Goal: Task Accomplishment & Management: Use online tool/utility

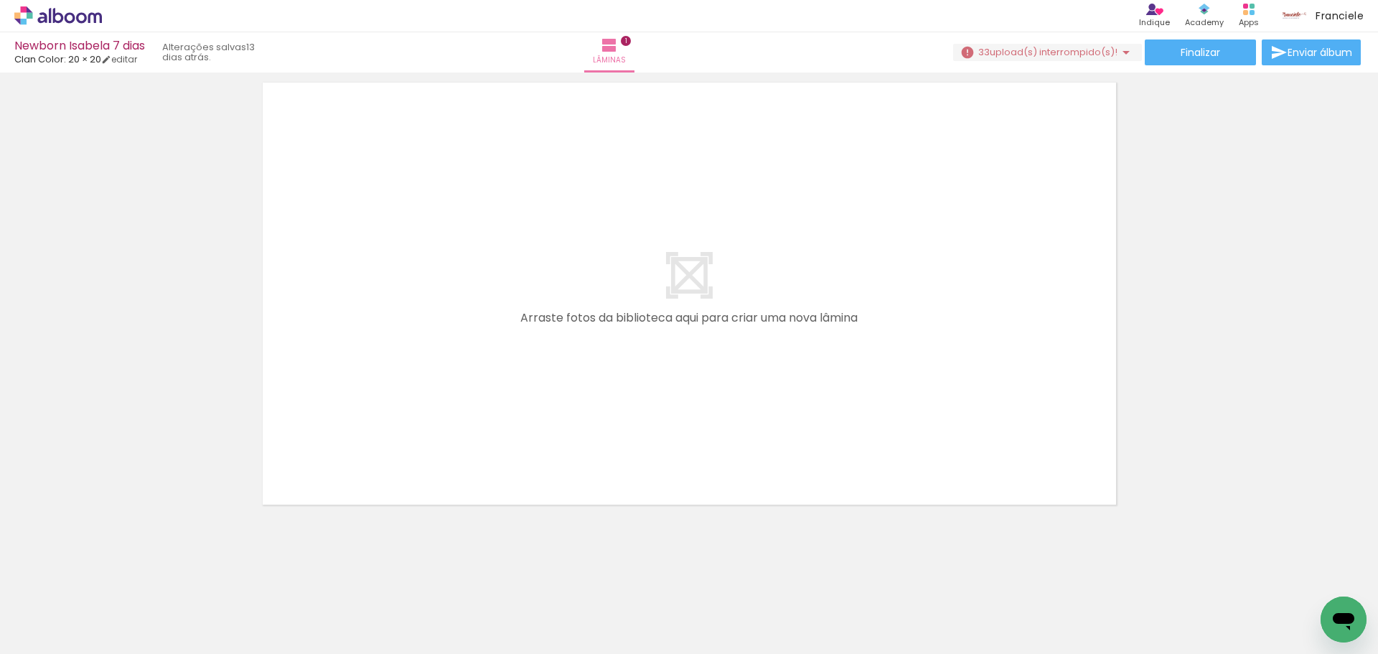
scroll to position [526, 0]
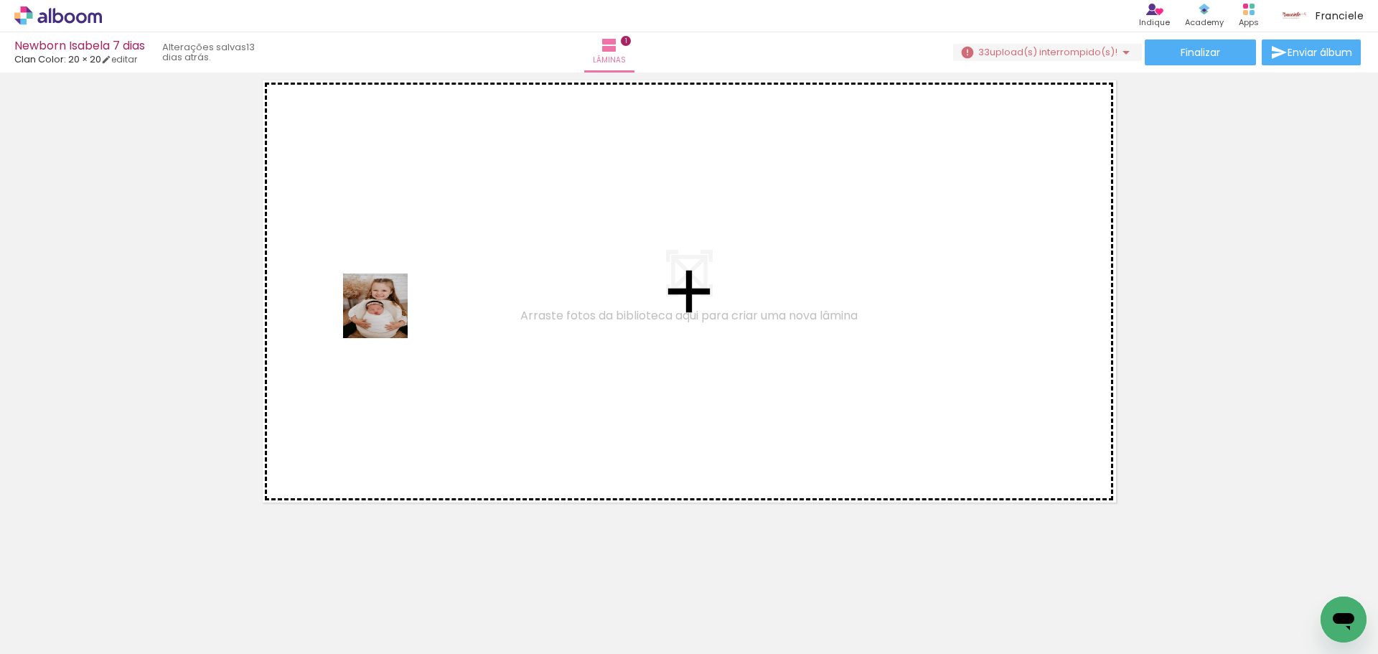
drag, startPoint x: 243, startPoint y: 622, endPoint x: 386, endPoint y: 316, distance: 337.4
click at [386, 316] on quentale-workspace at bounding box center [689, 327] width 1378 height 654
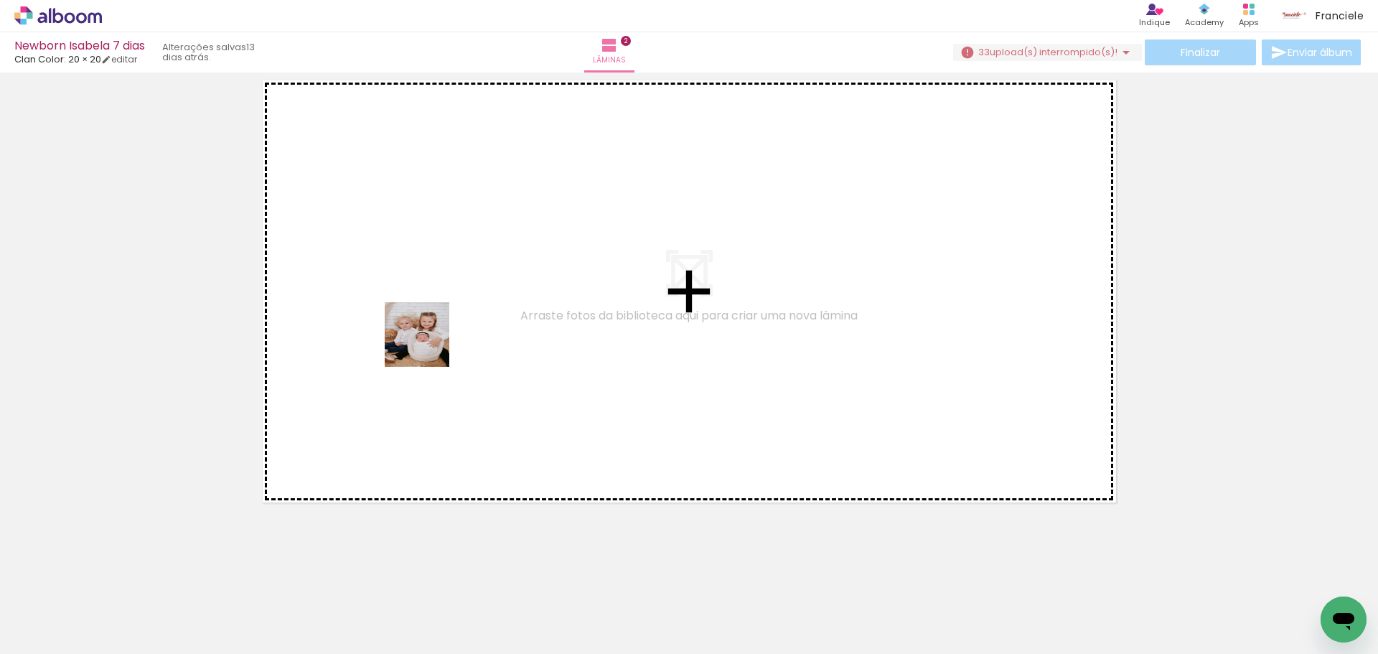
drag, startPoint x: 324, startPoint y: 609, endPoint x: 428, endPoint y: 345, distance: 283.8
click at [428, 345] on quentale-workspace at bounding box center [689, 327] width 1378 height 654
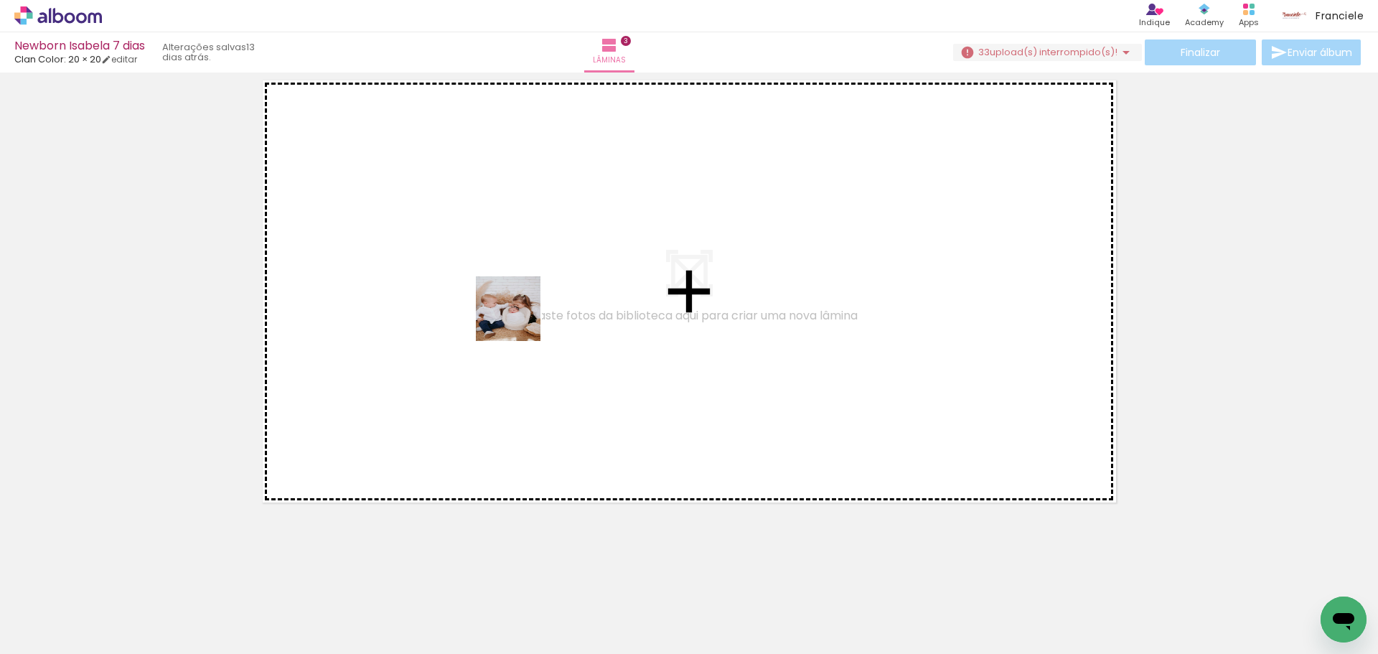
drag, startPoint x: 393, startPoint y: 619, endPoint x: 524, endPoint y: 310, distance: 335.3
click at [524, 310] on quentale-workspace at bounding box center [689, 327] width 1378 height 654
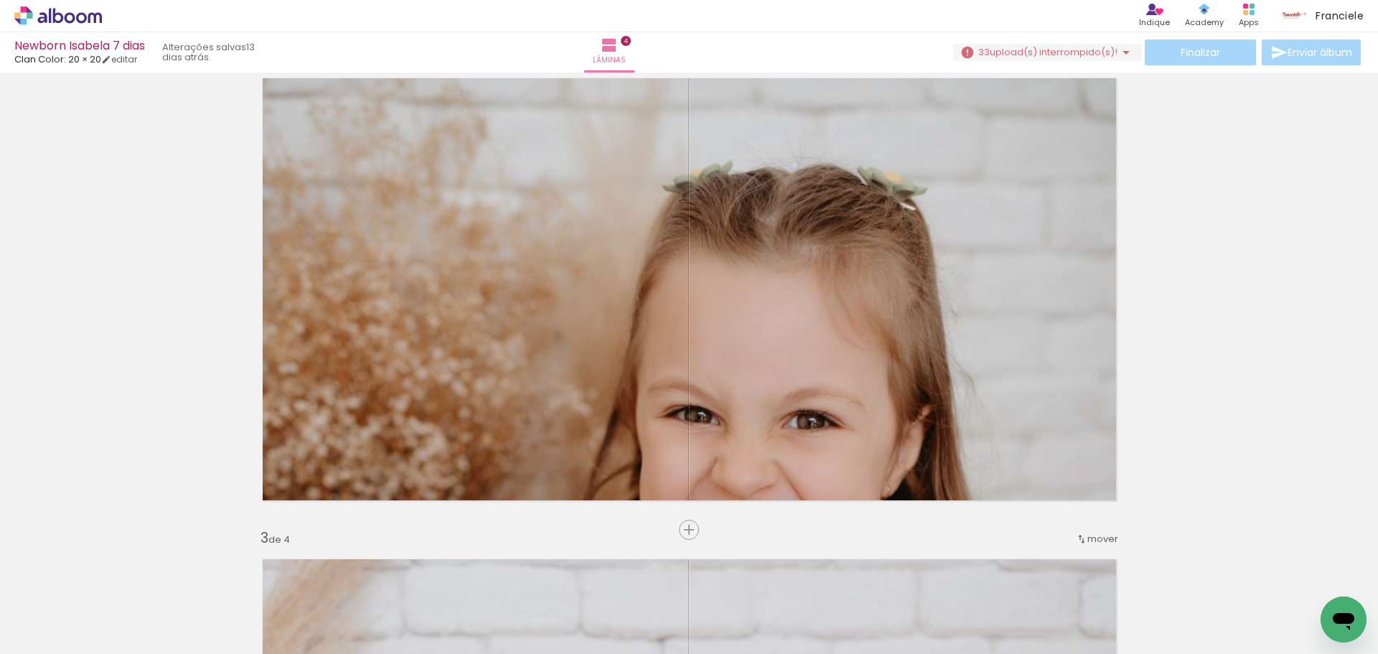
scroll to position [574, 0]
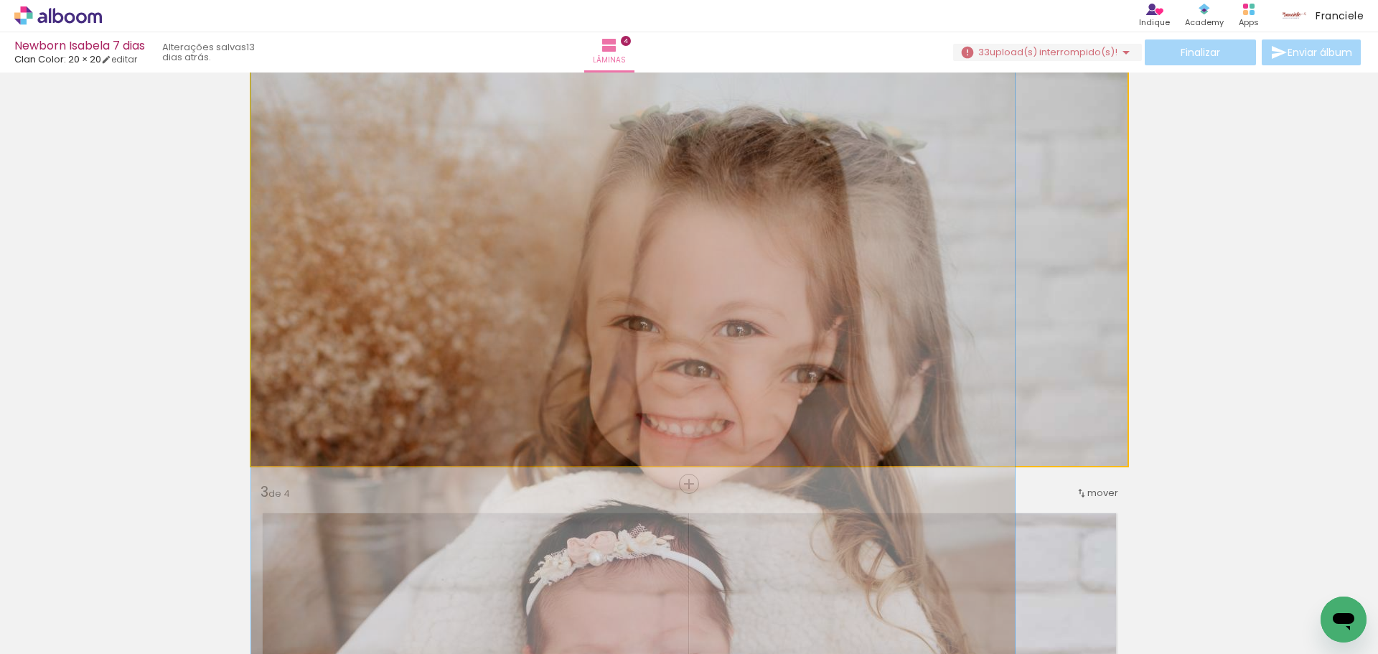
click at [708, 324] on quentale-photo at bounding box center [689, 243] width 876 height 445
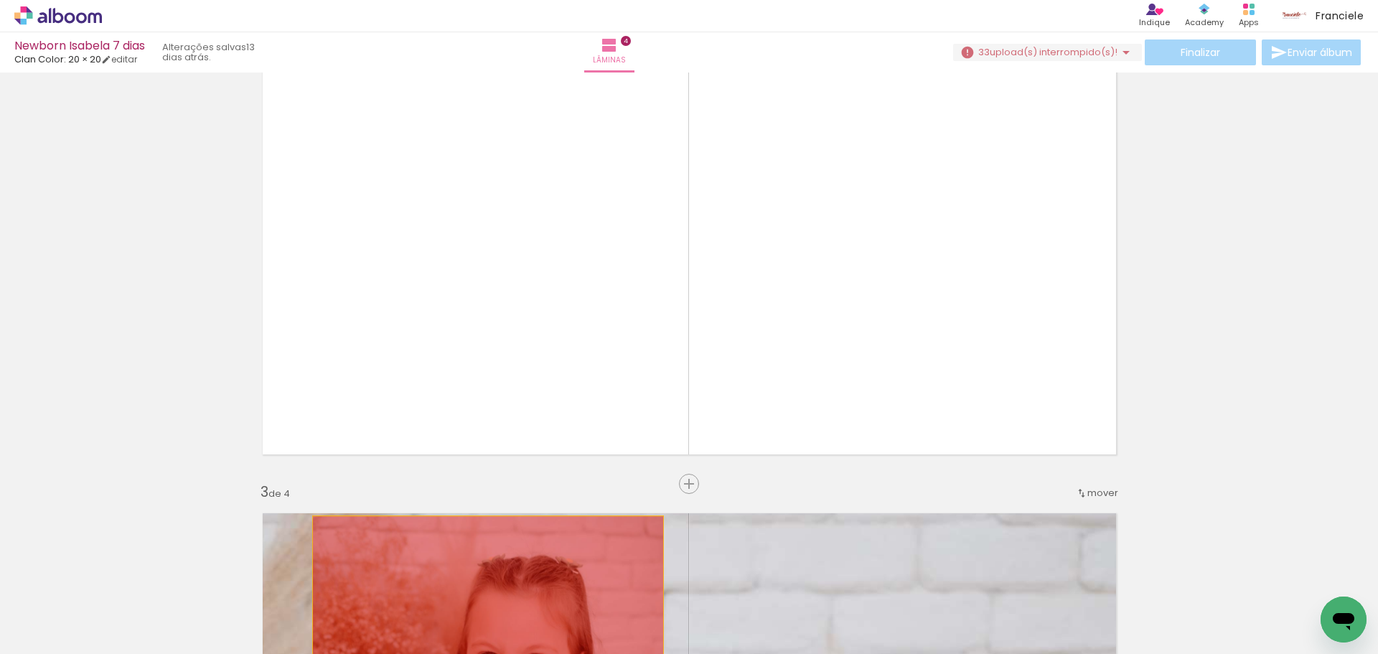
drag, startPoint x: 718, startPoint y: 321, endPoint x: 482, endPoint y: 605, distance: 369.0
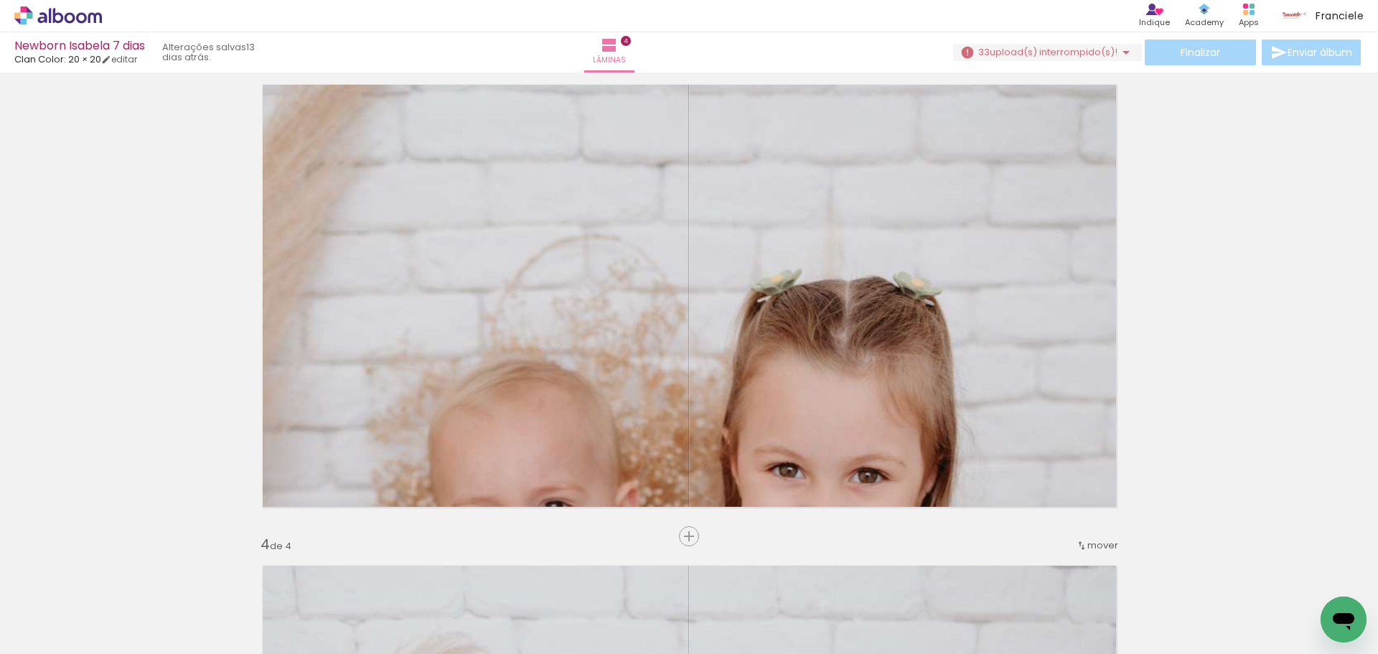
scroll to position [1005, 0]
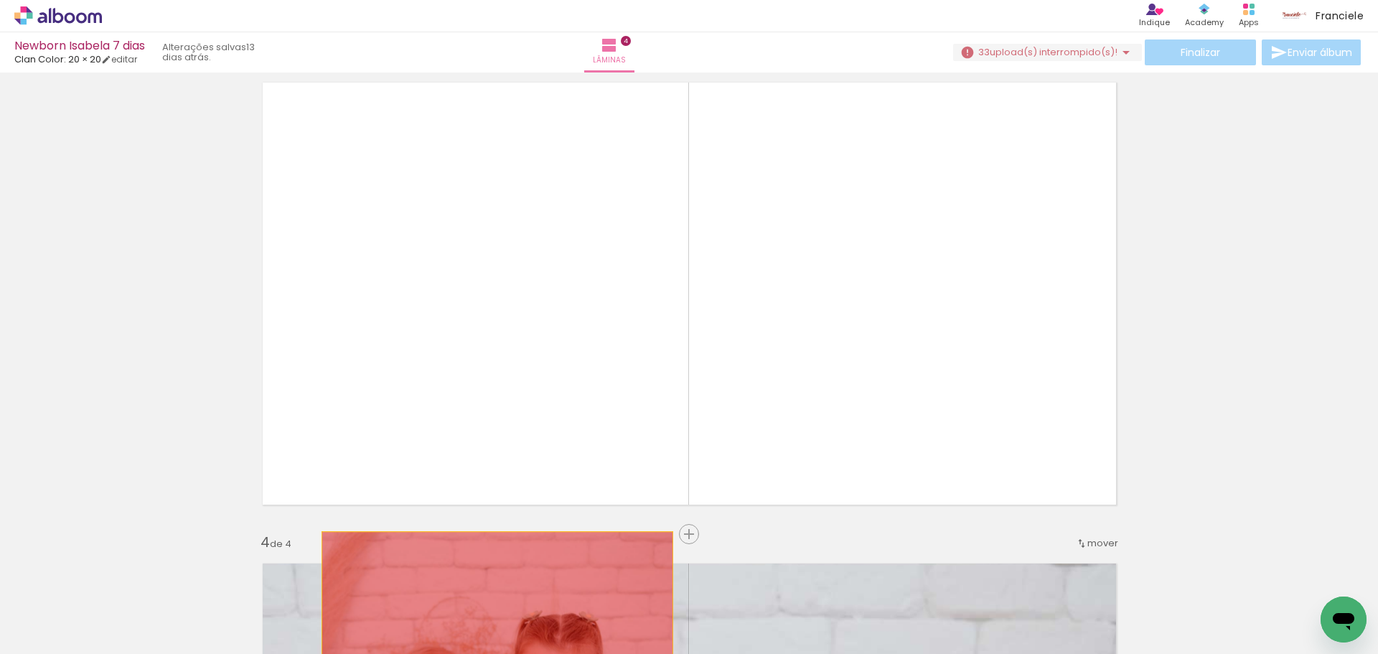
drag, startPoint x: 533, startPoint y: 376, endPoint x: 492, endPoint y: 621, distance: 248.2
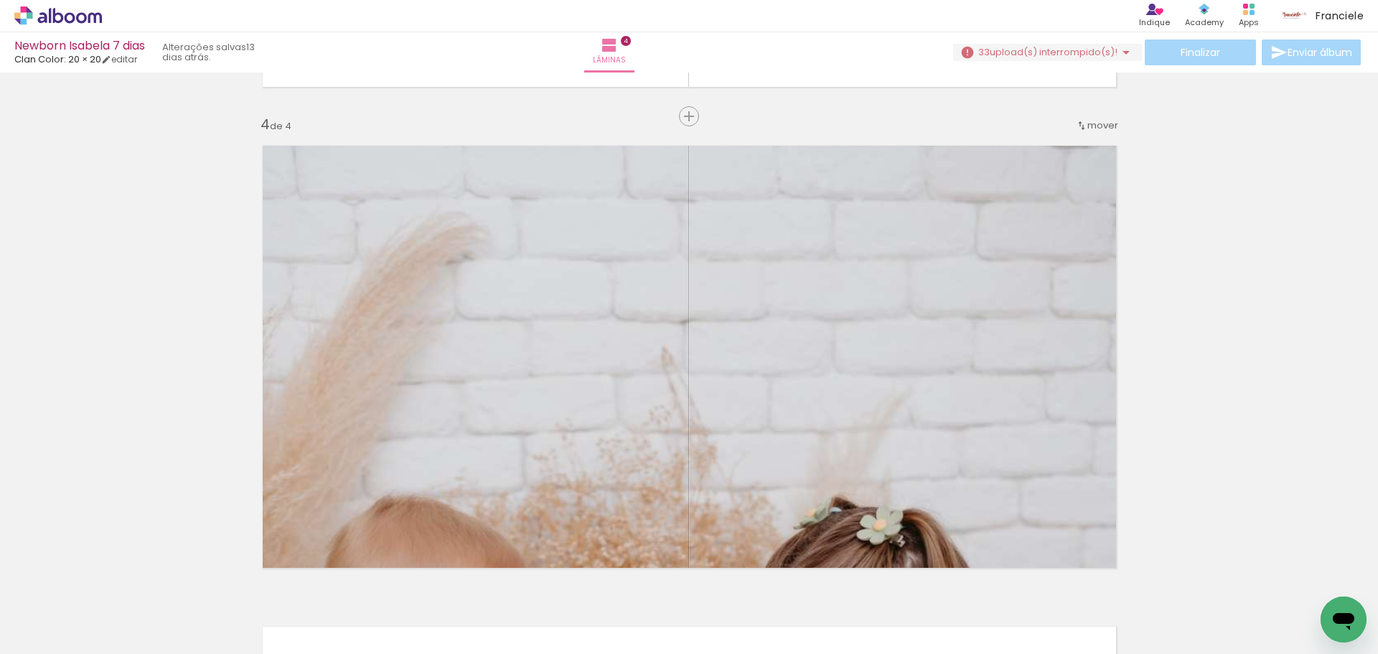
scroll to position [1507, 0]
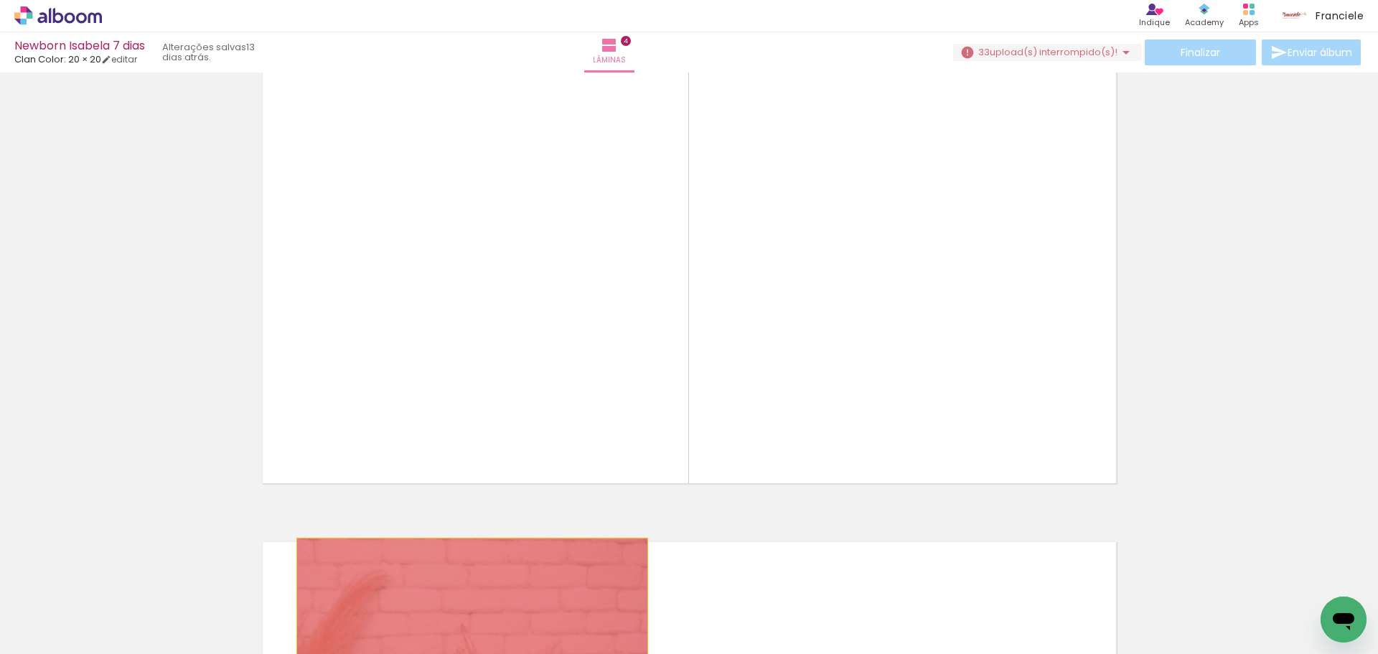
drag, startPoint x: 550, startPoint y: 426, endPoint x: 466, endPoint y: 627, distance: 218.4
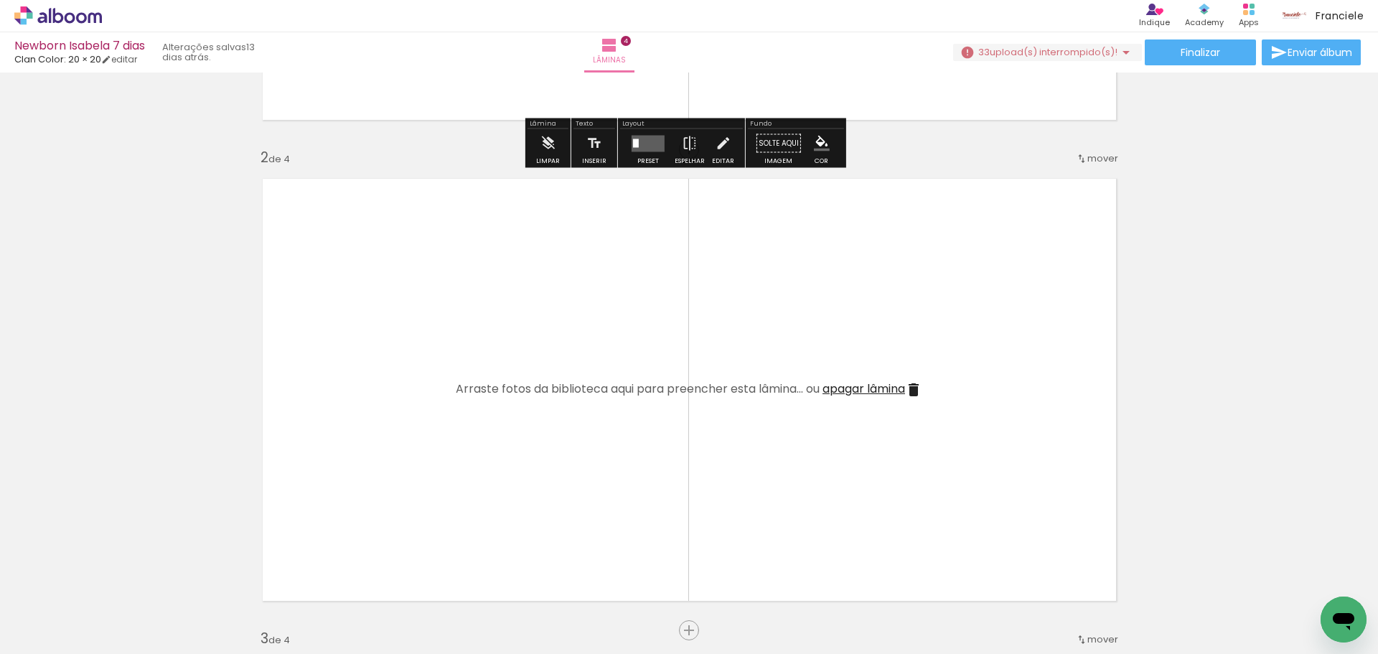
scroll to position [431, 0]
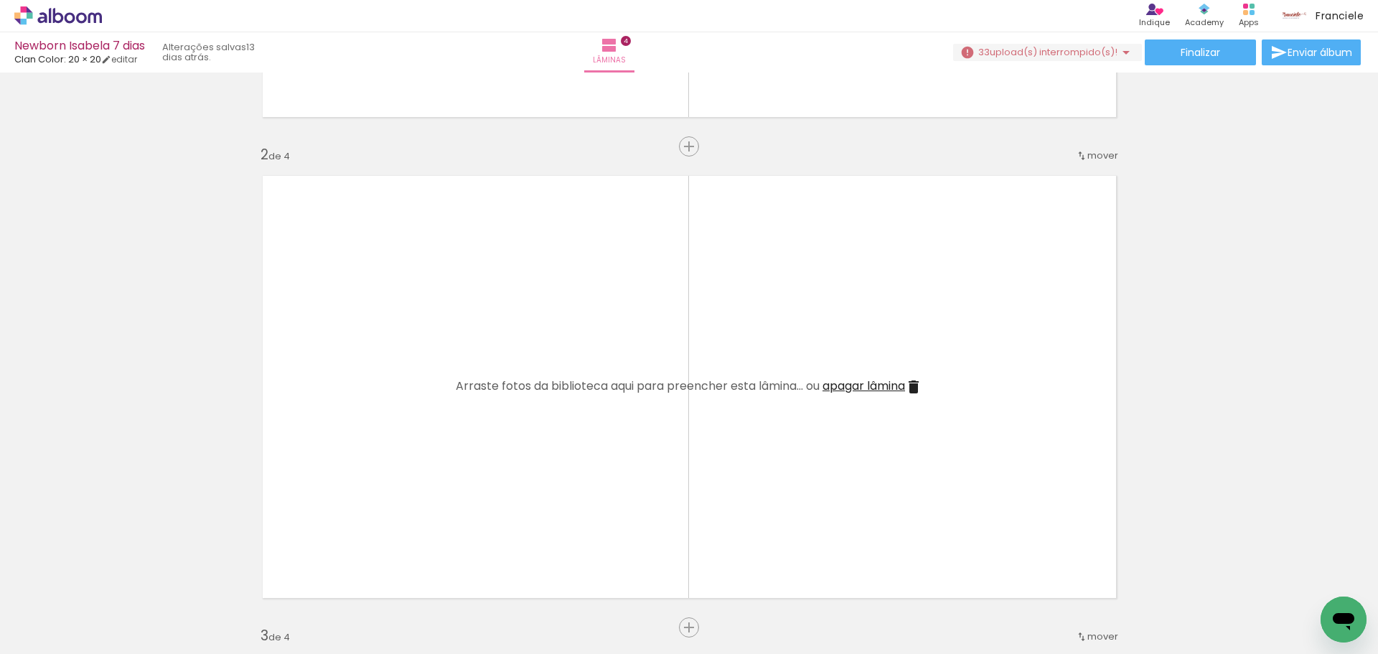
click at [232, 595] on div at bounding box center [224, 605] width 71 height 71
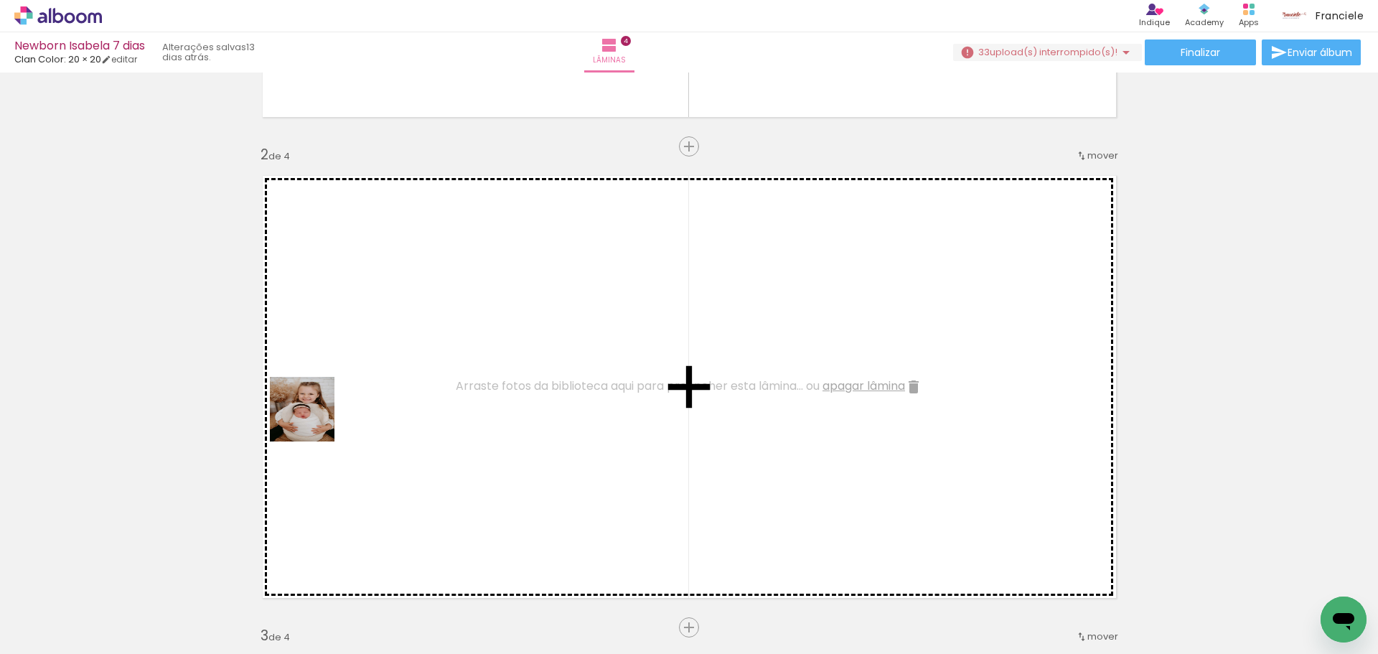
drag, startPoint x: 232, startPoint y: 595, endPoint x: 313, endPoint y: 420, distance: 193.0
click at [313, 420] on quentale-workspace at bounding box center [689, 327] width 1378 height 654
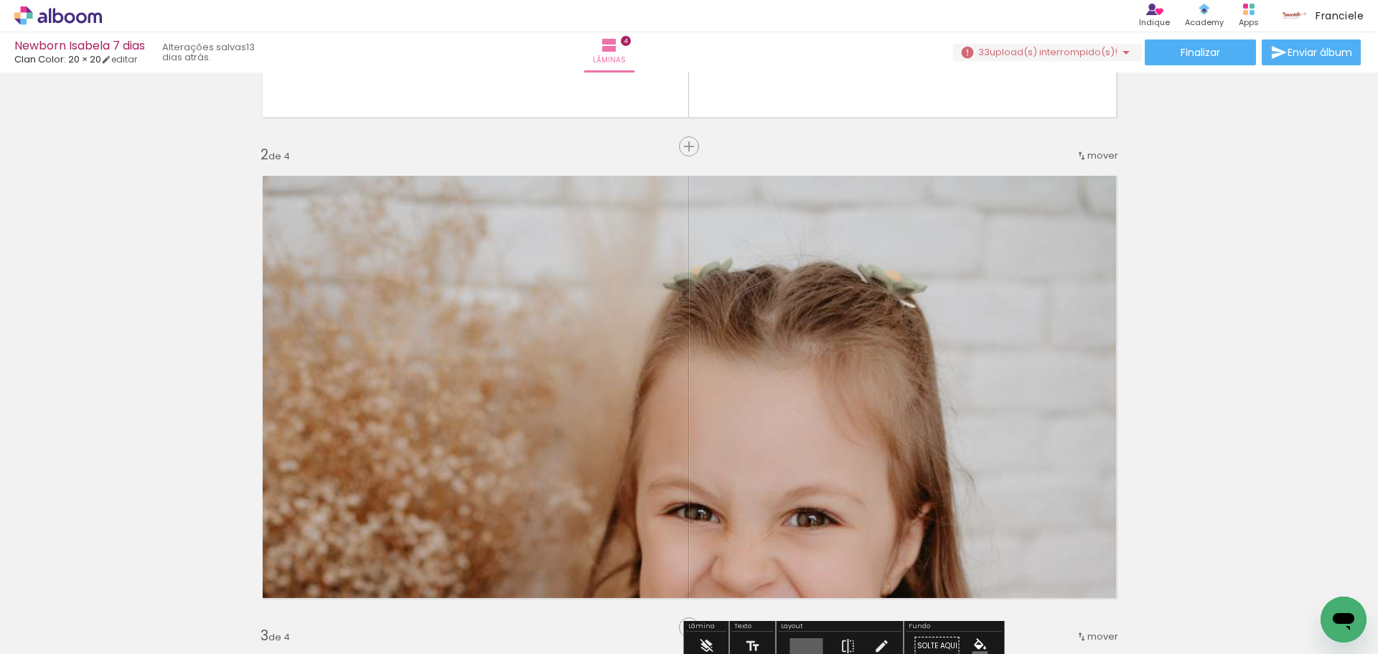
click at [313, 420] on quentale-photo at bounding box center [689, 386] width 876 height 445
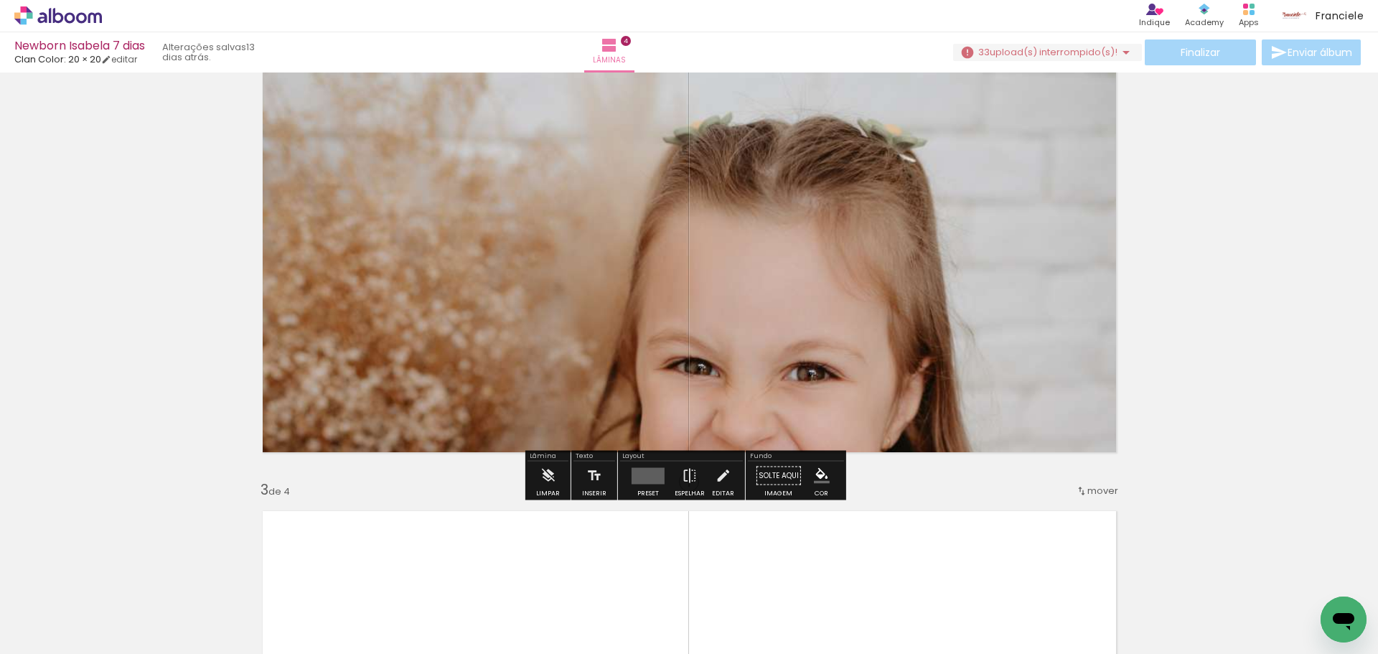
scroll to position [502, 0]
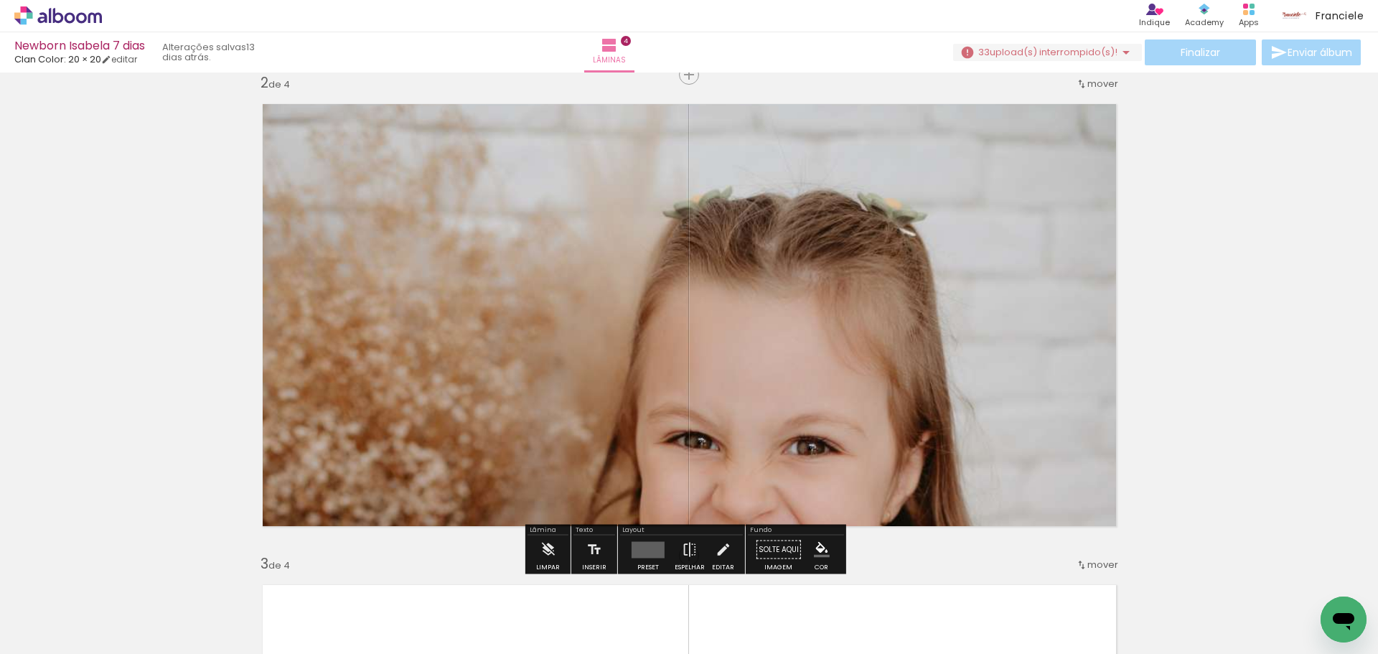
click at [647, 554] on quentale-layouter at bounding box center [647, 549] width 33 height 17
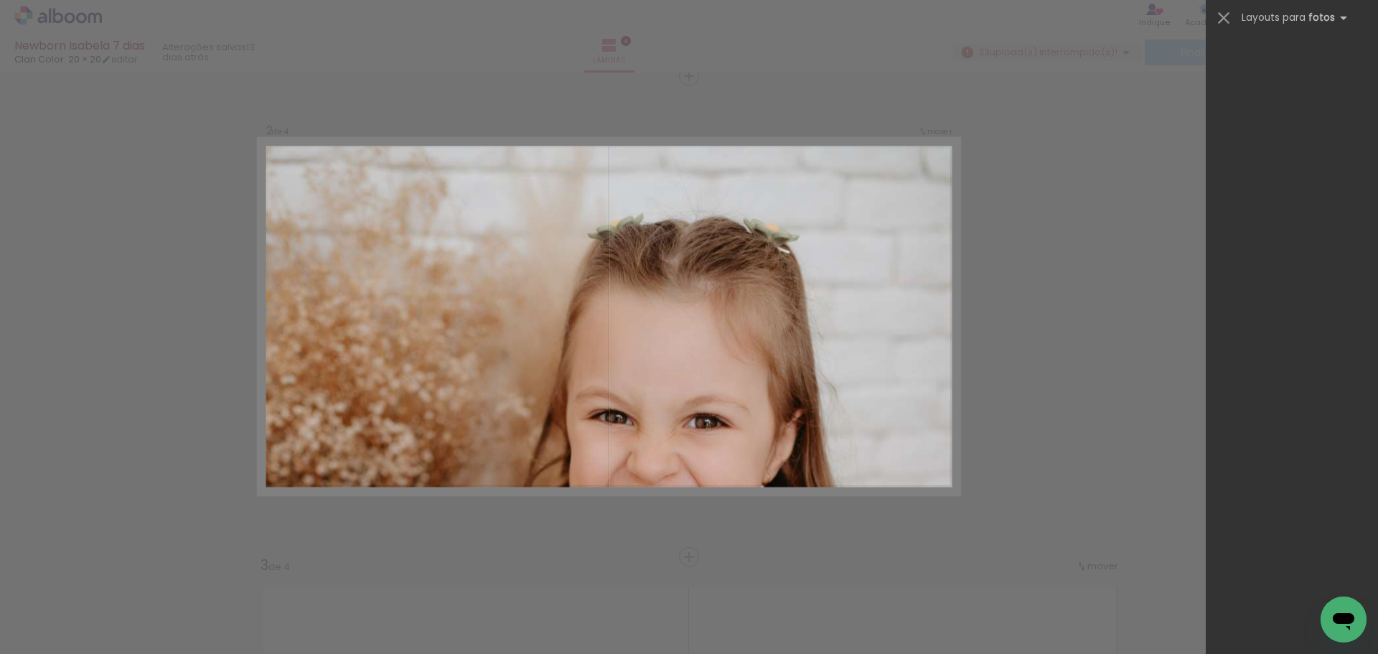
scroll to position [499, 0]
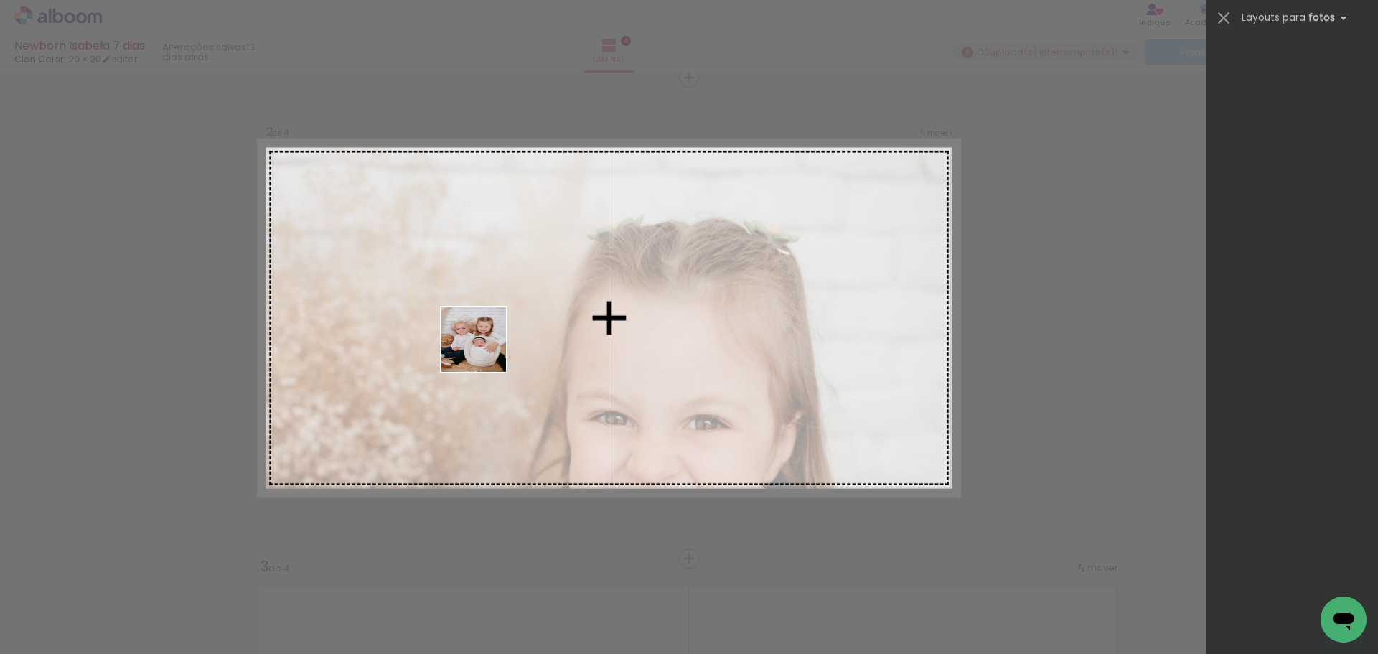
drag, startPoint x: 316, startPoint y: 614, endPoint x: 484, endPoint y: 350, distance: 312.9
click at [484, 350] on quentale-workspace at bounding box center [689, 327] width 1378 height 654
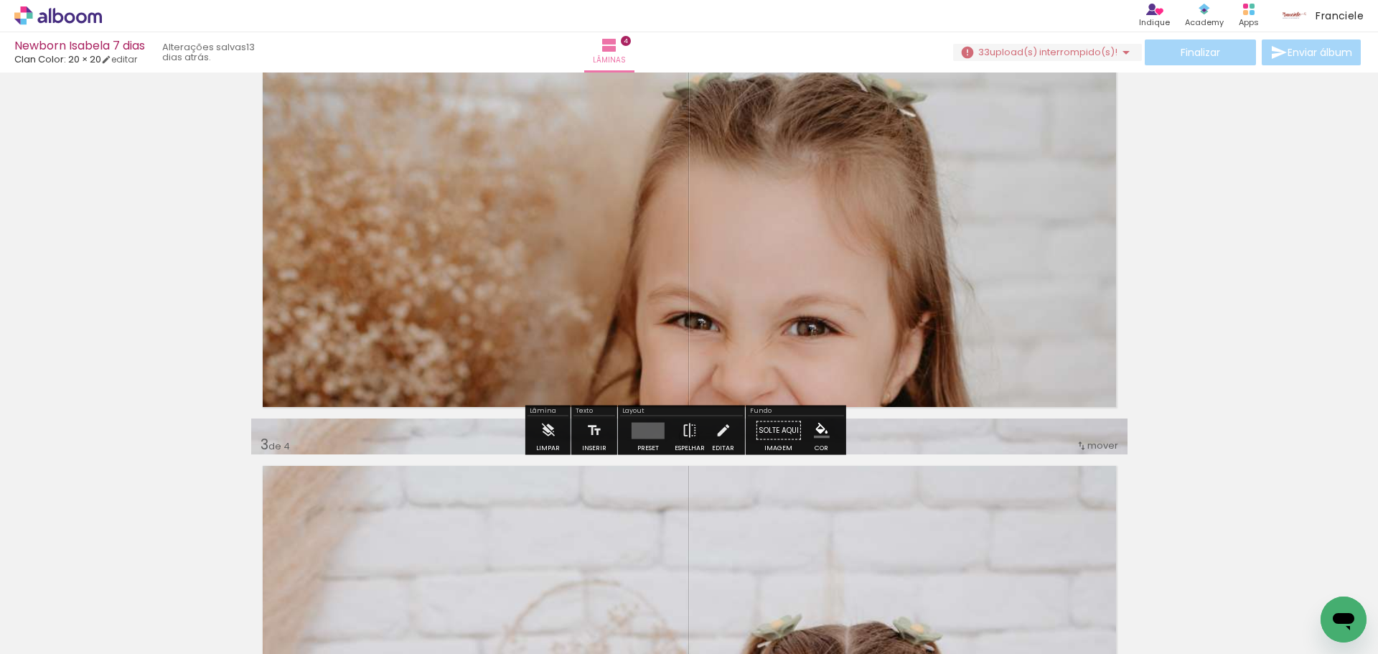
scroll to position [930, 0]
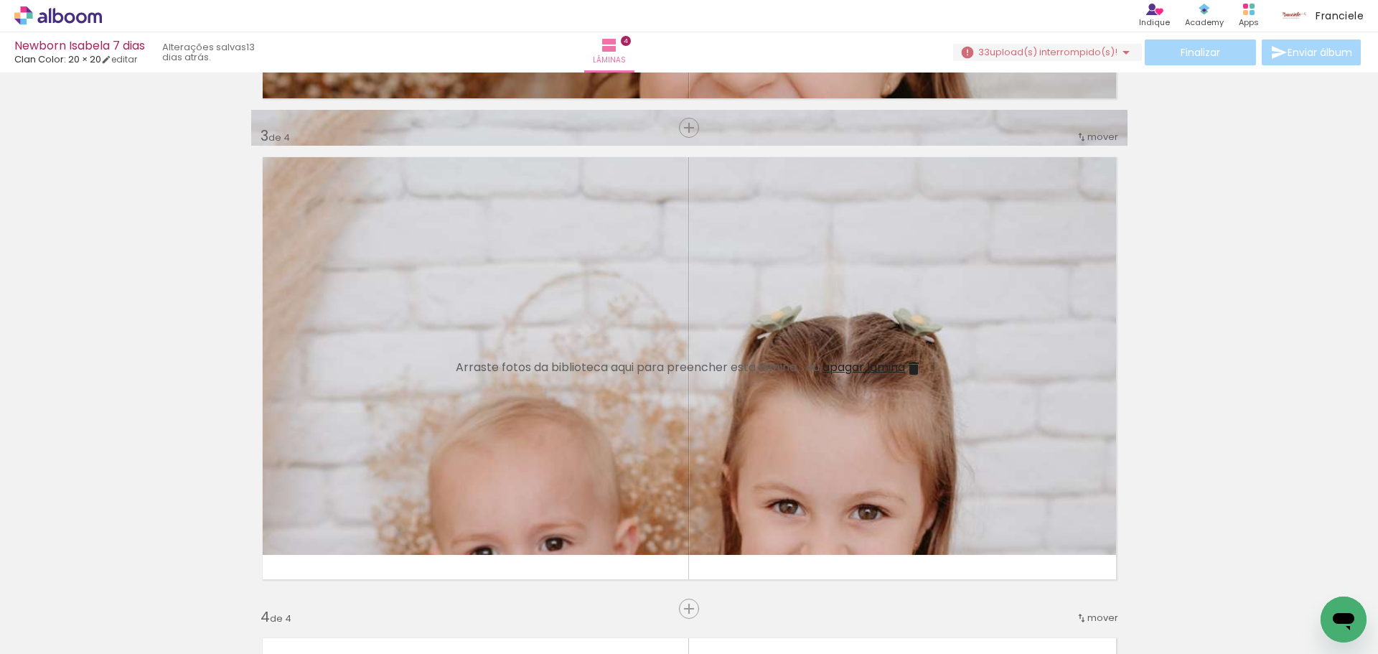
drag, startPoint x: 702, startPoint y: 359, endPoint x: 389, endPoint y: 602, distance: 396.3
click at [389, 602] on quentale-workspace at bounding box center [689, 327] width 1378 height 654
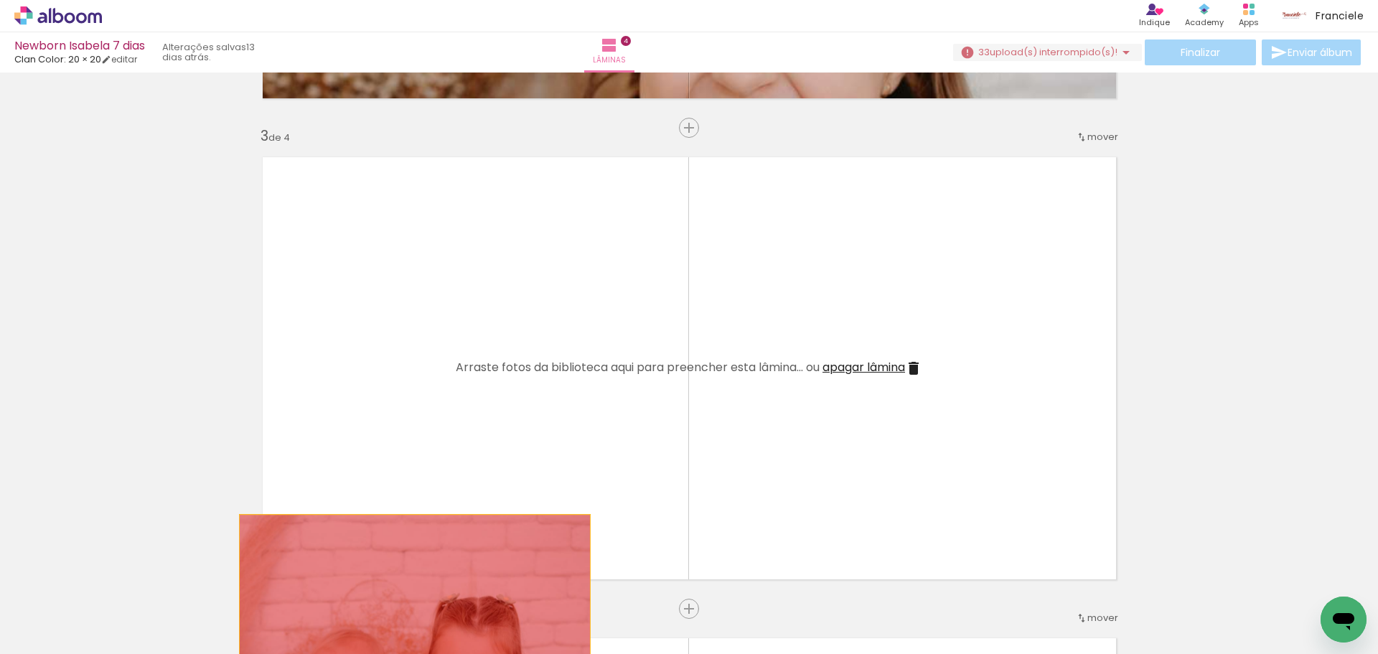
drag, startPoint x: 418, startPoint y: 362, endPoint x: 408, endPoint y: 604, distance: 242.0
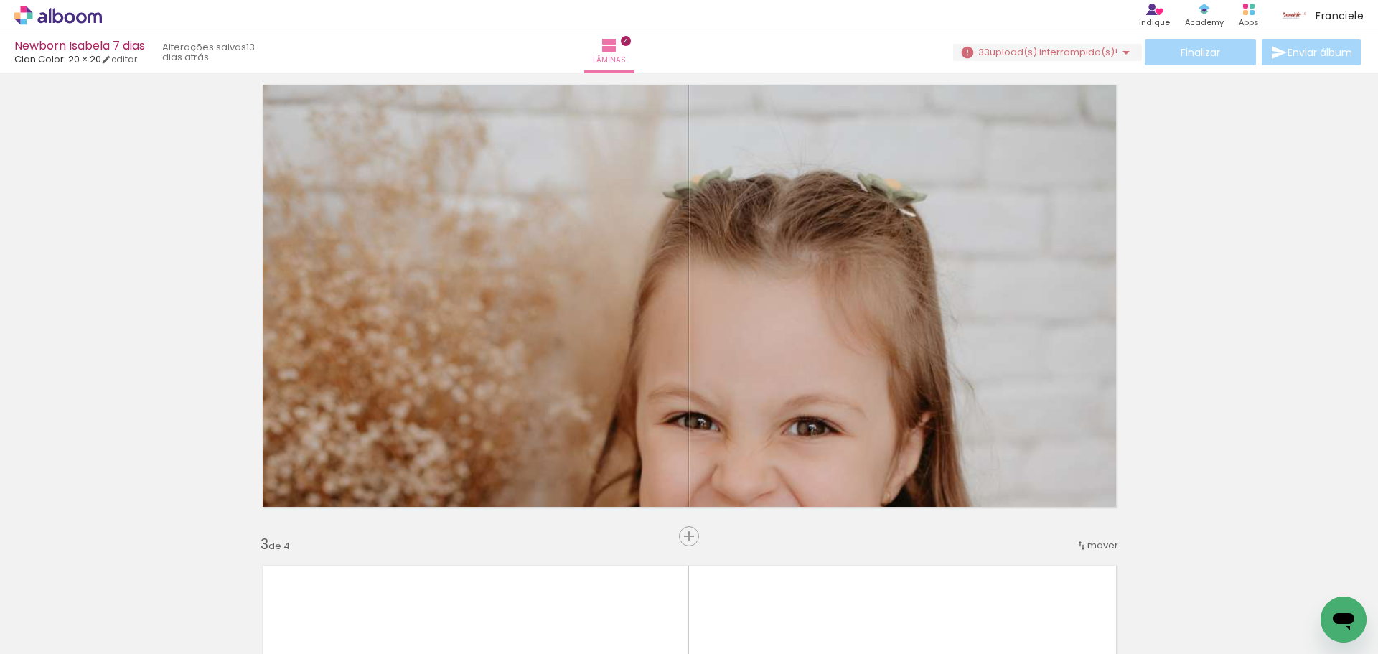
scroll to position [499, 0]
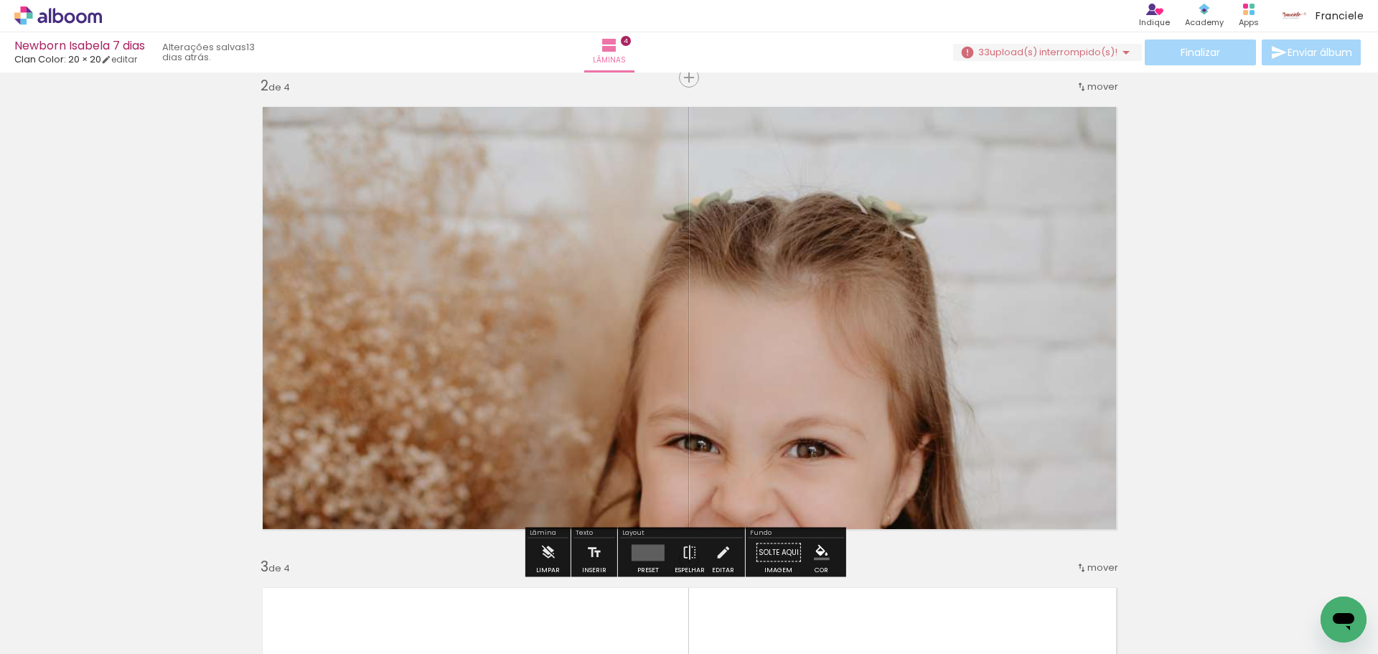
click at [605, 354] on quentale-photo at bounding box center [689, 317] width 876 height 445
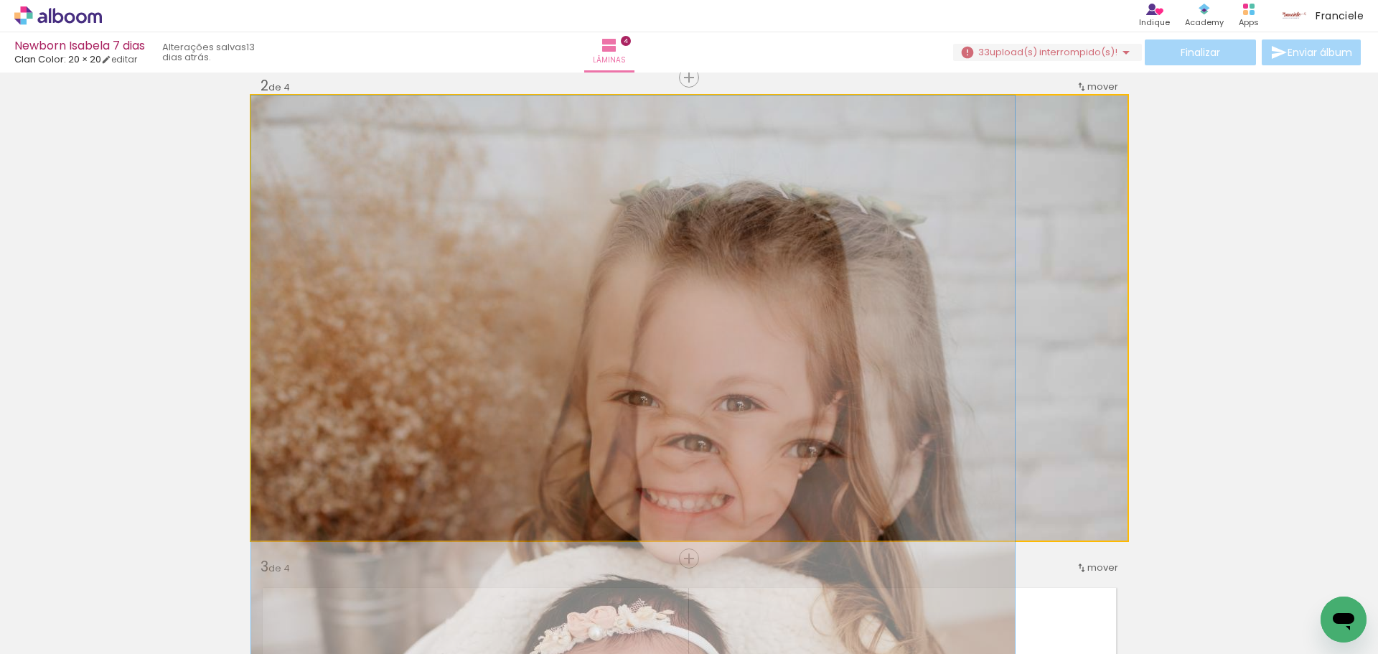
drag, startPoint x: 605, startPoint y: 354, endPoint x: 542, endPoint y: 291, distance: 89.3
click at [542, 291] on quentale-layouter at bounding box center [689, 317] width 876 height 445
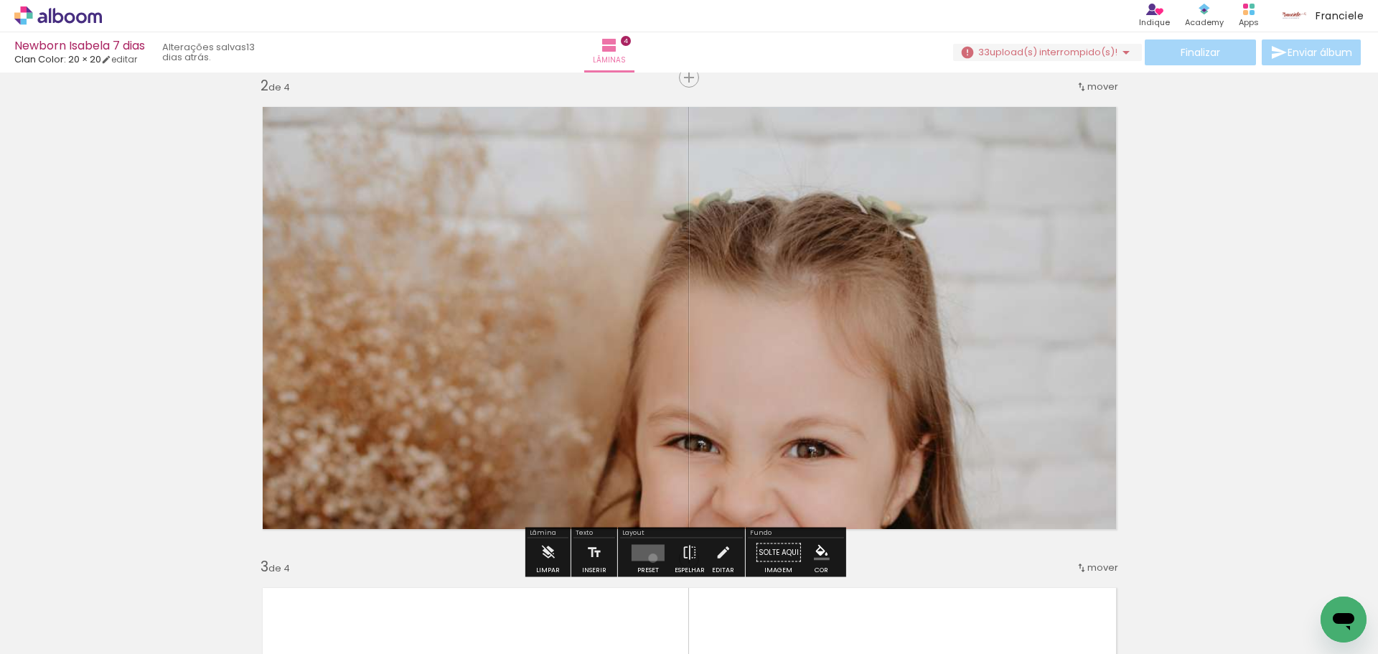
click at [649, 558] on quentale-layouter at bounding box center [647, 552] width 33 height 17
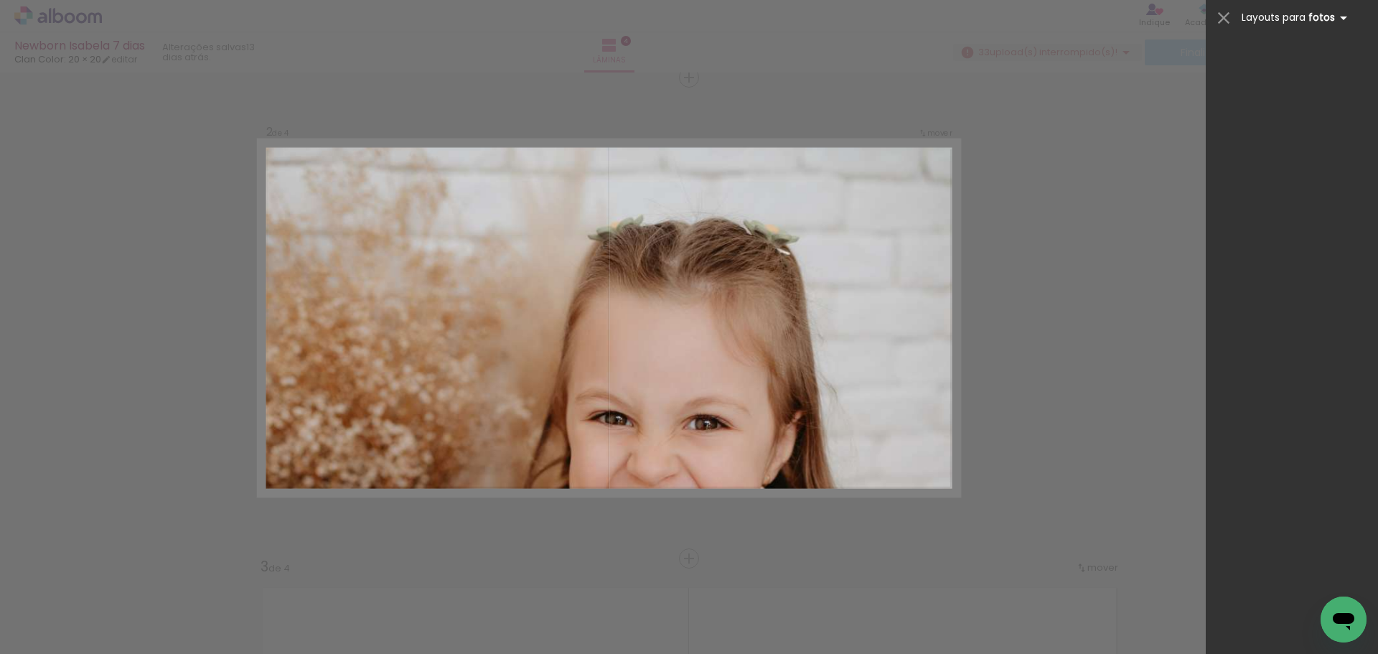
click at [1272, 16] on span "Layouts para" at bounding box center [1273, 18] width 64 height 14
click at [1332, 17] on b "fotos" at bounding box center [1330, 18] width 44 height 14
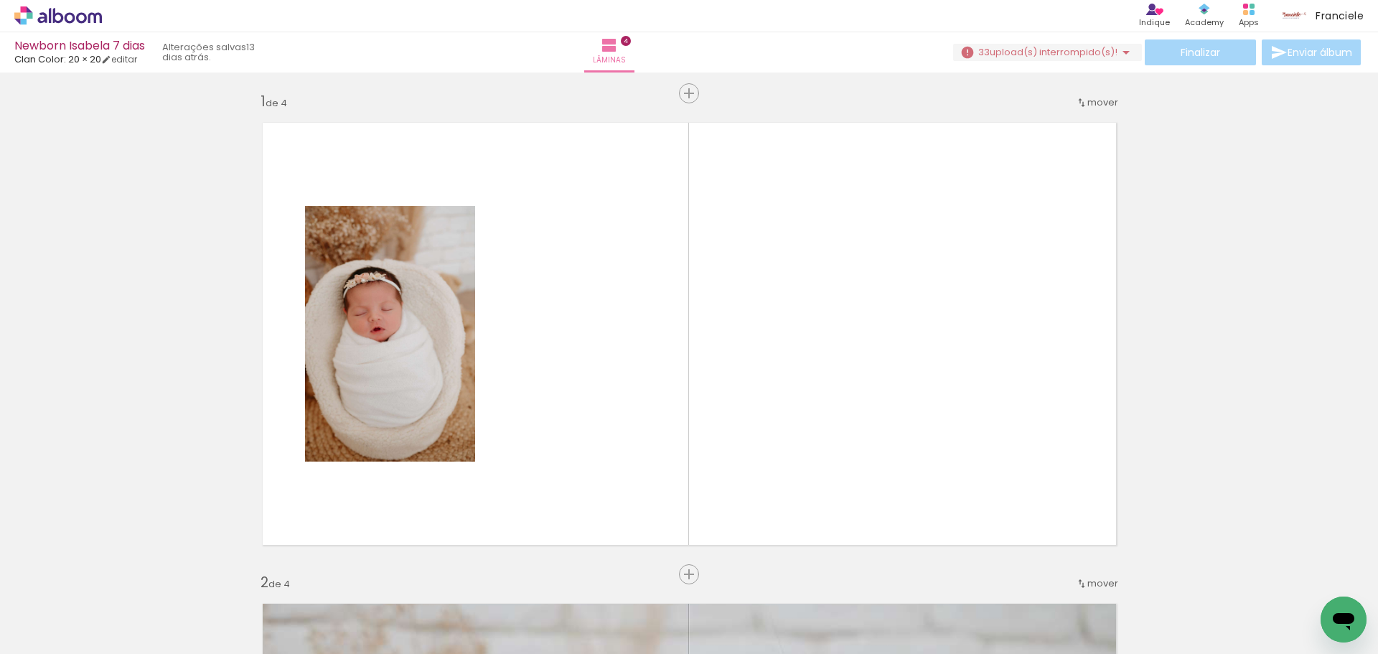
scroll to position [0, 0]
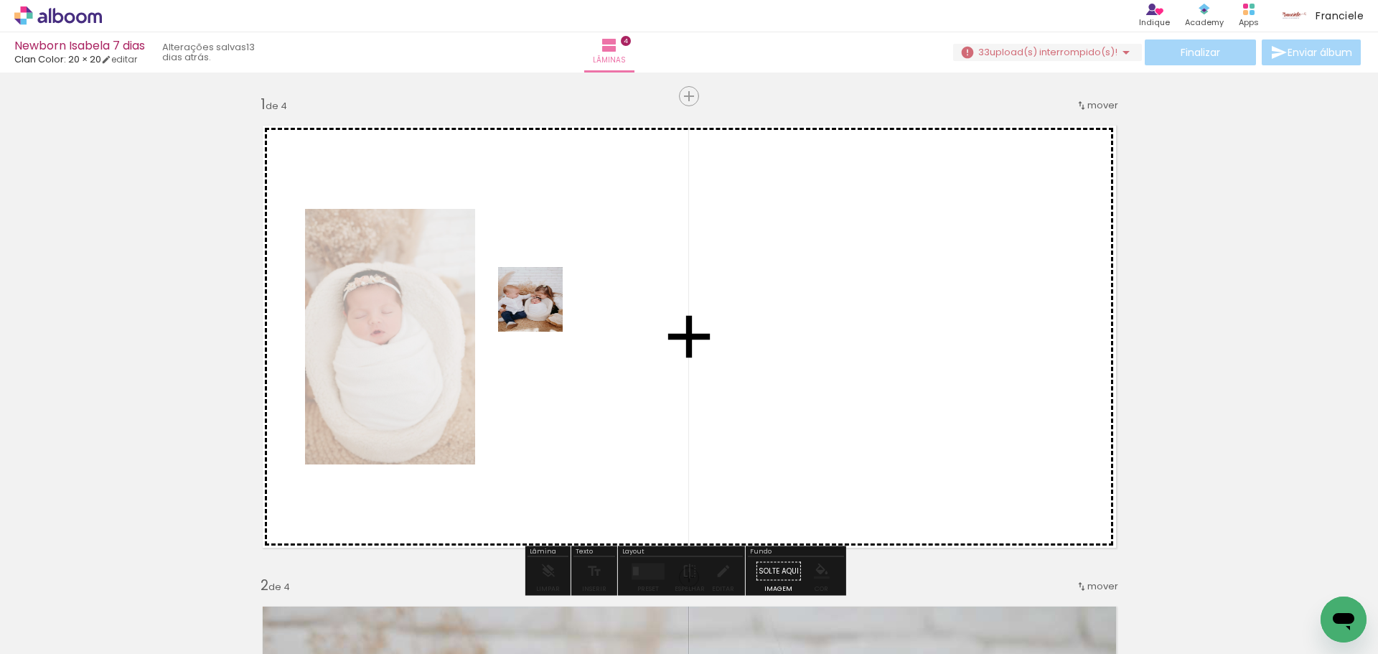
drag, startPoint x: 381, startPoint y: 602, endPoint x: 541, endPoint y: 310, distance: 333.0
click at [541, 310] on quentale-workspace at bounding box center [689, 327] width 1378 height 654
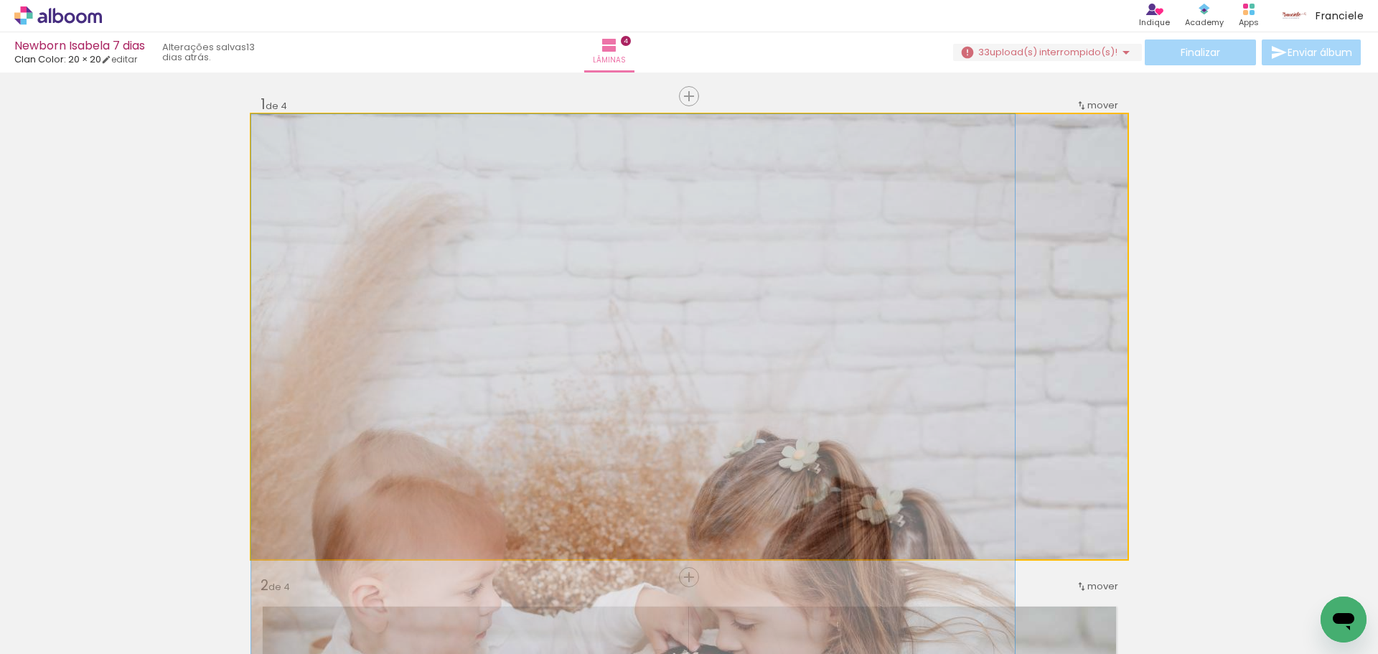
drag, startPoint x: 541, startPoint y: 310, endPoint x: 412, endPoint y: 308, distance: 129.2
click at [0, 0] on slot at bounding box center [0, 0] width 0 height 0
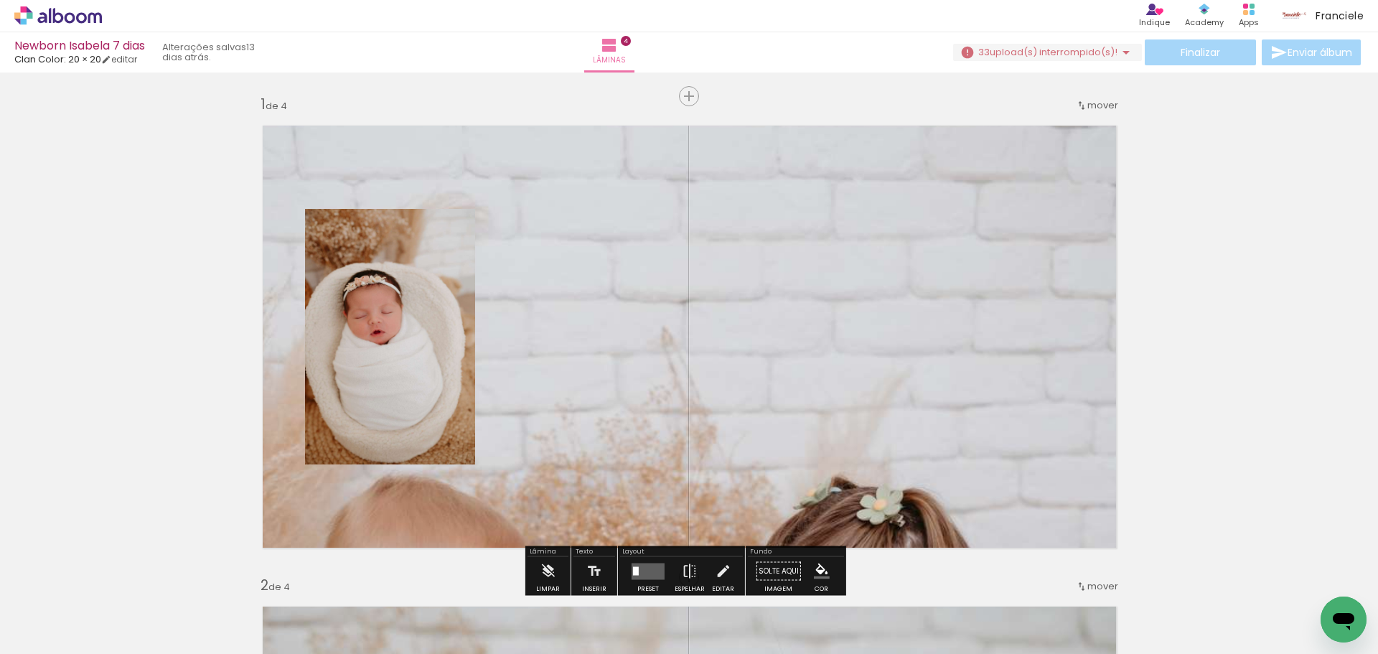
click at [715, 365] on quentale-photo at bounding box center [689, 336] width 876 height 445
click at [649, 553] on div "Layout" at bounding box center [681, 552] width 123 height 9
click at [637, 561] on div at bounding box center [648, 571] width 39 height 29
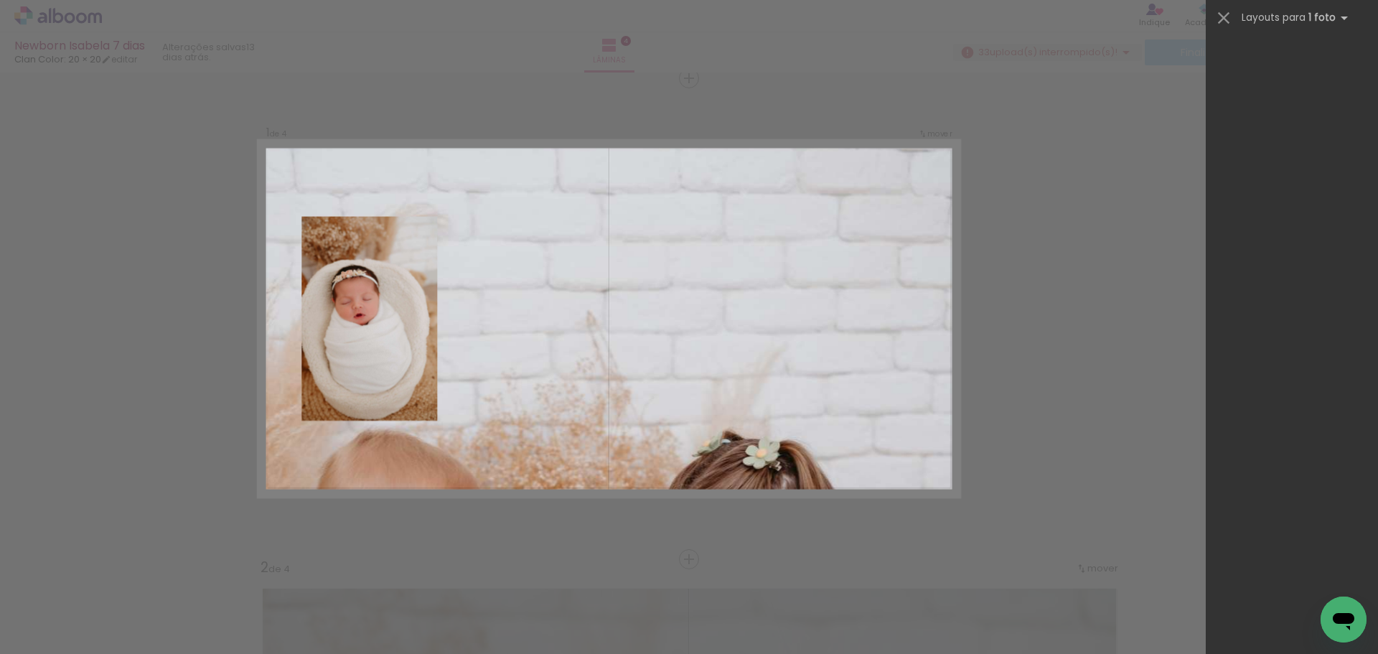
scroll to position [19, 0]
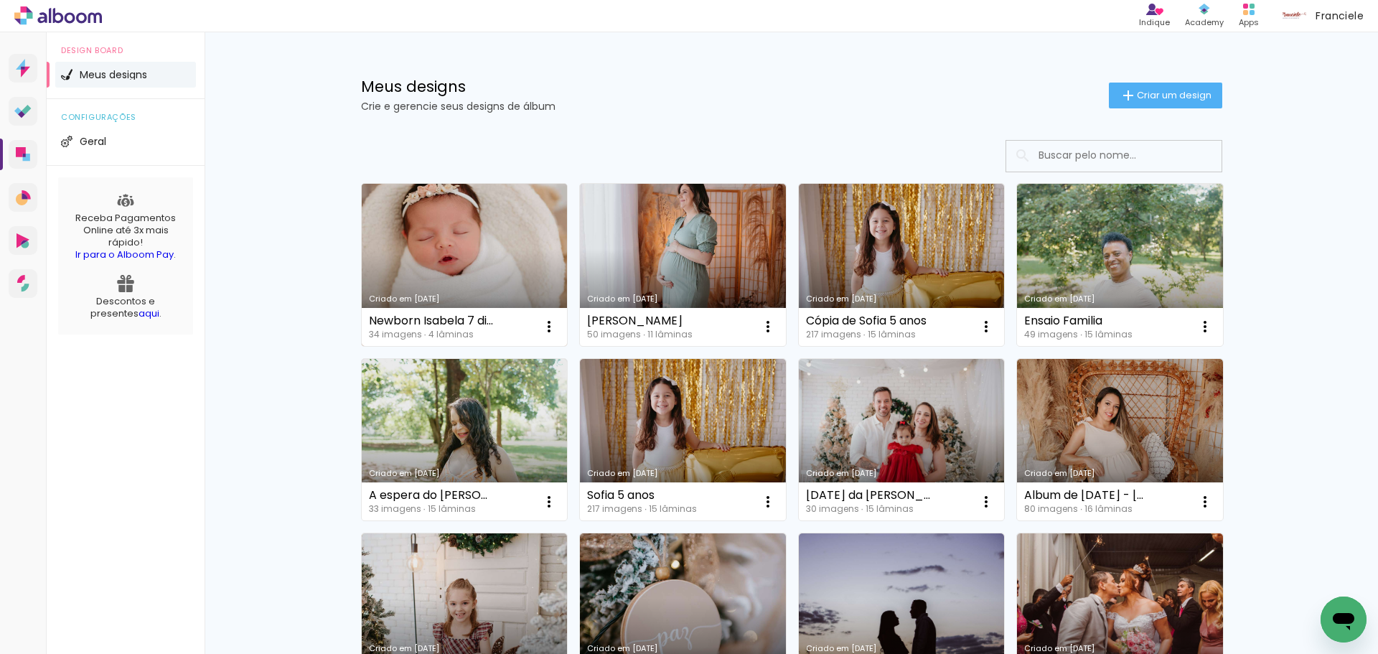
click at [471, 227] on link "Criado em [DATE]" at bounding box center [465, 265] width 206 height 162
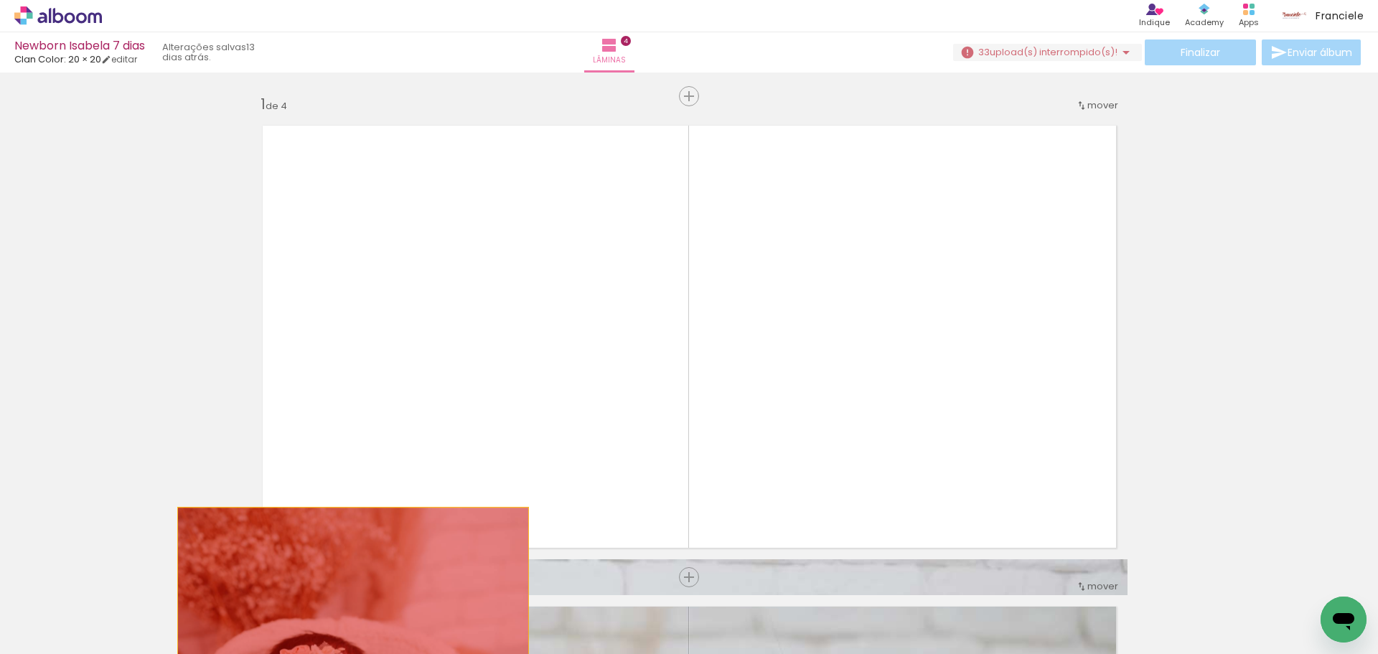
drag, startPoint x: 503, startPoint y: 370, endPoint x: 347, endPoint y: 596, distance: 274.5
click at [347, 596] on quentale-workspace at bounding box center [689, 327] width 1378 height 654
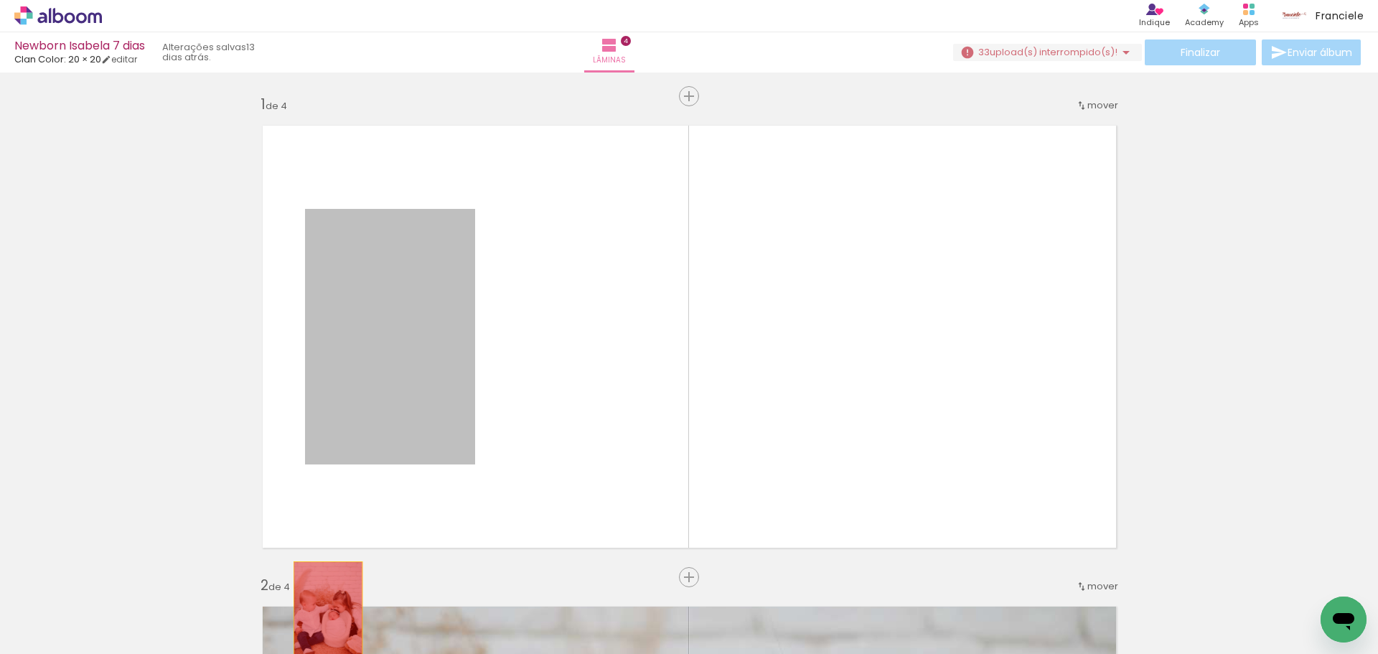
drag, startPoint x: 86, startPoint y: 532, endPoint x: 322, endPoint y: 613, distance: 249.4
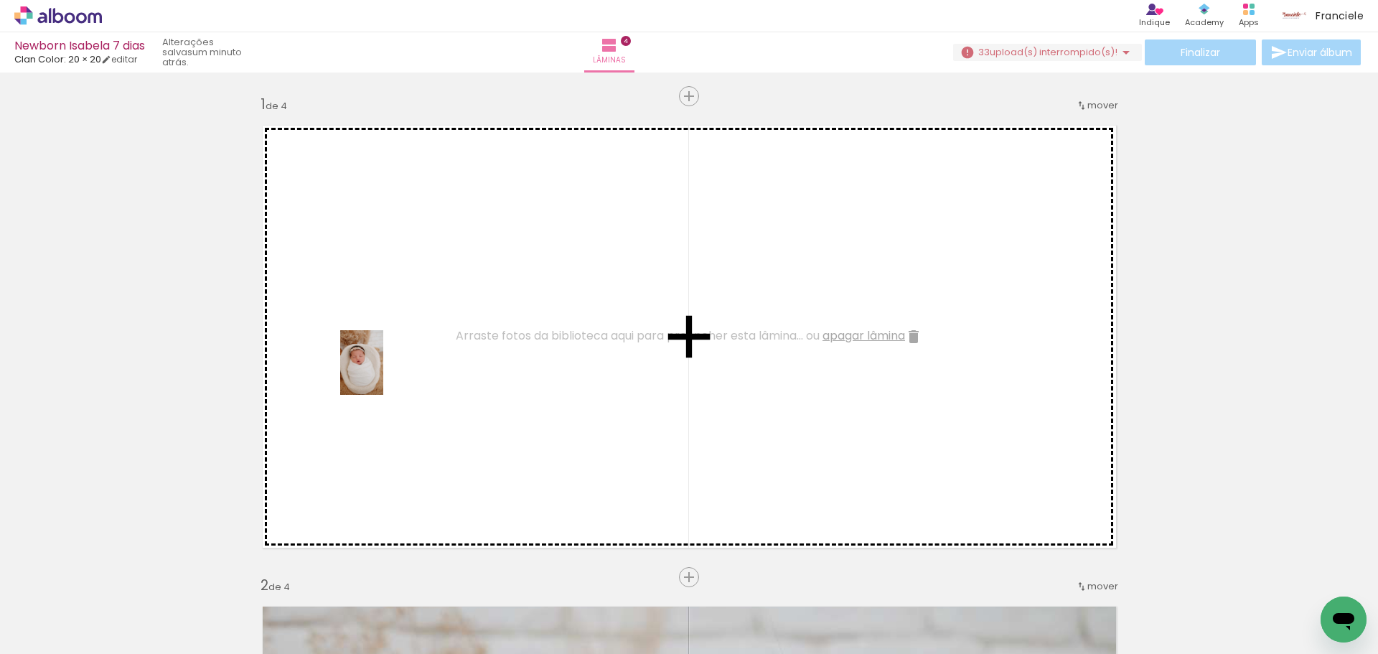
drag, startPoint x: 164, startPoint y: 586, endPoint x: 383, endPoint y: 373, distance: 305.0
click at [383, 373] on quentale-workspace at bounding box center [689, 327] width 1378 height 654
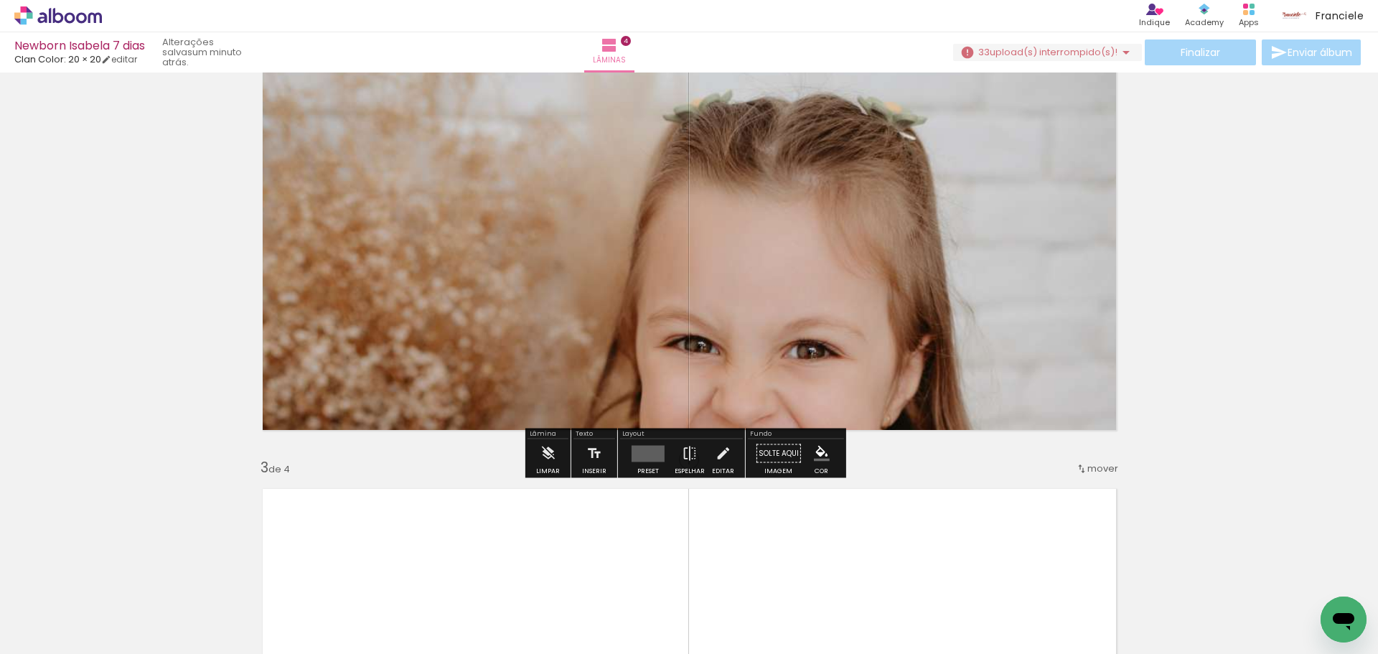
scroll to position [718, 0]
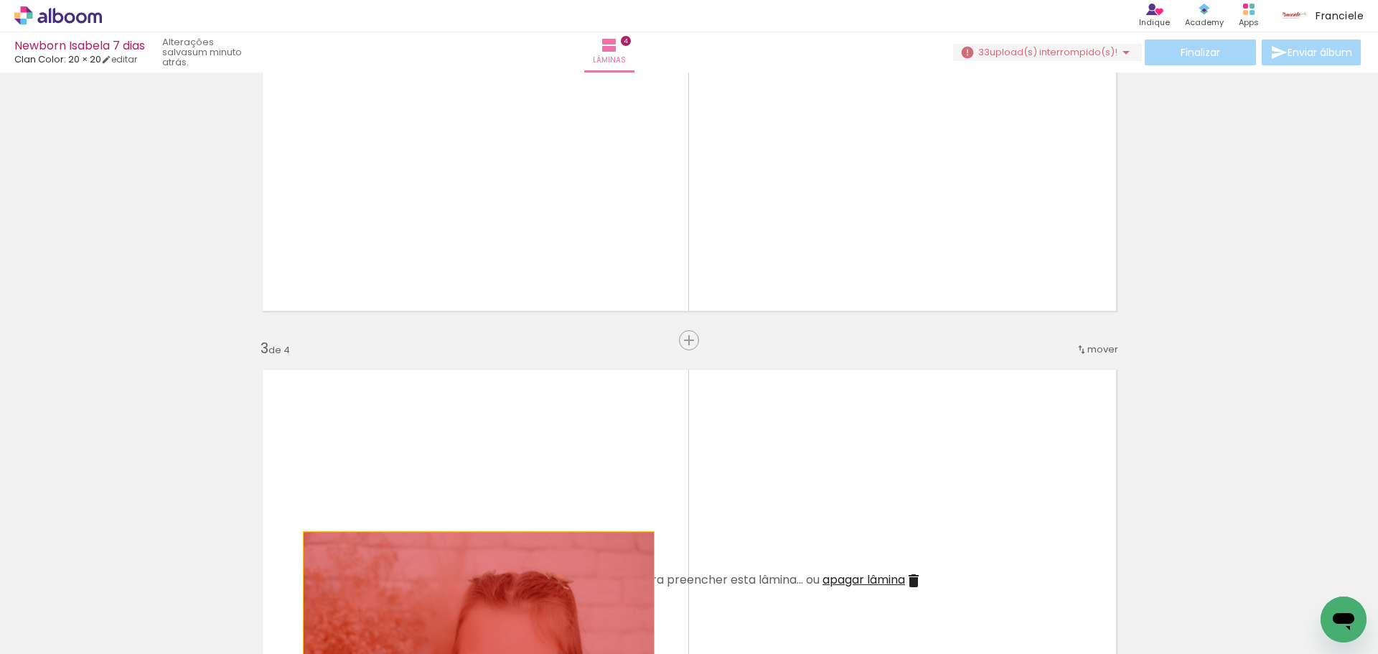
drag, startPoint x: 466, startPoint y: 276, endPoint x: 473, endPoint y: 621, distance: 345.2
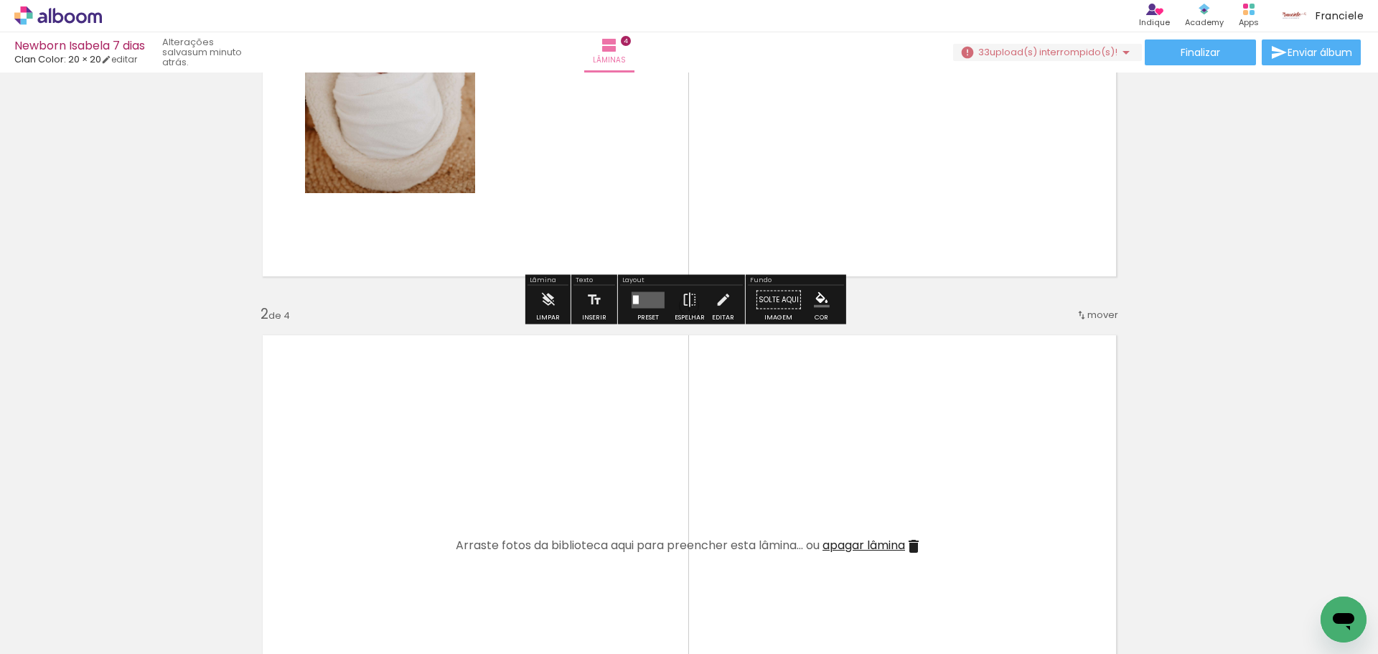
scroll to position [359, 0]
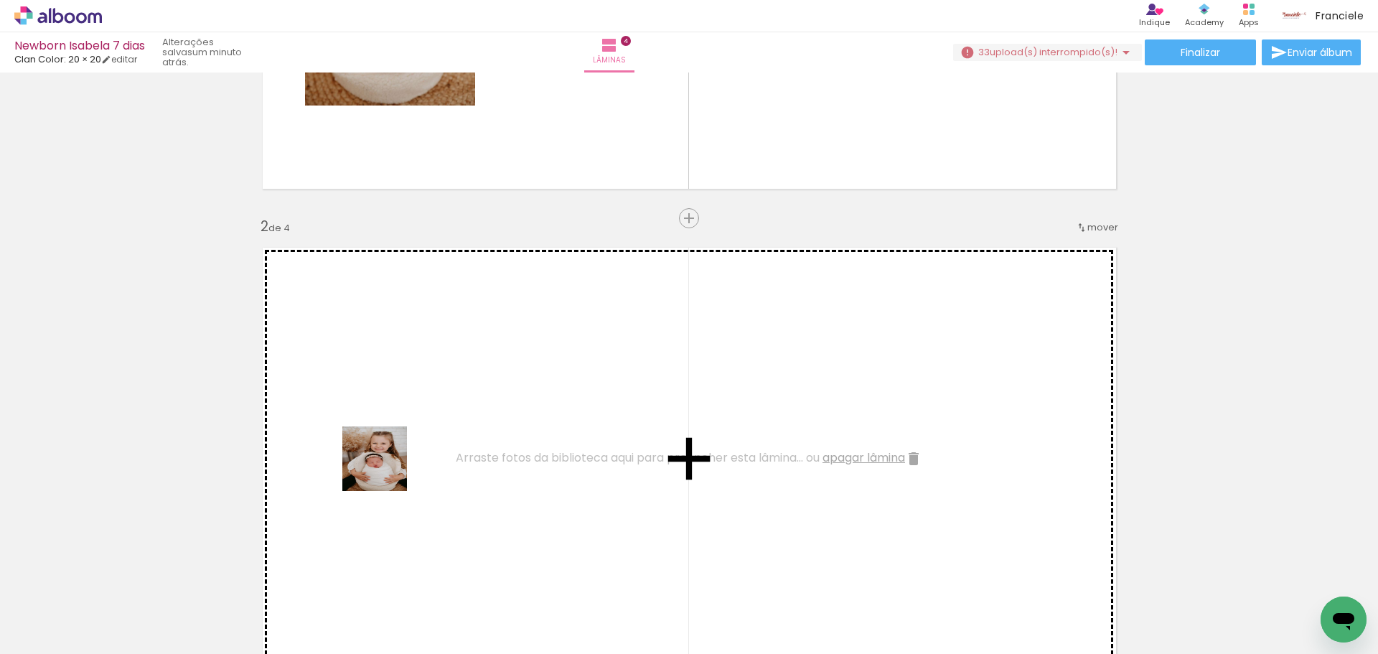
drag, startPoint x: 245, startPoint y: 611, endPoint x: 387, endPoint y: 467, distance: 202.0
click at [387, 467] on quentale-workspace at bounding box center [689, 327] width 1378 height 654
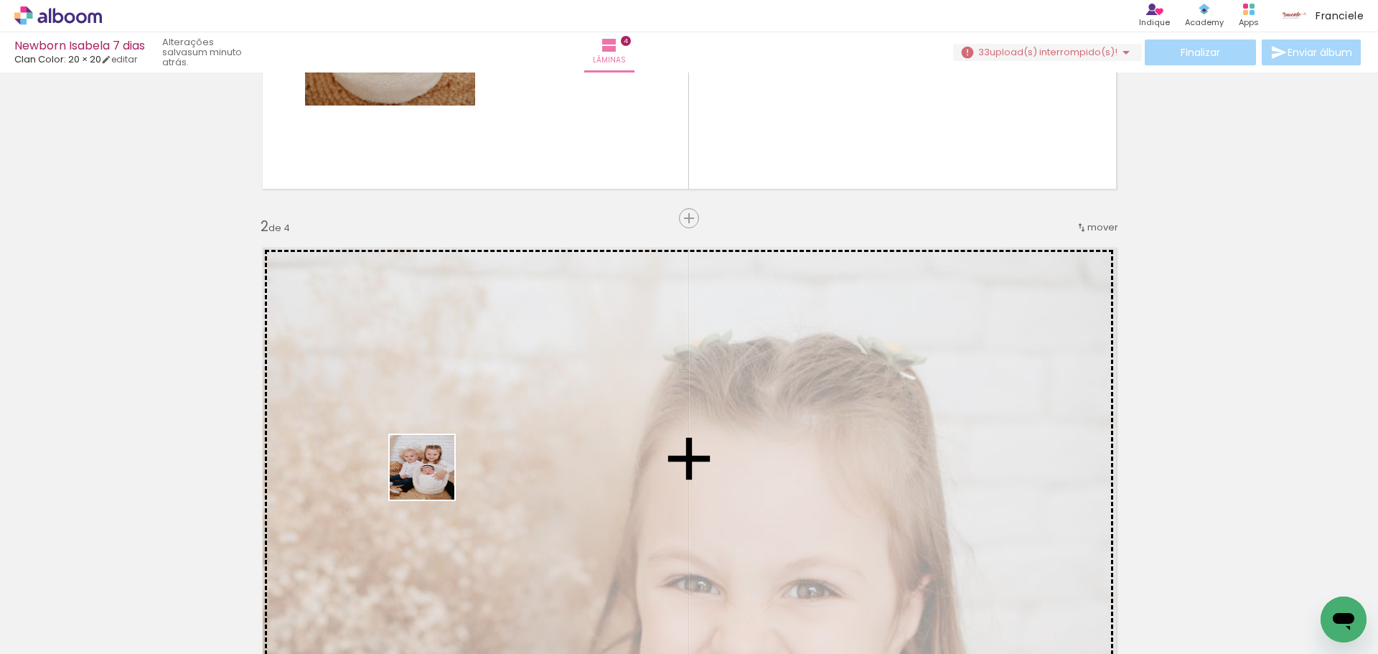
drag, startPoint x: 352, startPoint y: 564, endPoint x: 433, endPoint y: 478, distance: 118.3
click at [433, 478] on quentale-workspace at bounding box center [689, 327] width 1378 height 654
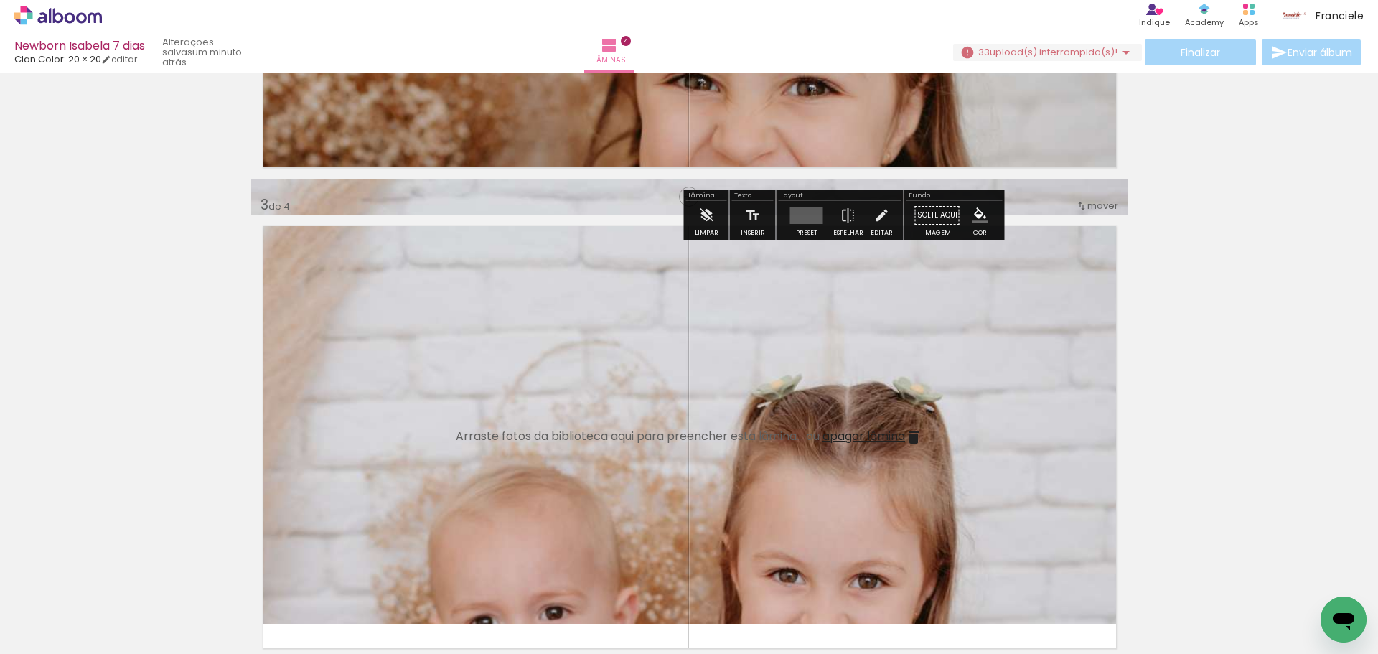
scroll to position [1363, 0]
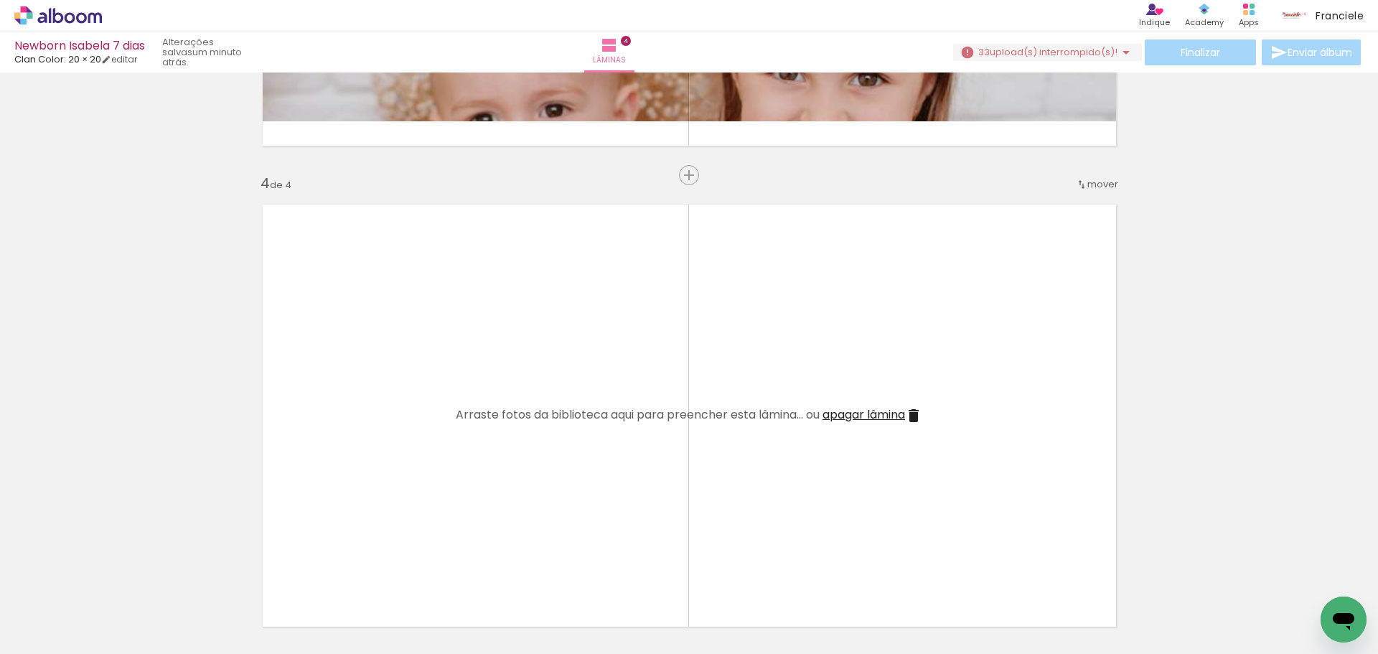
click at [1062, 53] on span "upload(s) interrompido(s)!" at bounding box center [1054, 52] width 128 height 14
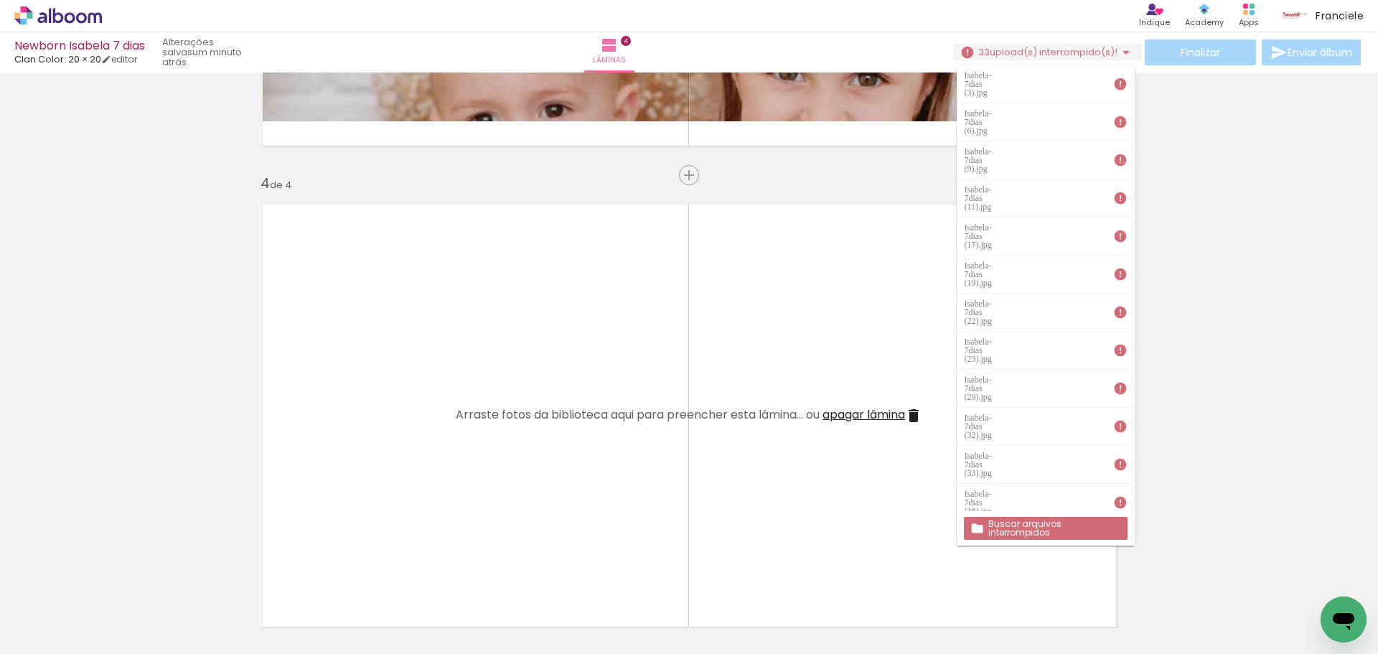
click at [0, 0] on slot "Buscar arquivos interrompidos" at bounding box center [0, 0] width 0 height 0
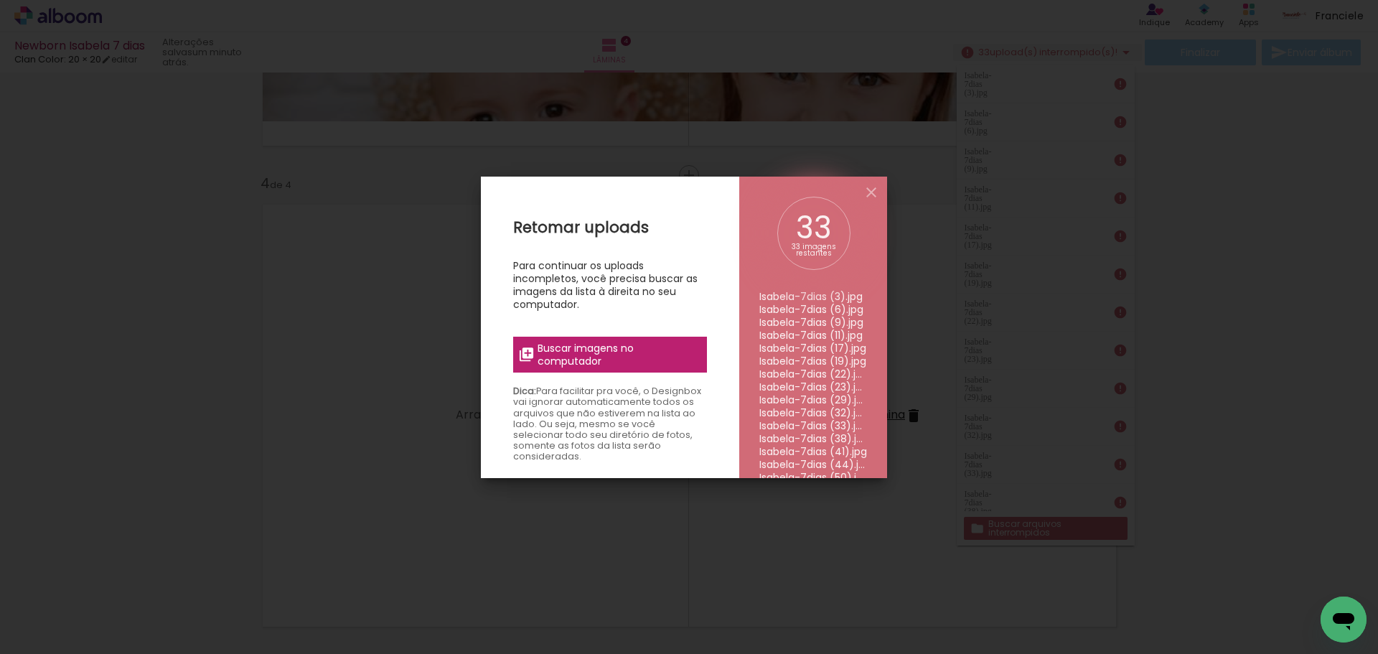
click at [649, 354] on span "Buscar imagens no computador" at bounding box center [617, 355] width 160 height 26
click at [0, 0] on input "file" at bounding box center [0, 0] width 0 height 0
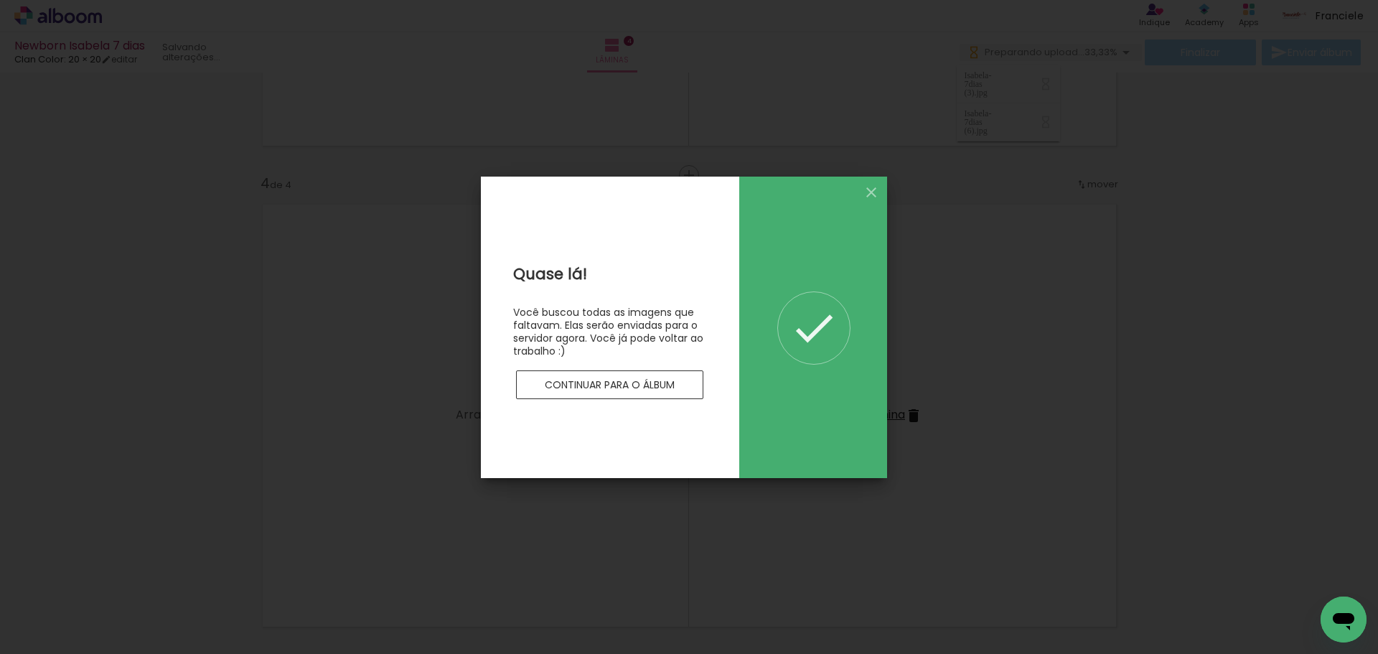
click at [0, 0] on slot "Continuar para o álbum" at bounding box center [0, 0] width 0 height 0
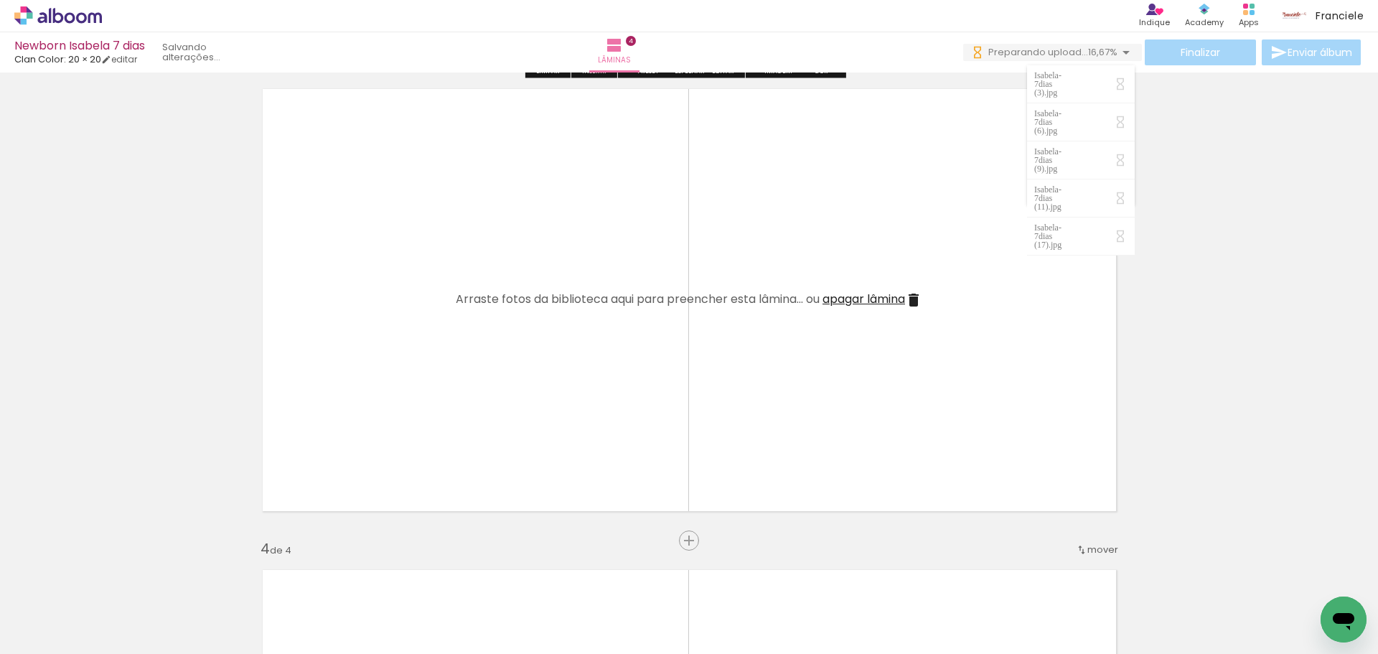
scroll to position [861, 0]
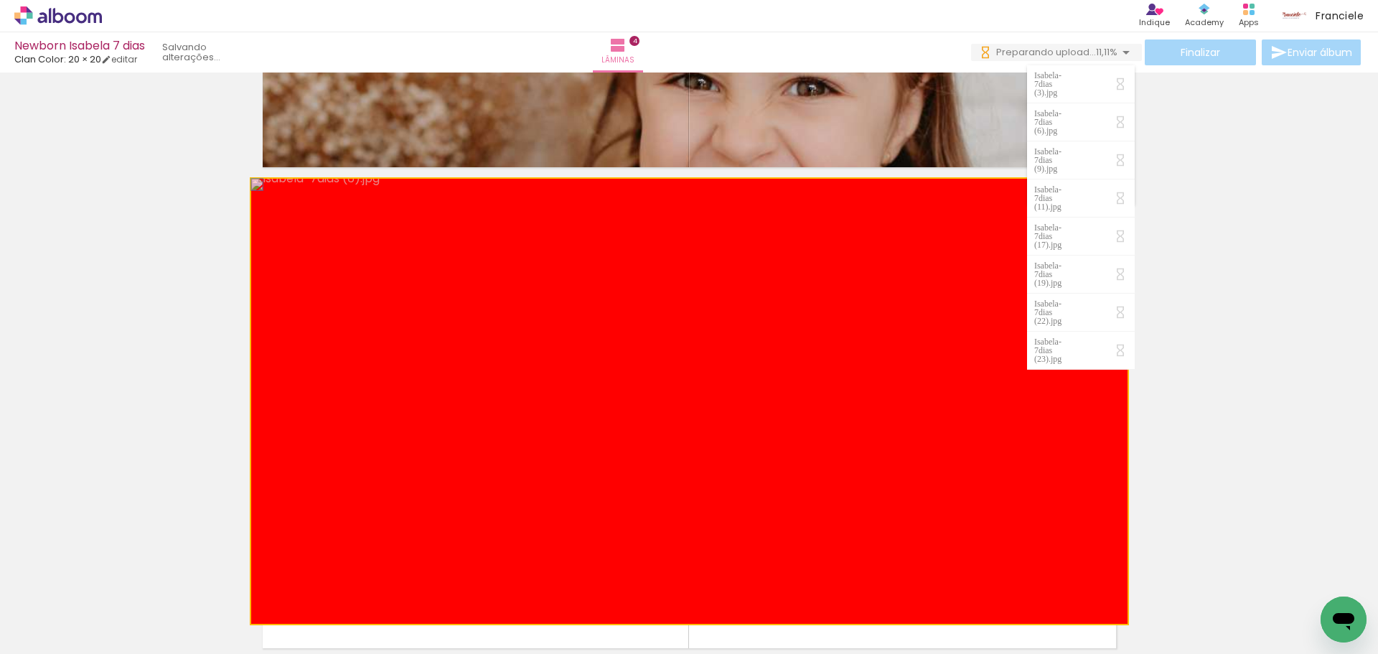
drag, startPoint x: 655, startPoint y: 386, endPoint x: 436, endPoint y: 598, distance: 304.5
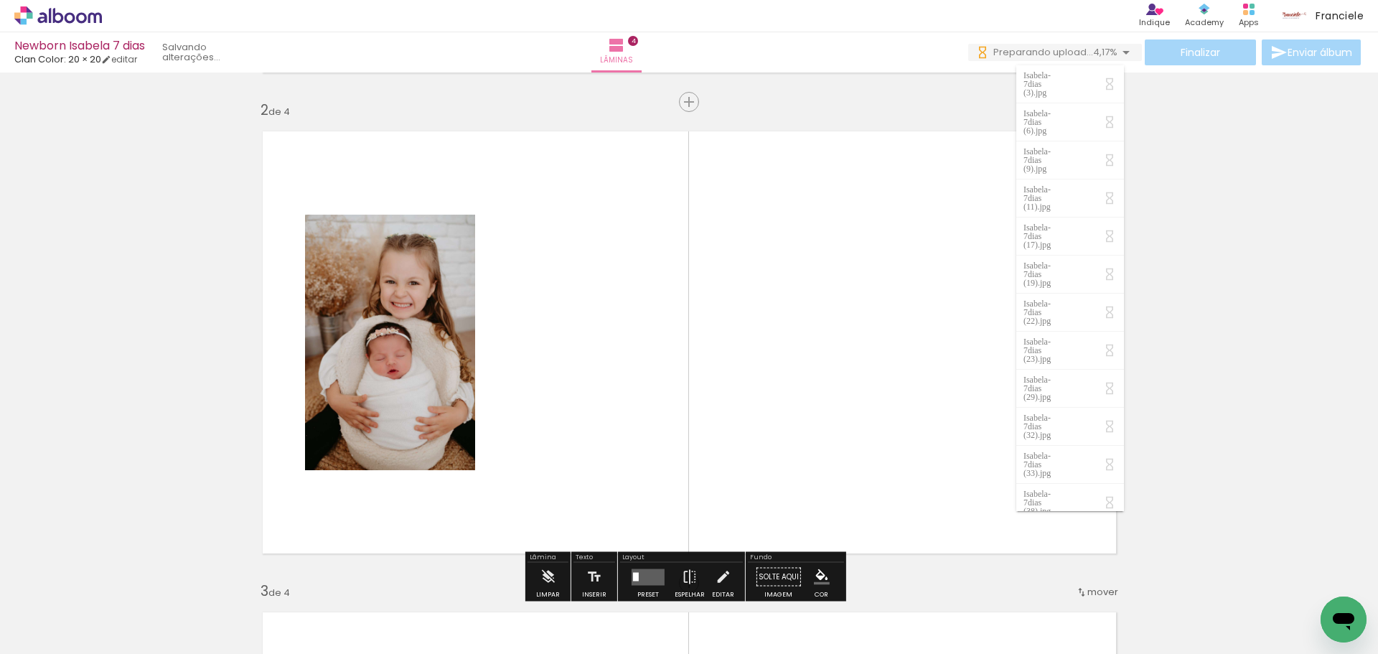
scroll to position [502, 0]
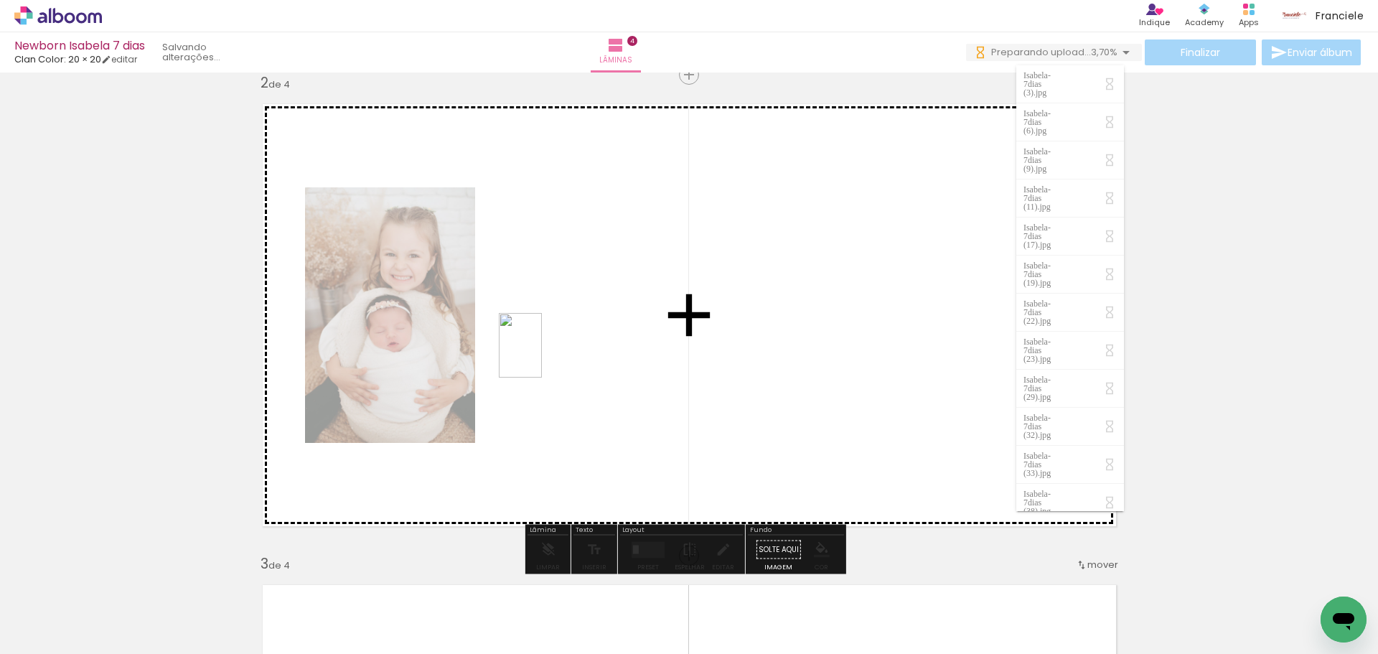
drag, startPoint x: 309, startPoint y: 602, endPoint x: 542, endPoint y: 356, distance: 338.6
click at [542, 356] on quentale-workspace at bounding box center [689, 327] width 1378 height 654
drag, startPoint x: 400, startPoint y: 612, endPoint x: 718, endPoint y: 365, distance: 402.9
click at [718, 365] on quentale-workspace at bounding box center [689, 327] width 1378 height 654
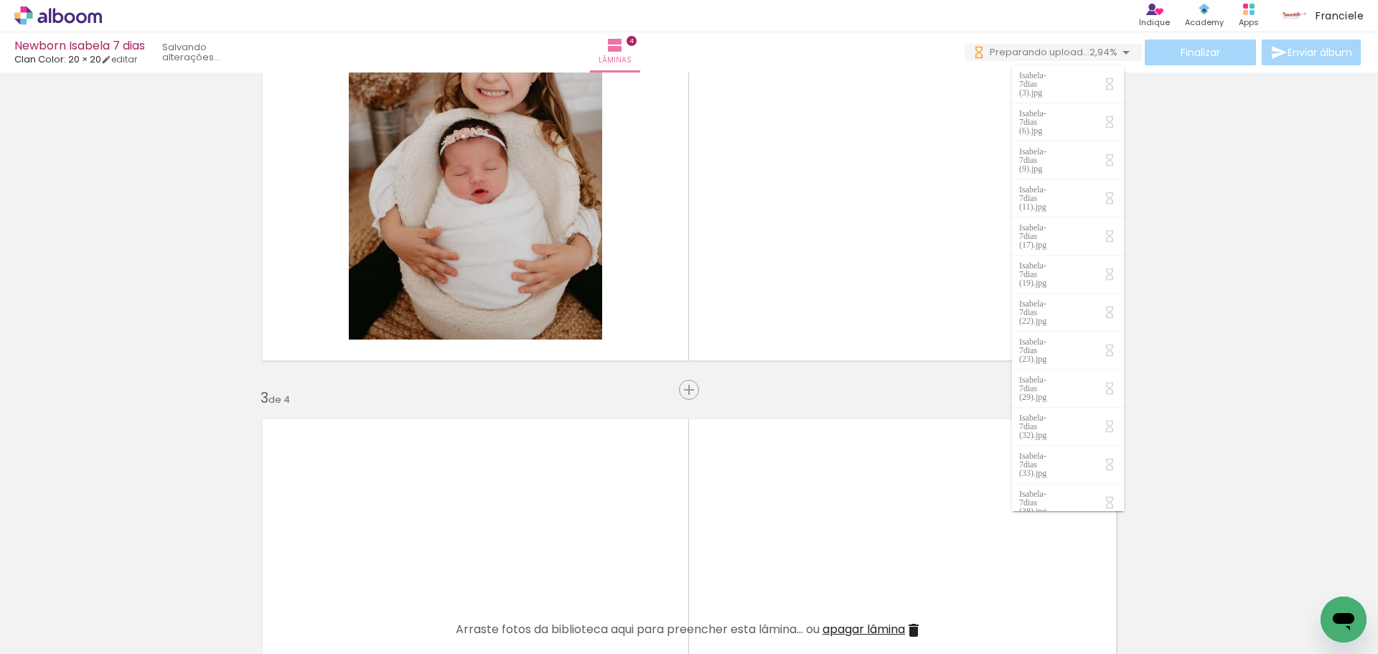
scroll to position [933, 0]
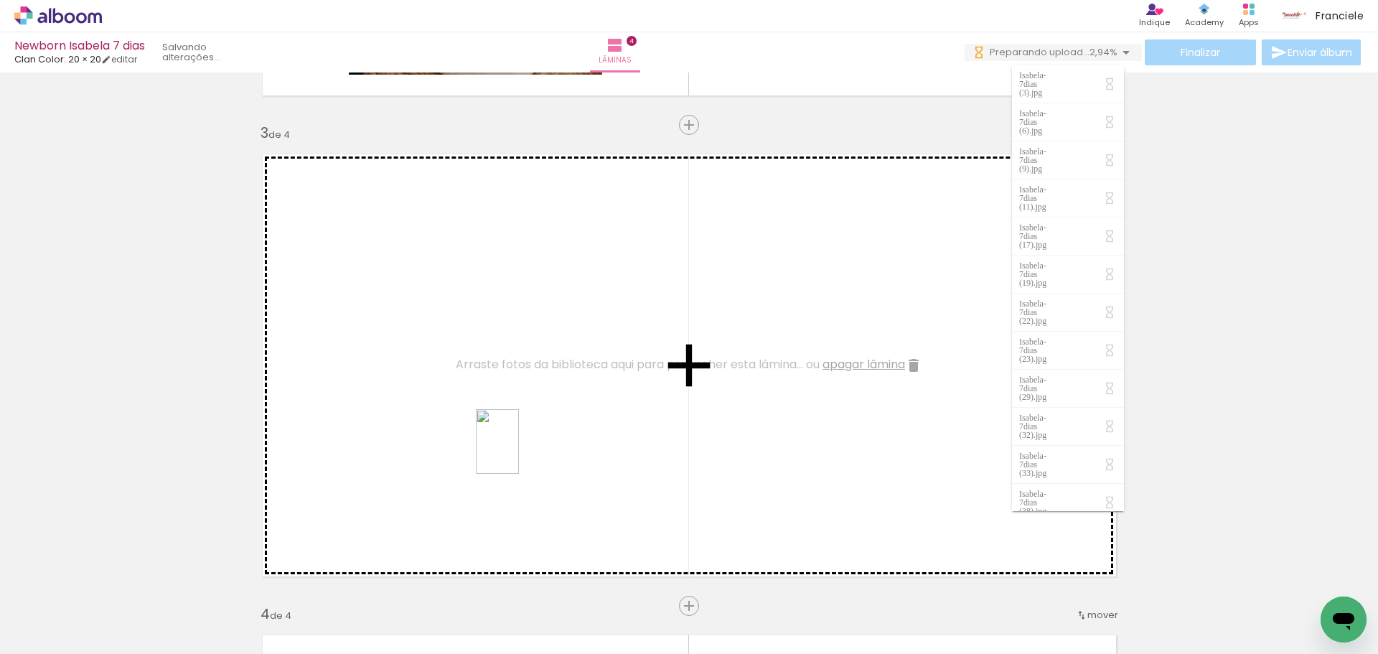
drag, startPoint x: 629, startPoint y: 630, endPoint x: 519, endPoint y: 452, distance: 209.1
click at [519, 452] on quentale-workspace at bounding box center [689, 327] width 1378 height 654
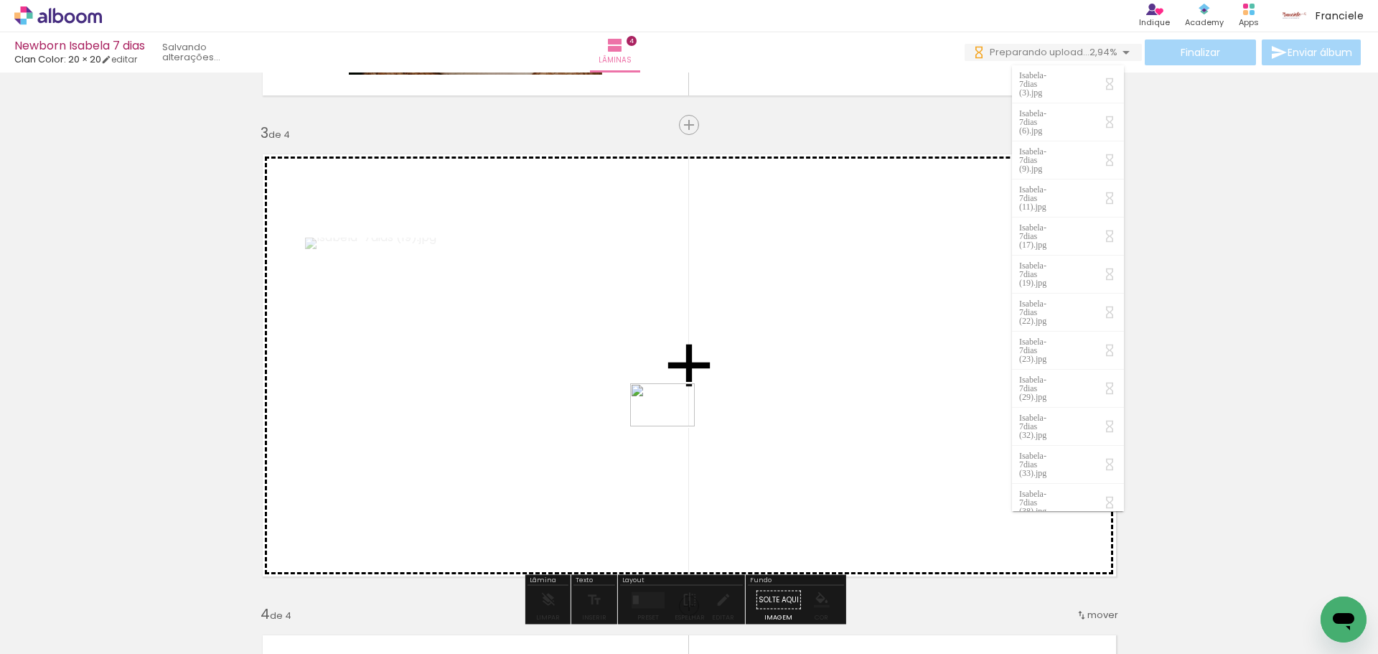
drag, startPoint x: 774, startPoint y: 611, endPoint x: 673, endPoint y: 426, distance: 211.0
click at [673, 426] on quentale-workspace at bounding box center [689, 327] width 1378 height 654
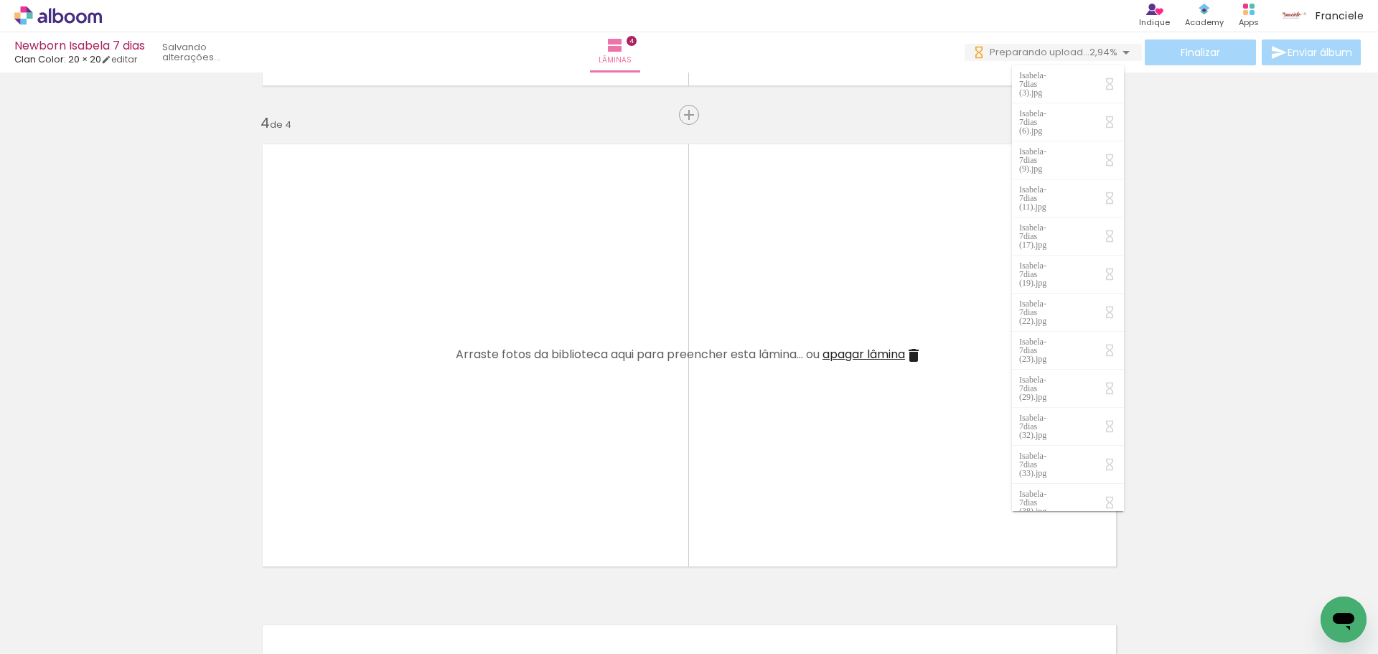
scroll to position [1435, 0]
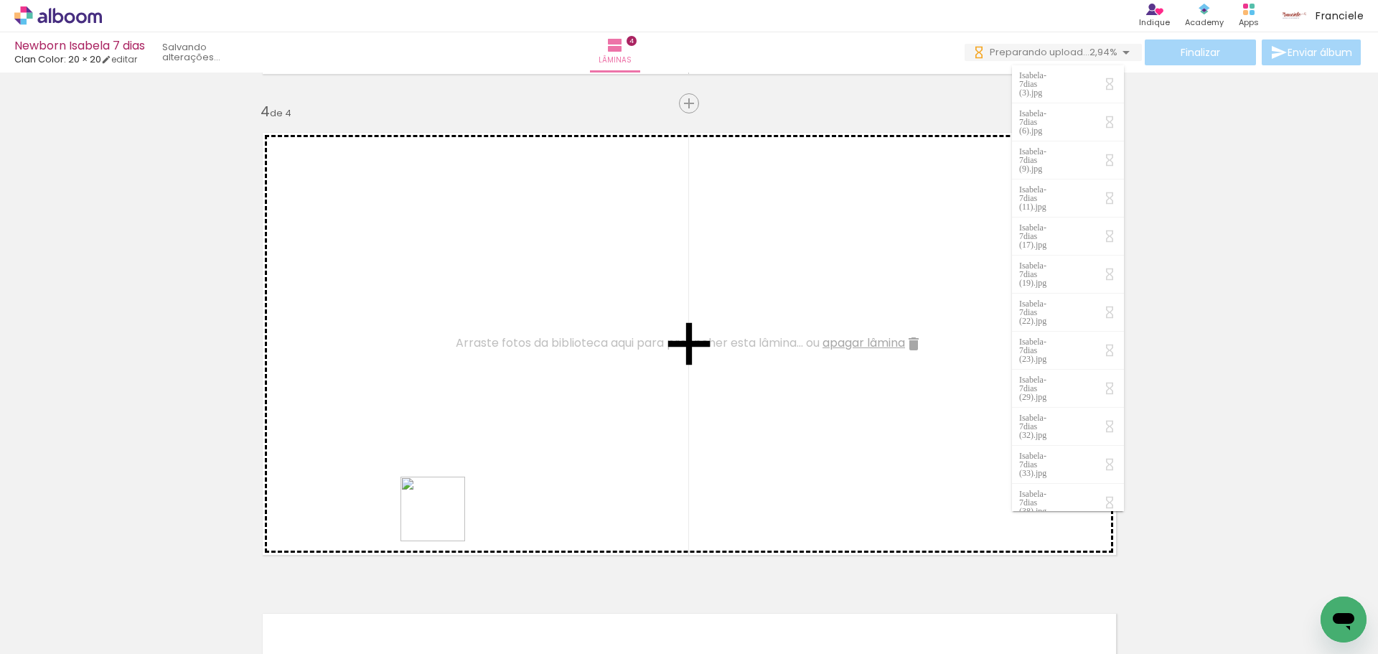
drag, startPoint x: 467, startPoint y: 606, endPoint x: 415, endPoint y: 416, distance: 196.4
click at [415, 416] on quentale-workspace at bounding box center [689, 327] width 1378 height 654
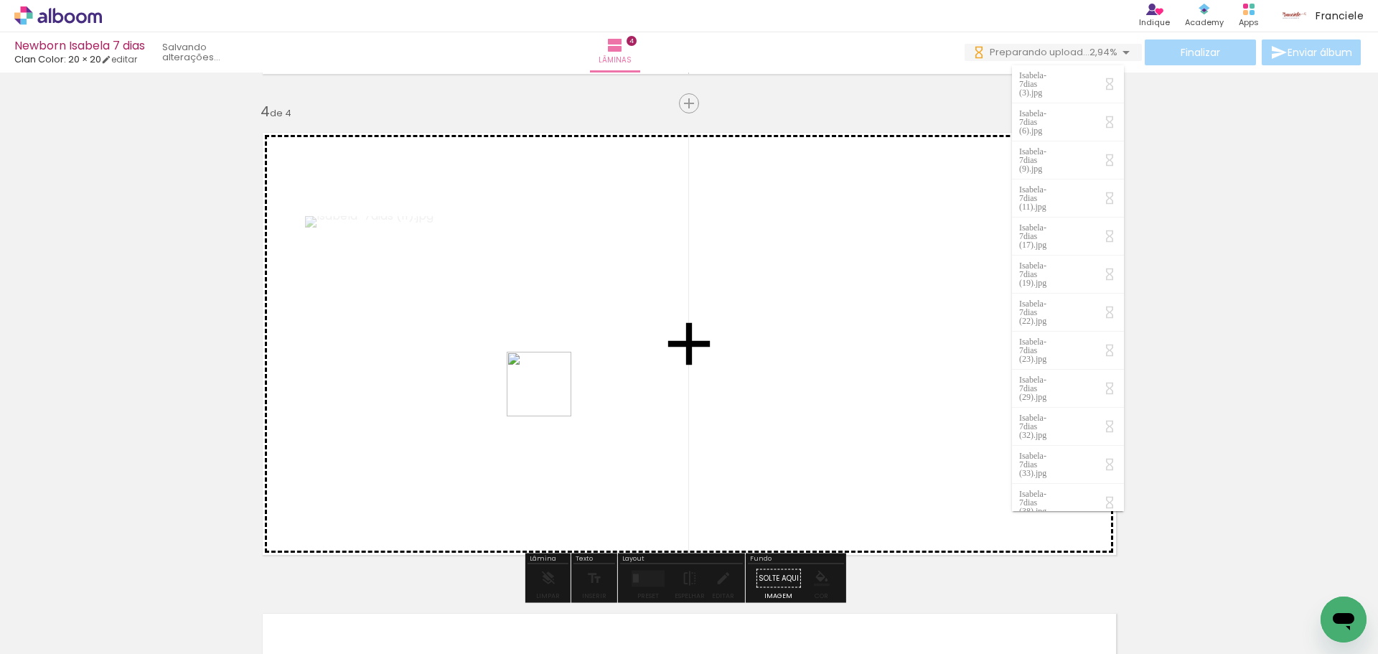
drag, startPoint x: 550, startPoint y: 611, endPoint x: 603, endPoint y: 507, distance: 116.5
click at [550, 390] on quentale-workspace at bounding box center [689, 327] width 1378 height 654
drag, startPoint x: 698, startPoint y: 611, endPoint x: 741, endPoint y: 408, distance: 206.7
click at [741, 408] on quentale-workspace at bounding box center [689, 327] width 1378 height 654
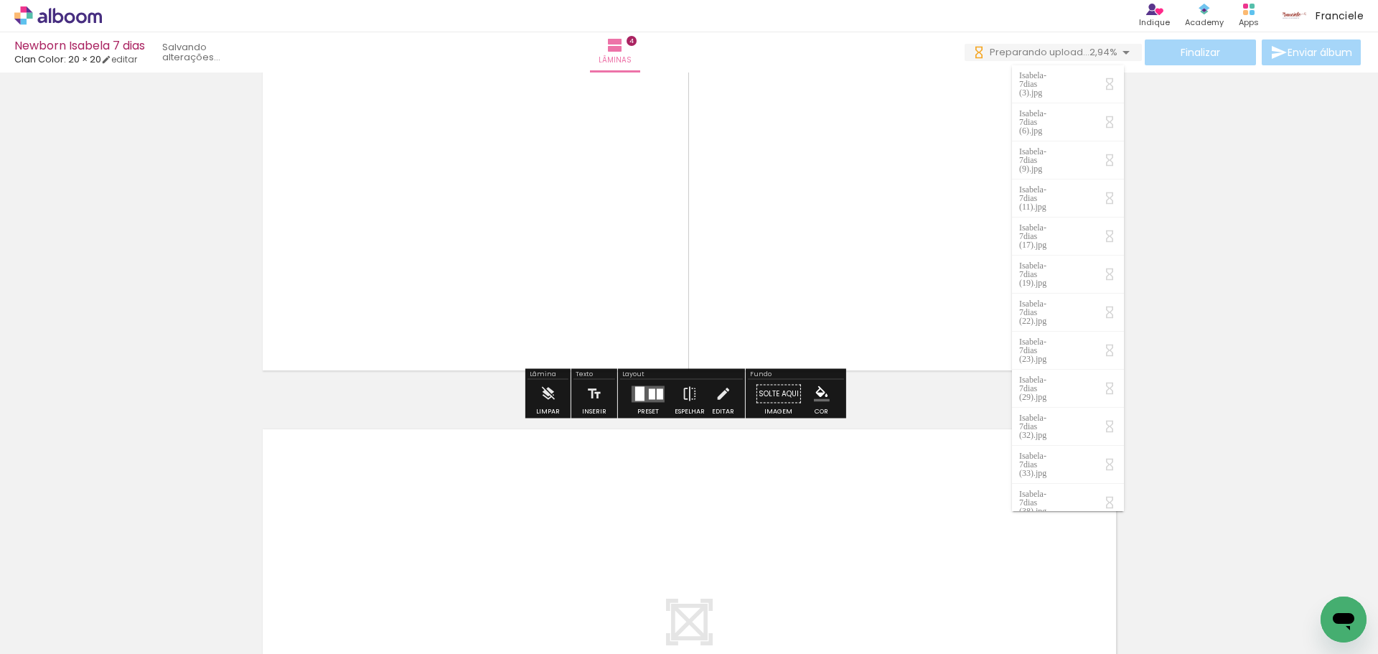
scroll to position [1794, 0]
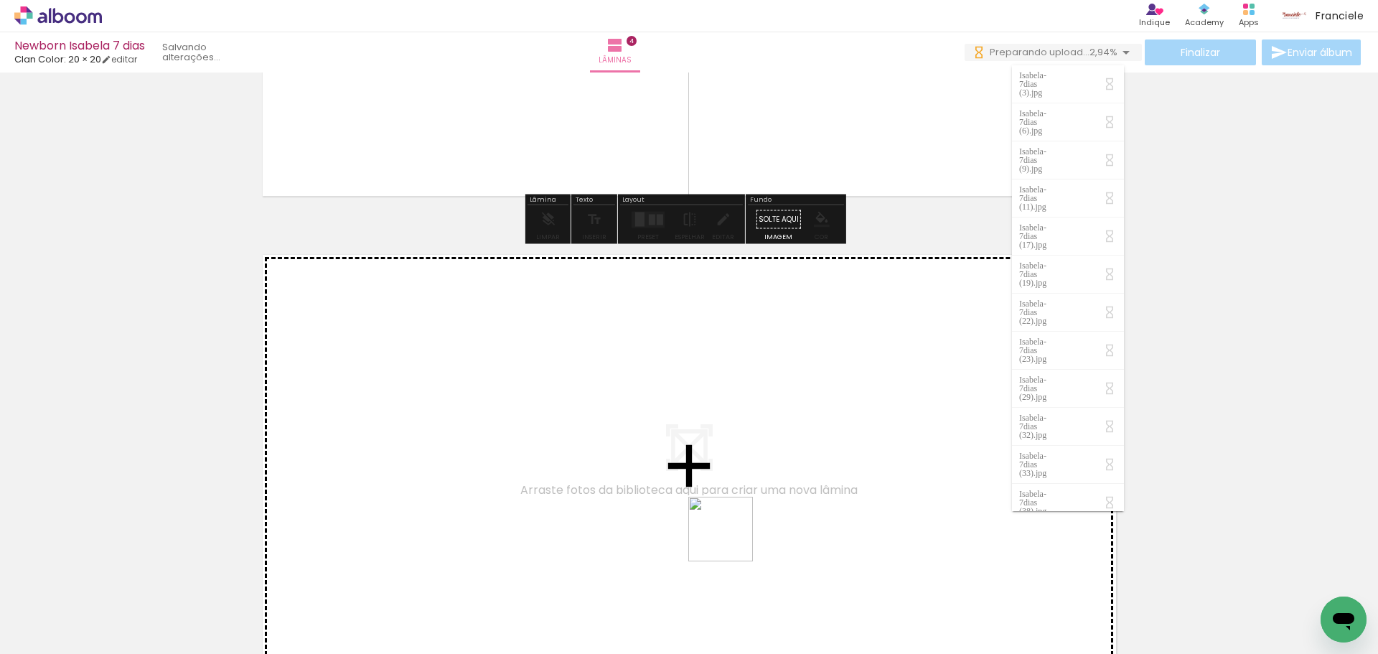
drag, startPoint x: 870, startPoint y: 634, endPoint x: 595, endPoint y: 461, distance: 325.3
click at [595, 461] on quentale-workspace at bounding box center [689, 327] width 1378 height 654
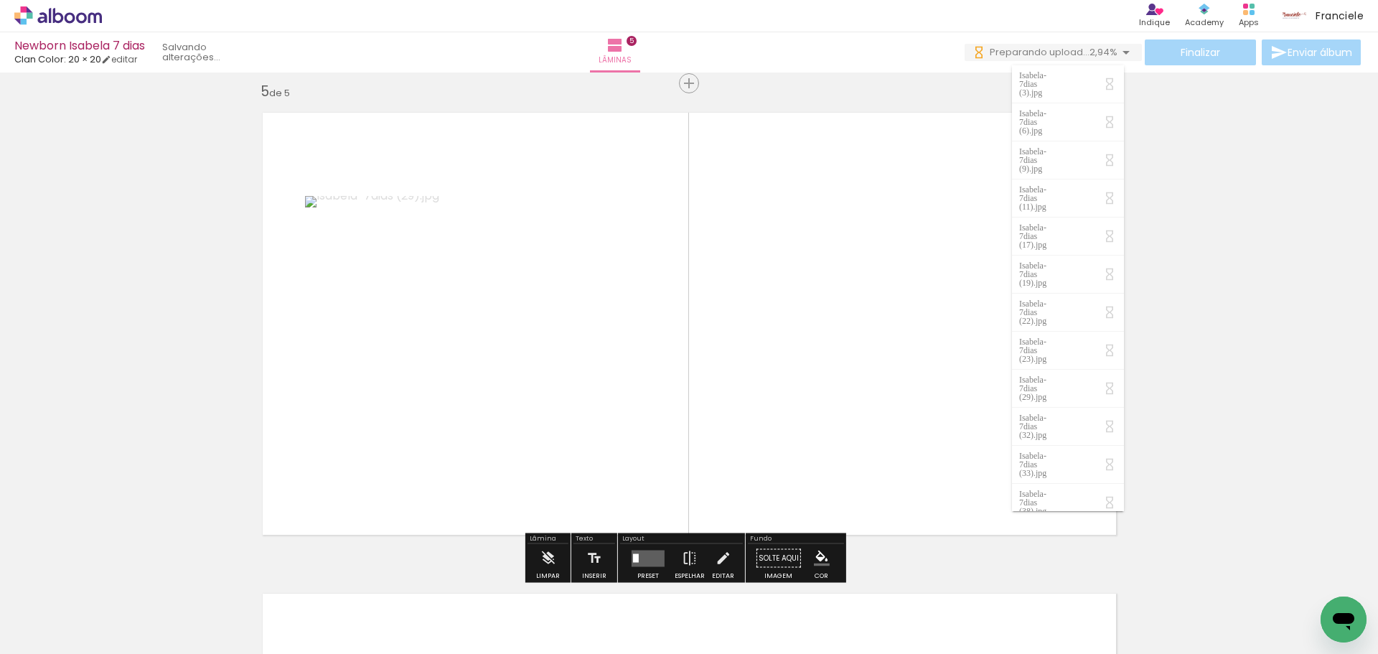
scroll to position [1942, 0]
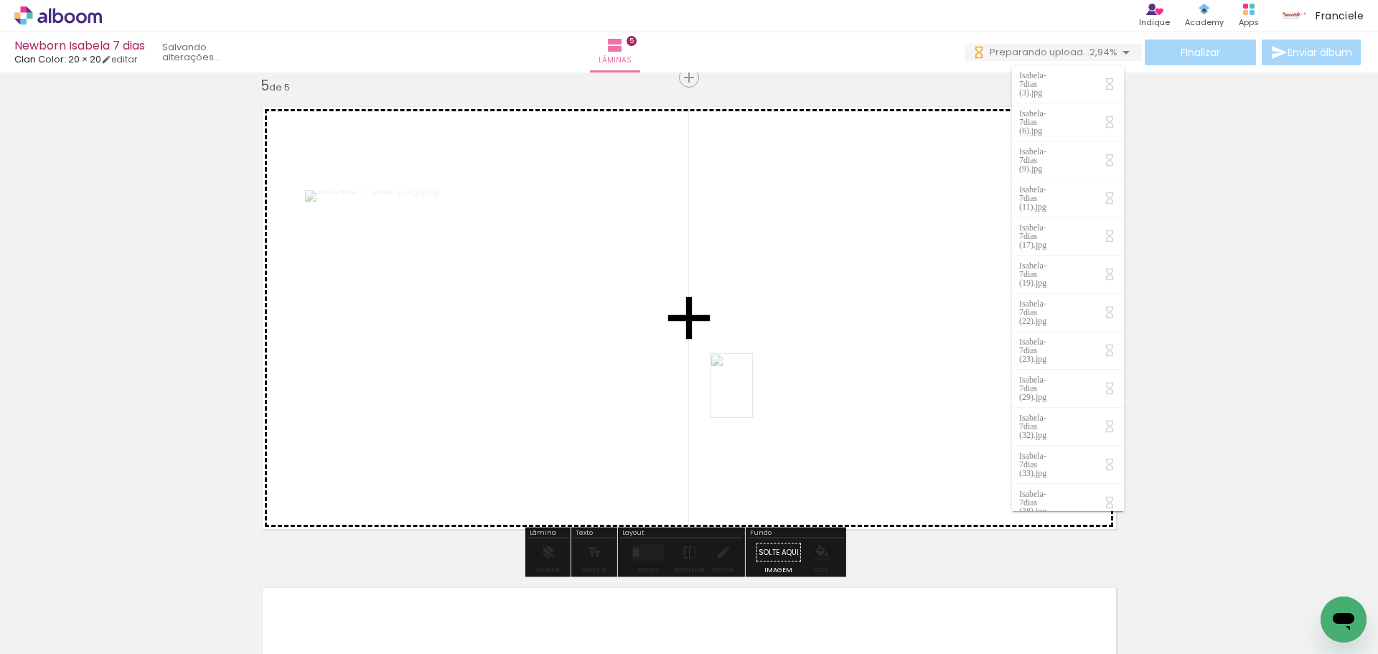
drag, startPoint x: 886, startPoint y: 612, endPoint x: 753, endPoint y: 396, distance: 253.5
click at [753, 396] on quentale-workspace at bounding box center [689, 327] width 1378 height 654
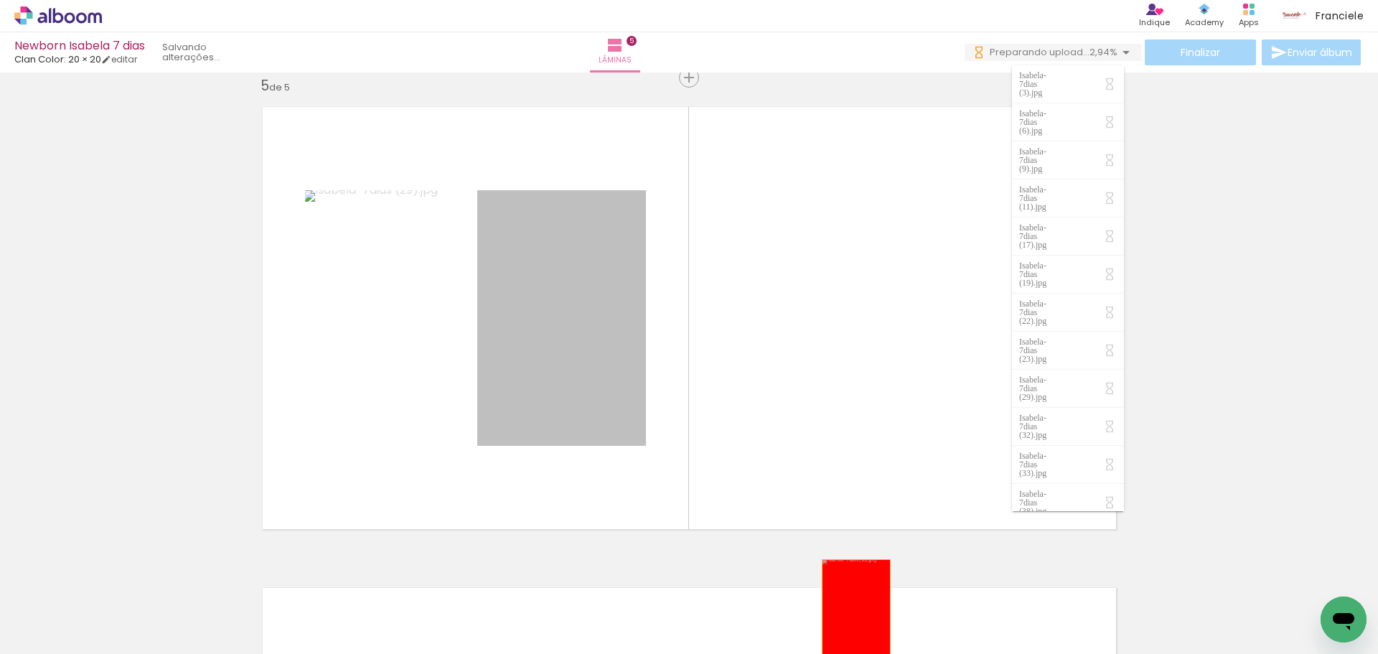
drag, startPoint x: 539, startPoint y: 375, endPoint x: 850, endPoint y: 611, distance: 391.2
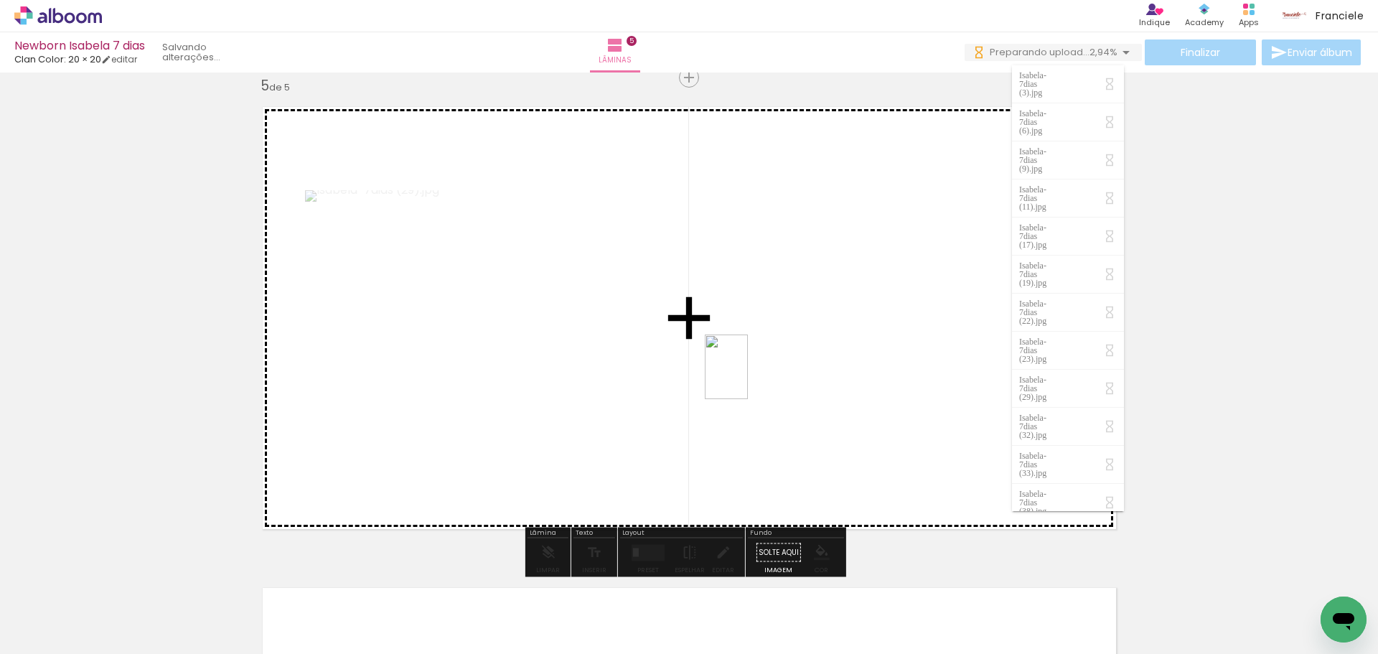
drag, startPoint x: 965, startPoint y: 625, endPoint x: 748, endPoint y: 377, distance: 329.5
click at [748, 377] on quentale-workspace at bounding box center [689, 327] width 1378 height 654
drag, startPoint x: 1023, startPoint y: 612, endPoint x: 845, endPoint y: 350, distance: 317.1
click at [845, 350] on quentale-workspace at bounding box center [689, 327] width 1378 height 654
drag, startPoint x: 1111, startPoint y: 606, endPoint x: 930, endPoint y: 349, distance: 314.2
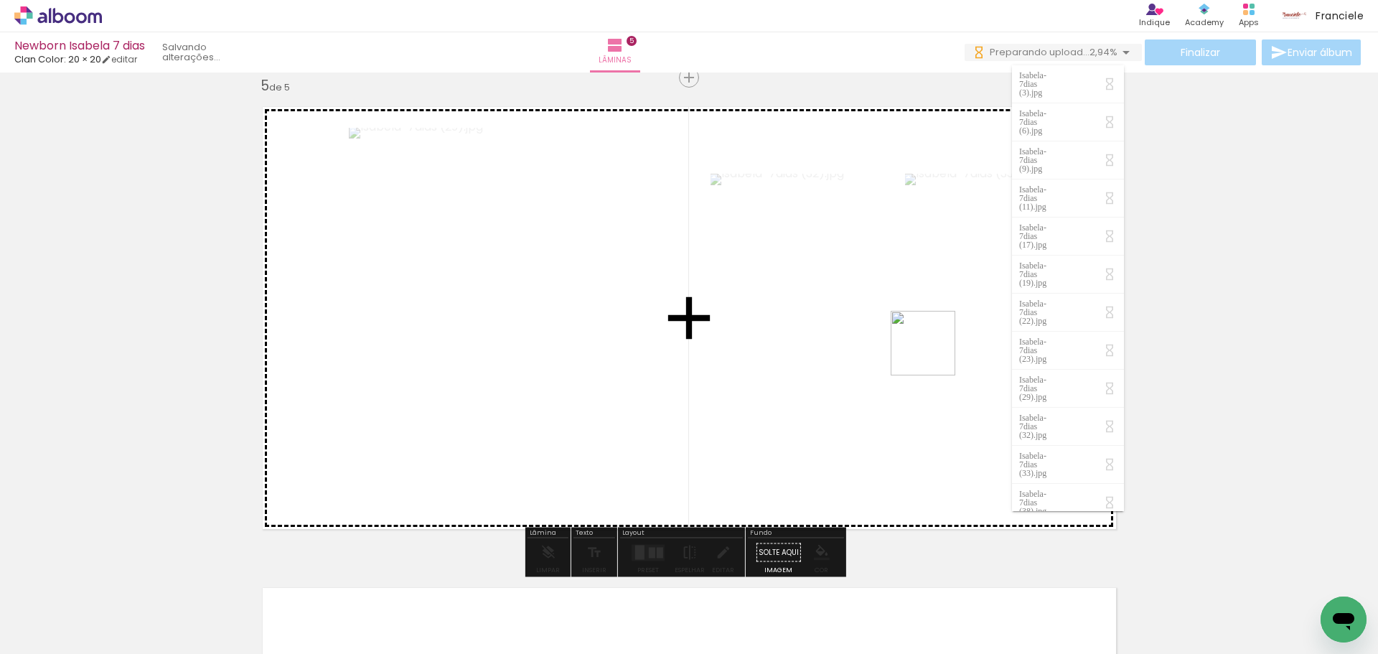
click at [930, 349] on quentale-workspace at bounding box center [689, 327] width 1378 height 654
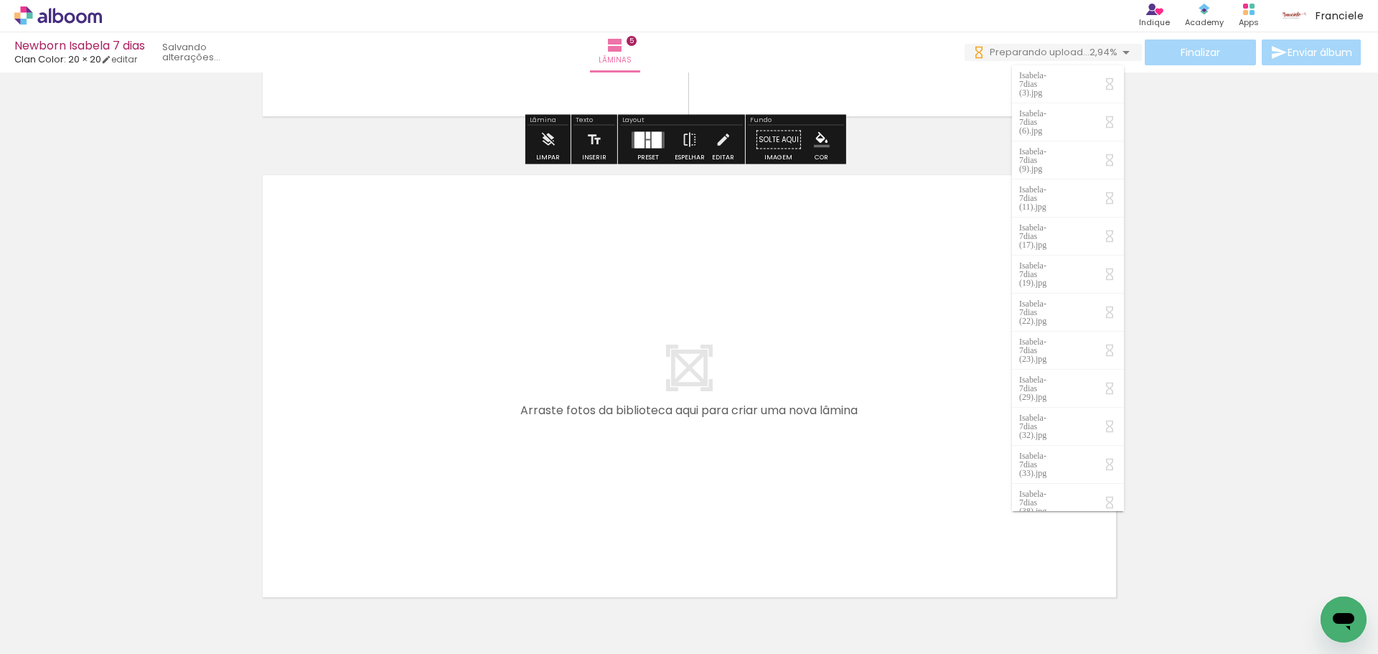
scroll to position [2444, 0]
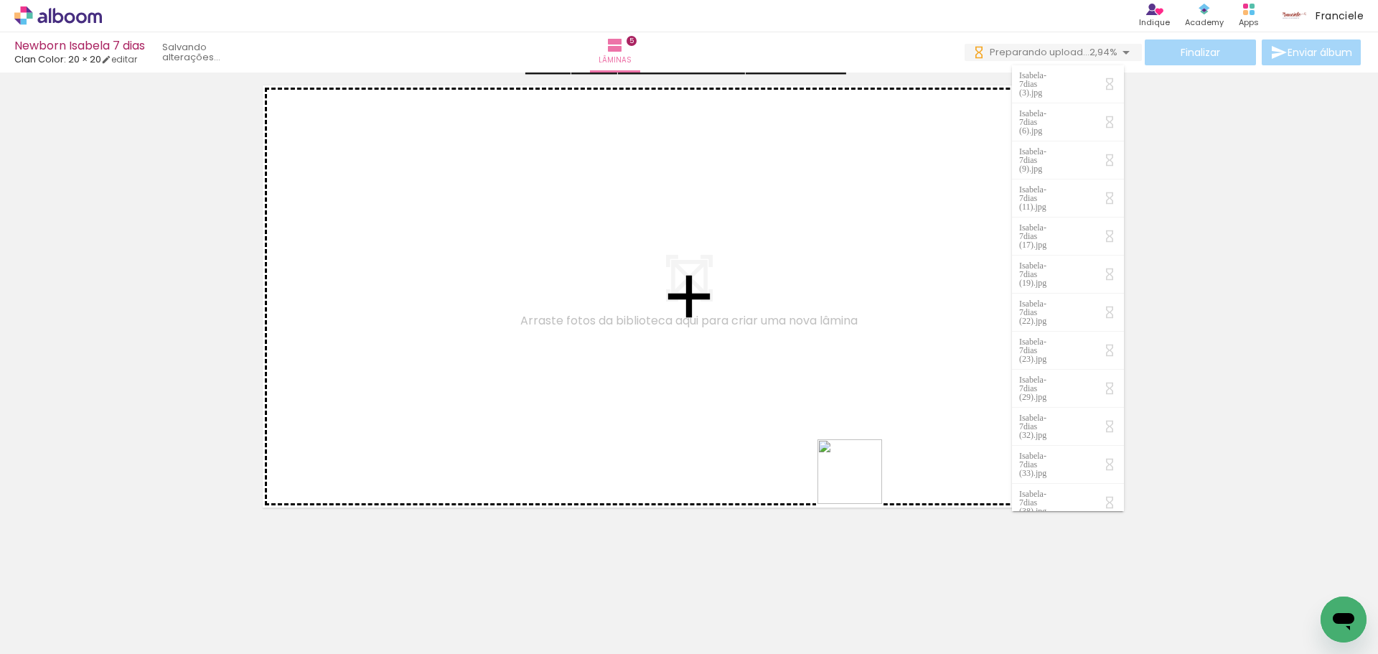
drag, startPoint x: 1182, startPoint y: 624, endPoint x: 651, endPoint y: 379, distance: 585.0
click at [651, 379] on quentale-workspace at bounding box center [689, 327] width 1378 height 654
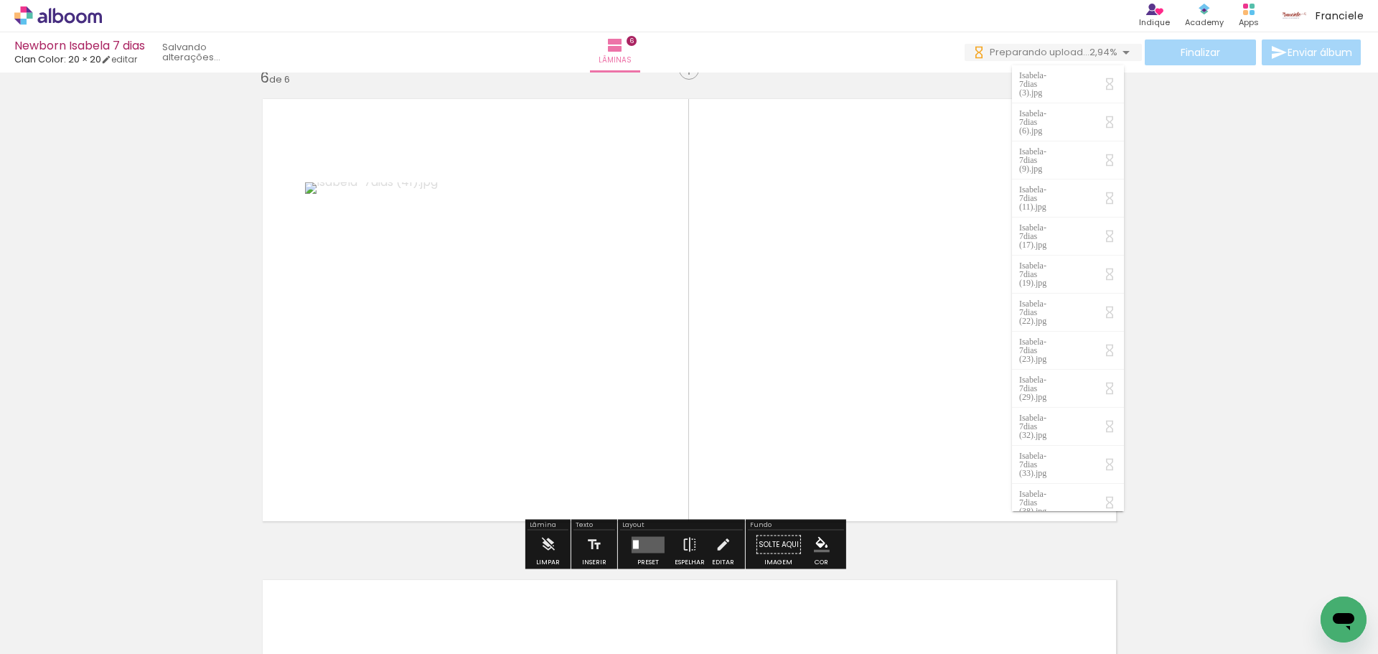
scroll to position [2423, 0]
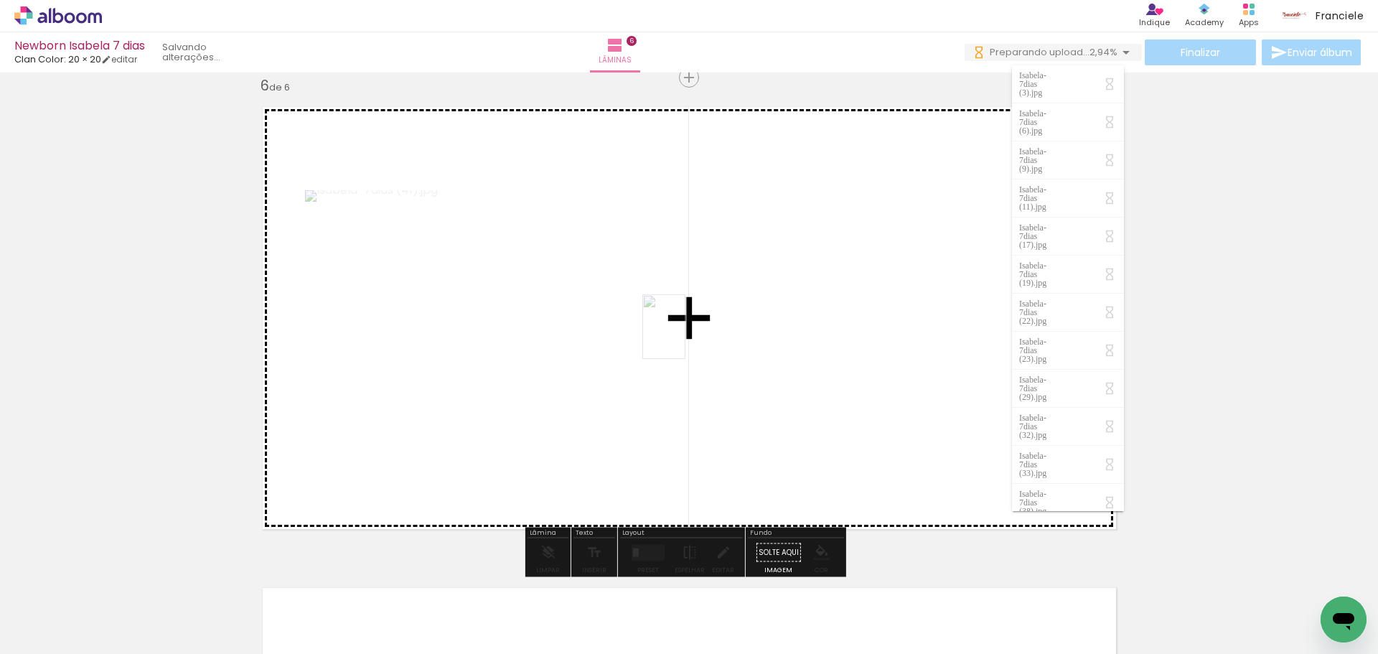
drag, startPoint x: 1205, startPoint y: 618, endPoint x: 685, endPoint y: 337, distance: 590.5
click at [685, 337] on quentale-workspace at bounding box center [689, 327] width 1378 height 654
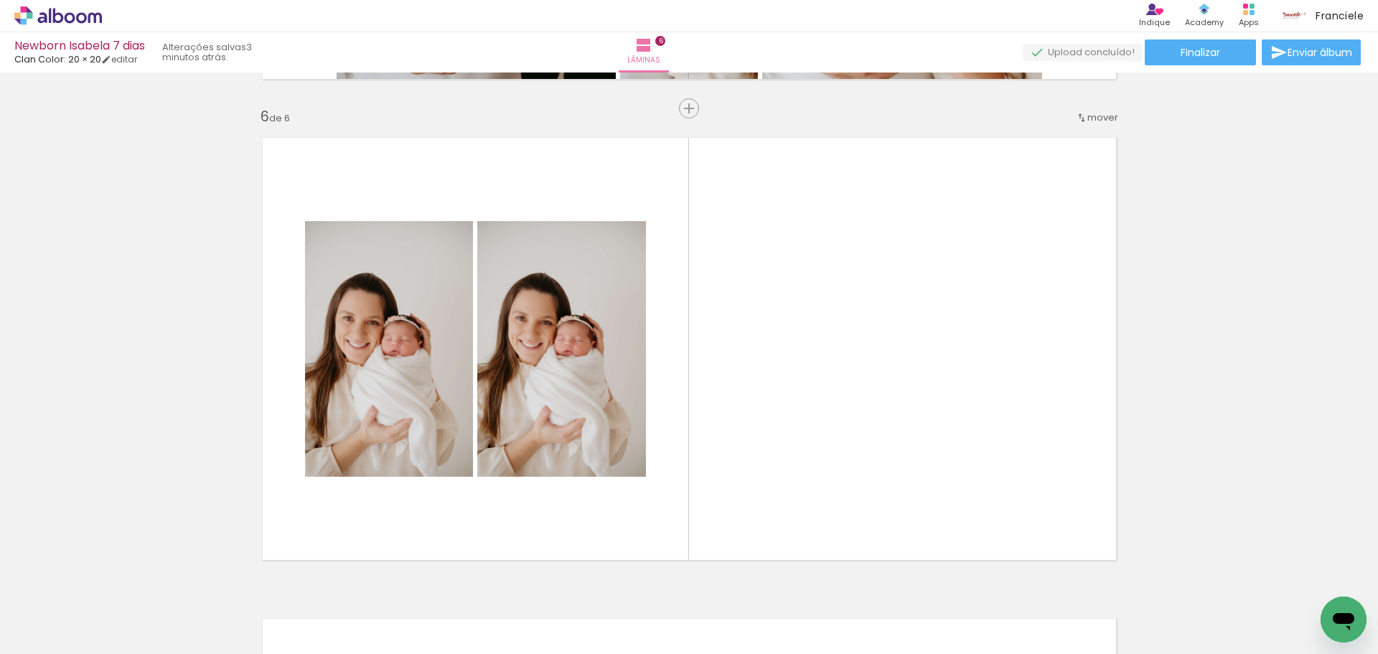
scroll to position [2351, 0]
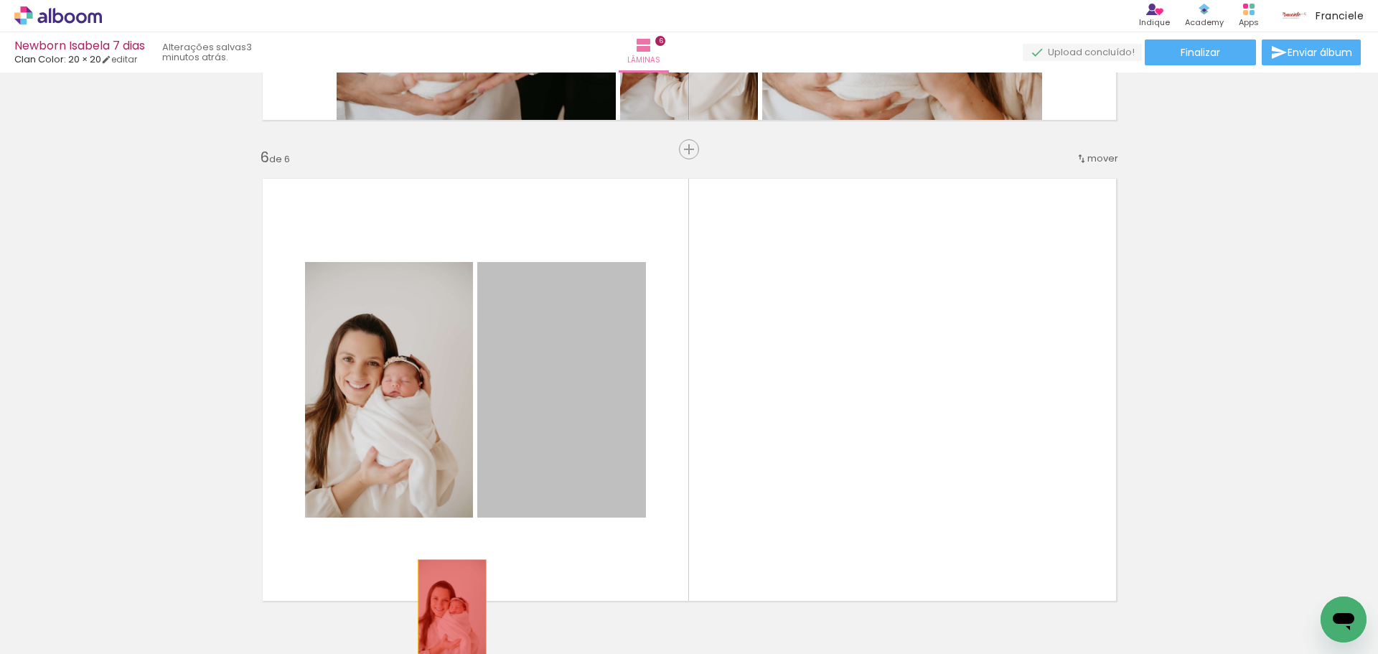
drag, startPoint x: 565, startPoint y: 371, endPoint x: 504, endPoint y: 428, distance: 83.2
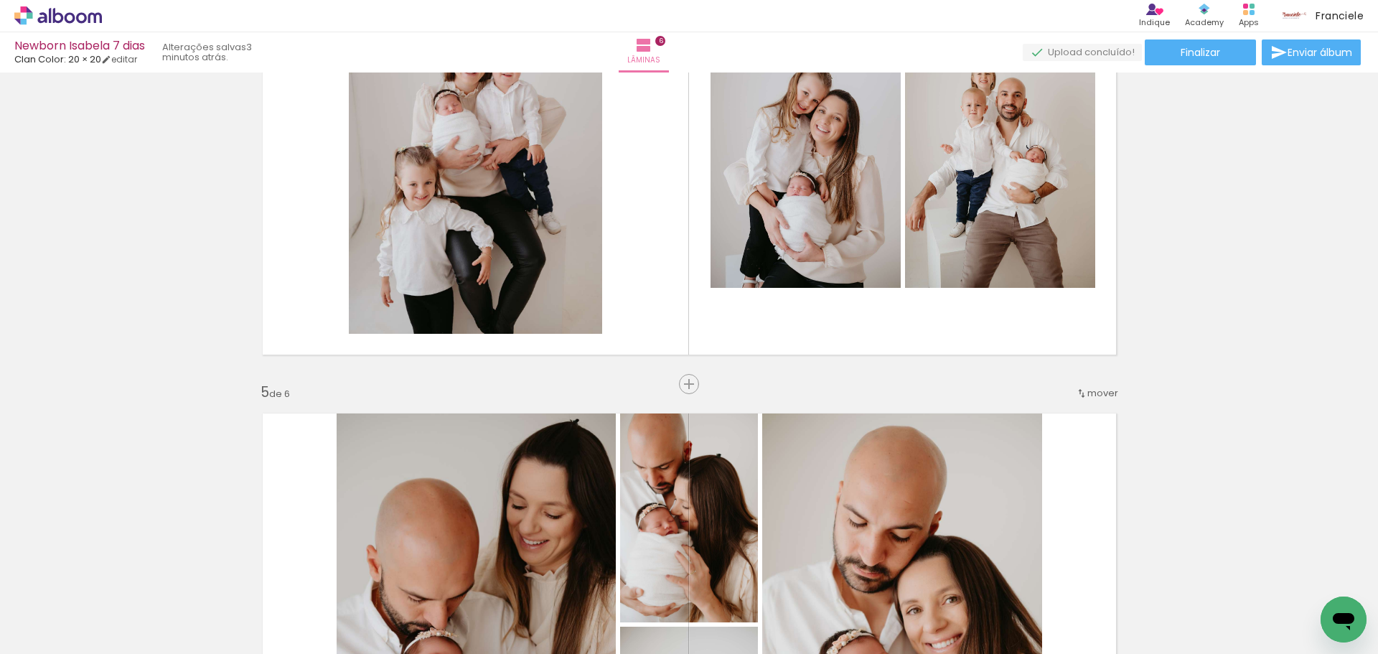
scroll to position [1561, 0]
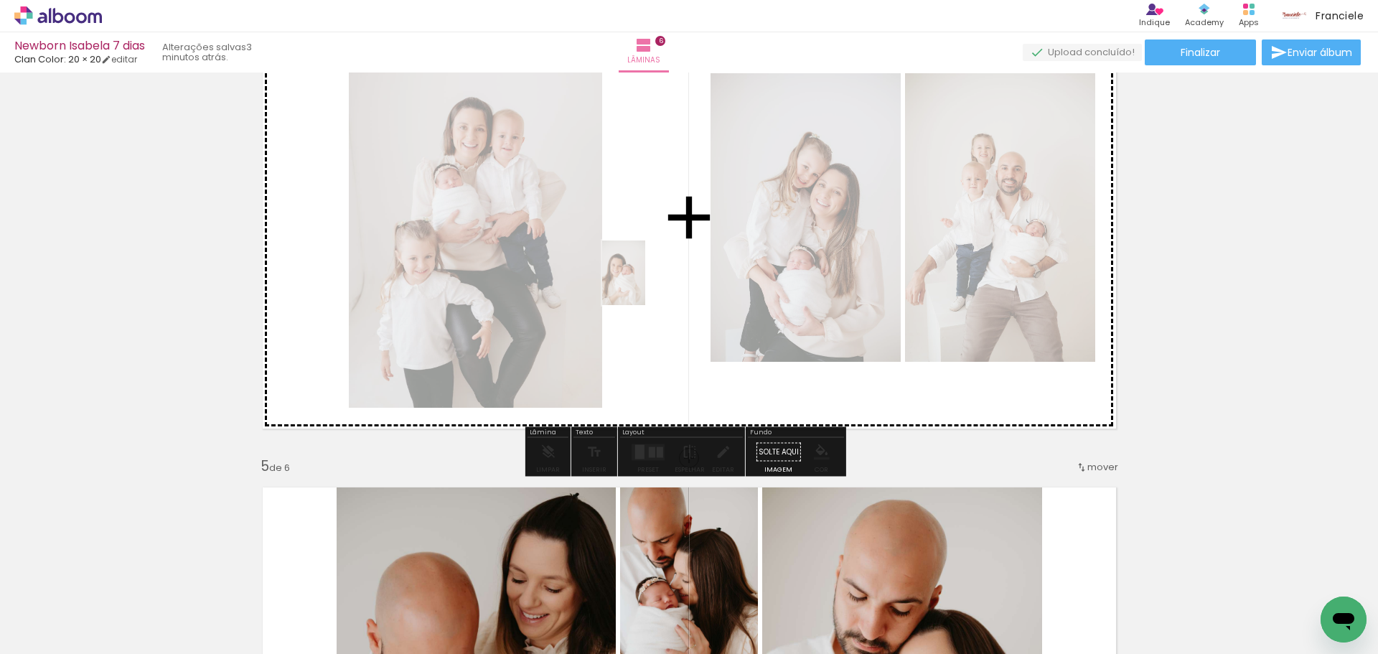
drag, startPoint x: 415, startPoint y: 604, endPoint x: 646, endPoint y: 278, distance: 399.6
click at [646, 278] on quentale-workspace at bounding box center [689, 327] width 1378 height 654
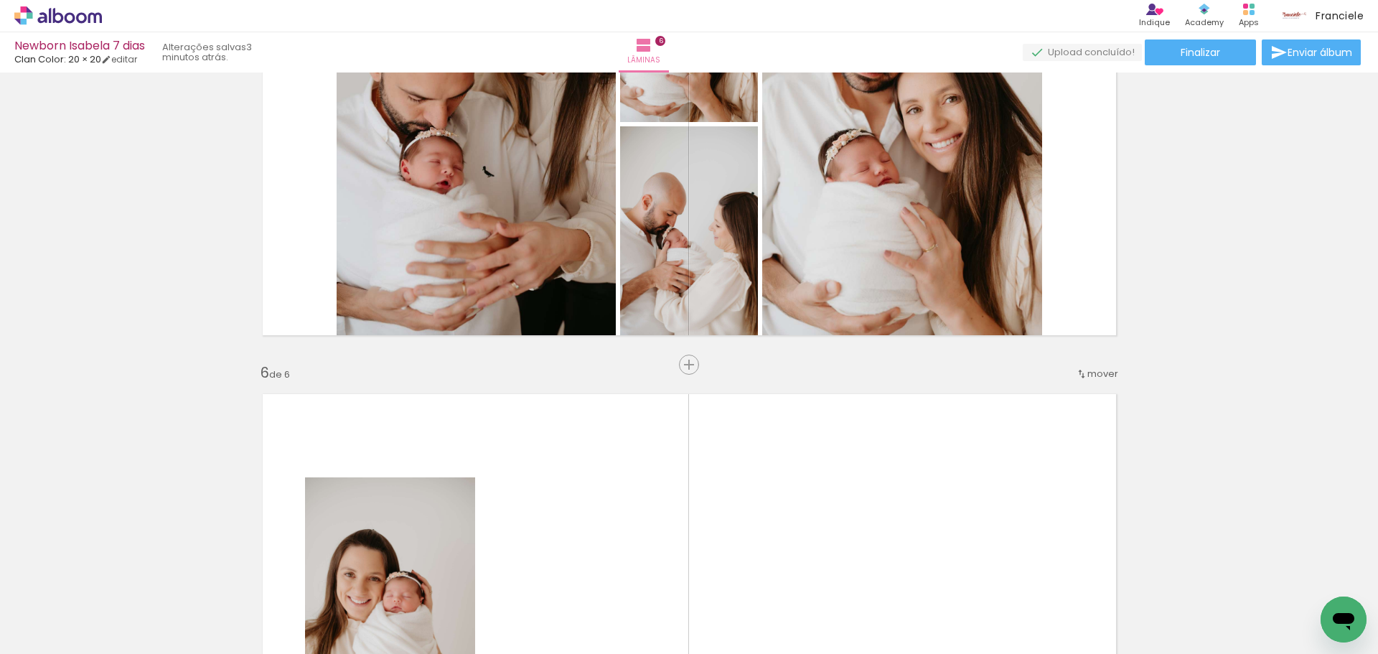
scroll to position [2546, 0]
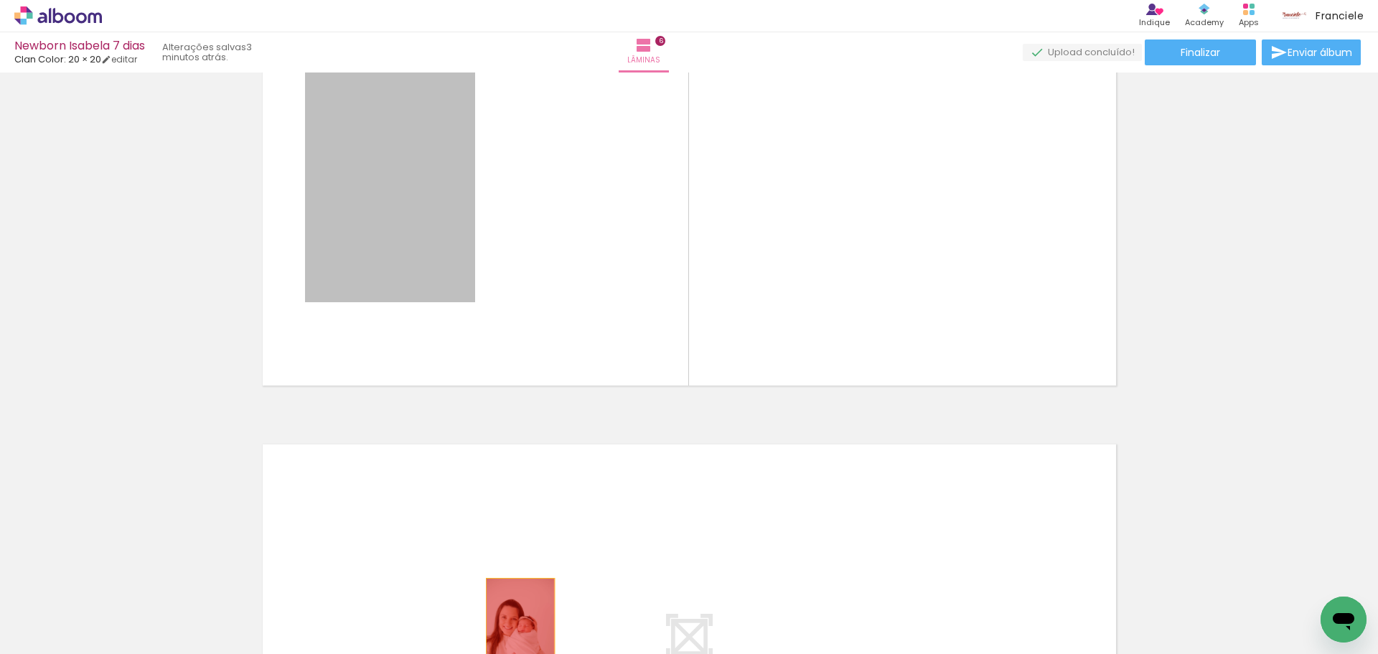
scroll to position [0, 782]
drag, startPoint x: 540, startPoint y: 626, endPoint x: 490, endPoint y: 621, distance: 50.6
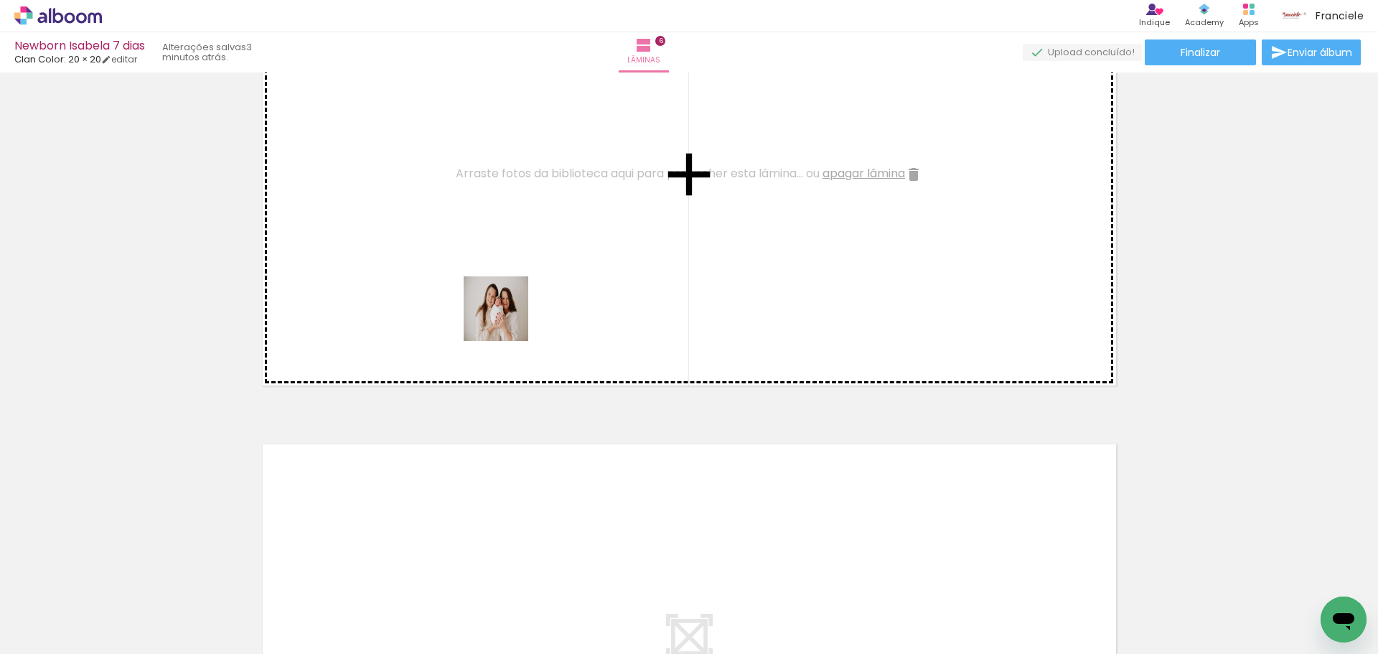
drag, startPoint x: 500, startPoint y: 619, endPoint x: 495, endPoint y: 271, distance: 348.1
click at [495, 271] on quentale-workspace at bounding box center [689, 327] width 1378 height 654
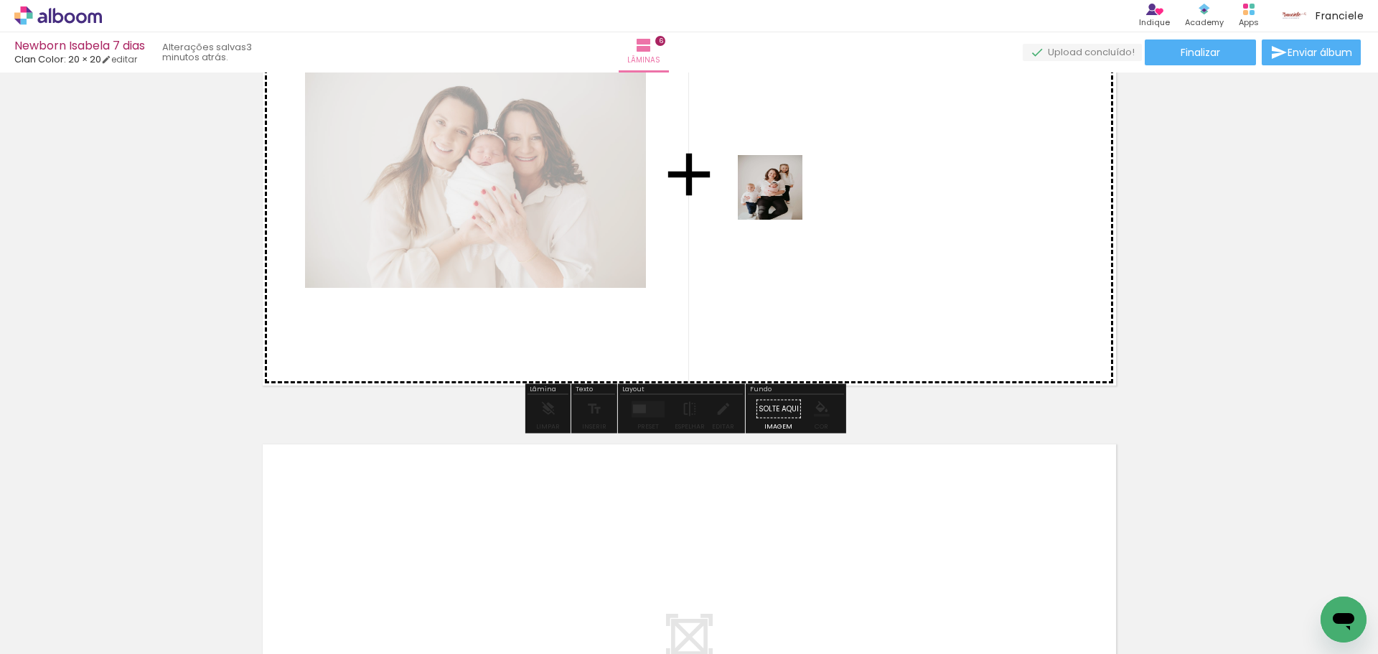
drag, startPoint x: 822, startPoint y: 621, endPoint x: 781, endPoint y: 198, distance: 425.4
click at [781, 198] on quentale-workspace at bounding box center [689, 327] width 1378 height 654
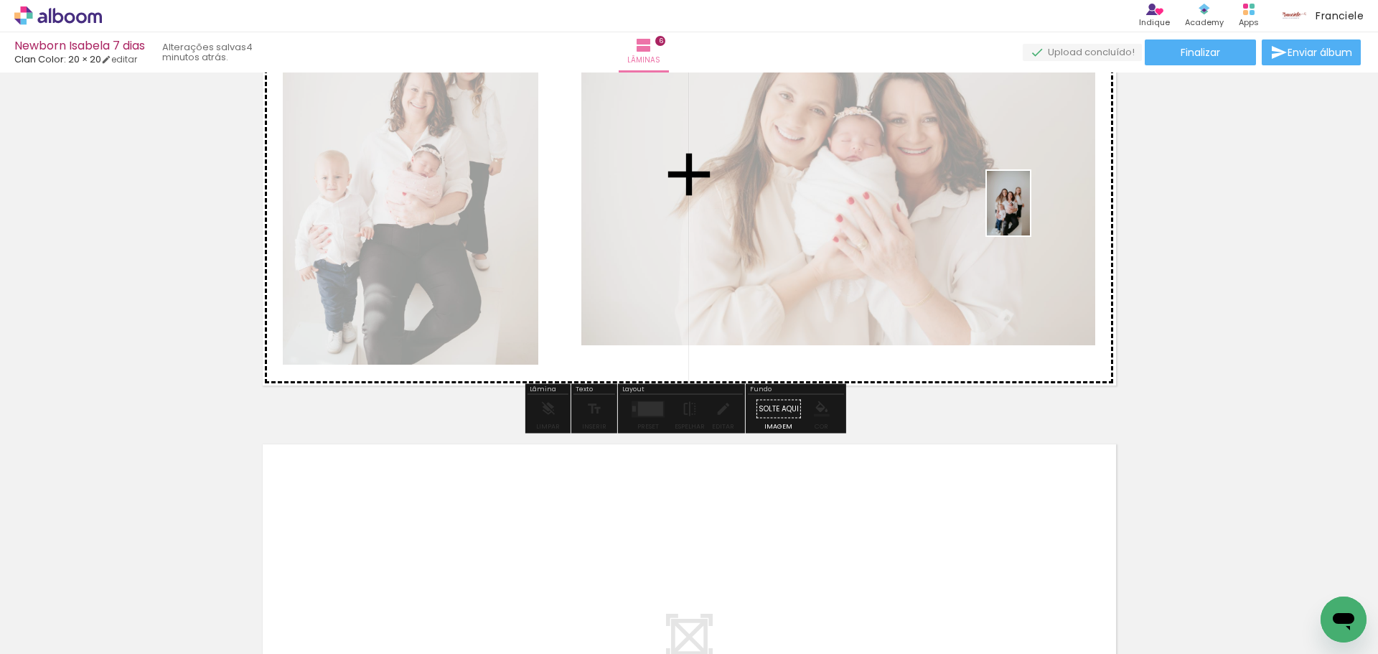
drag, startPoint x: 890, startPoint y: 606, endPoint x: 1030, endPoint y: 214, distance: 416.0
click at [1030, 214] on quentale-workspace at bounding box center [689, 327] width 1378 height 654
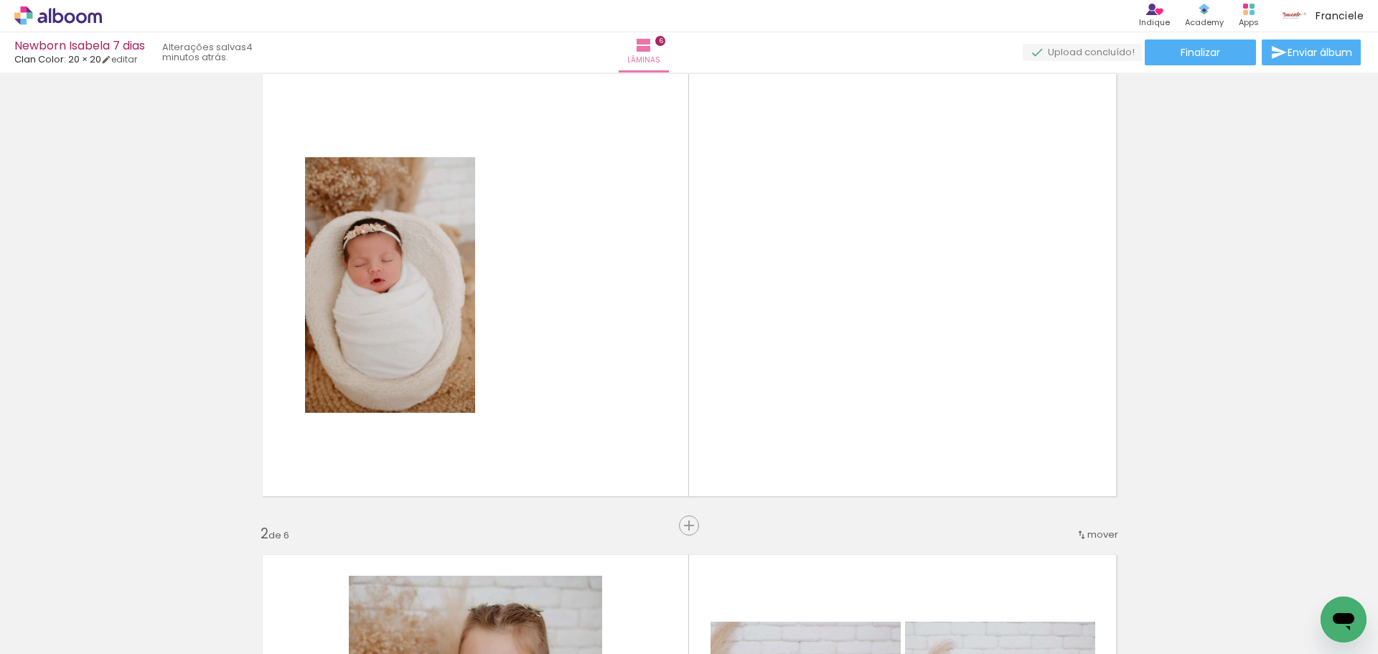
scroll to position [0, 0]
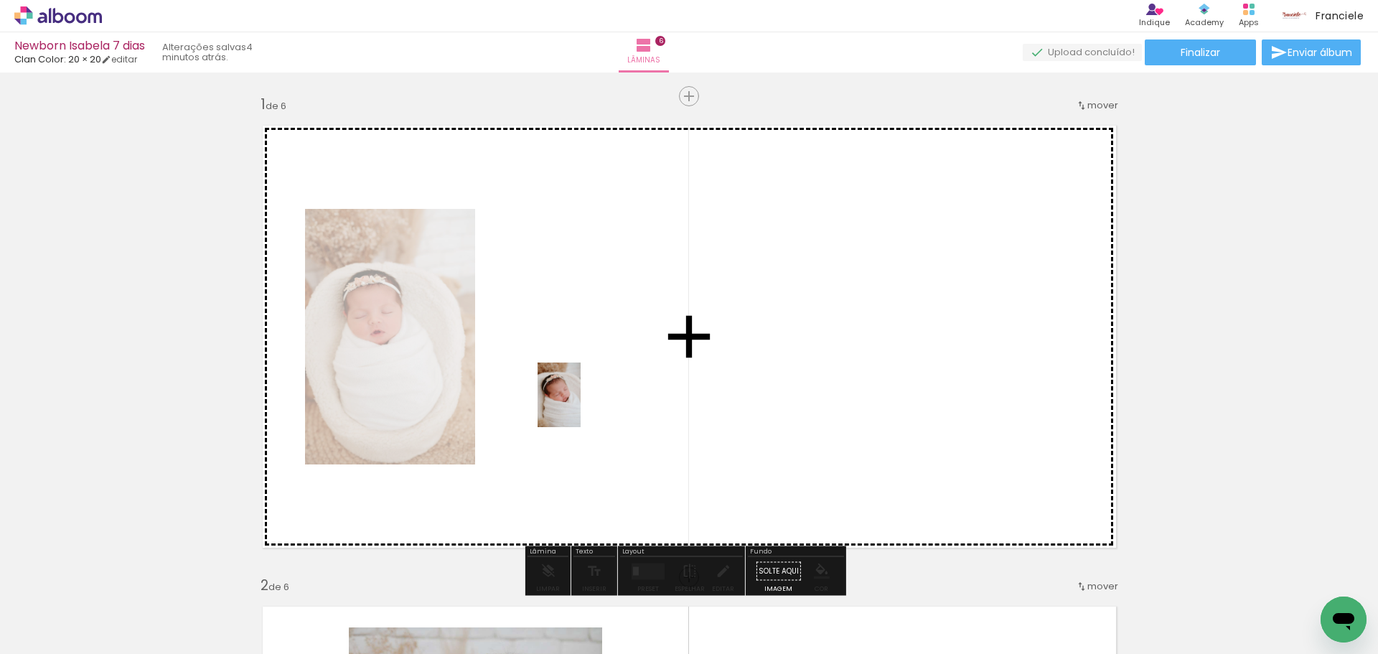
drag, startPoint x: 569, startPoint y: 616, endPoint x: 581, endPoint y: 405, distance: 211.3
click at [581, 405] on quentale-workspace at bounding box center [689, 327] width 1378 height 654
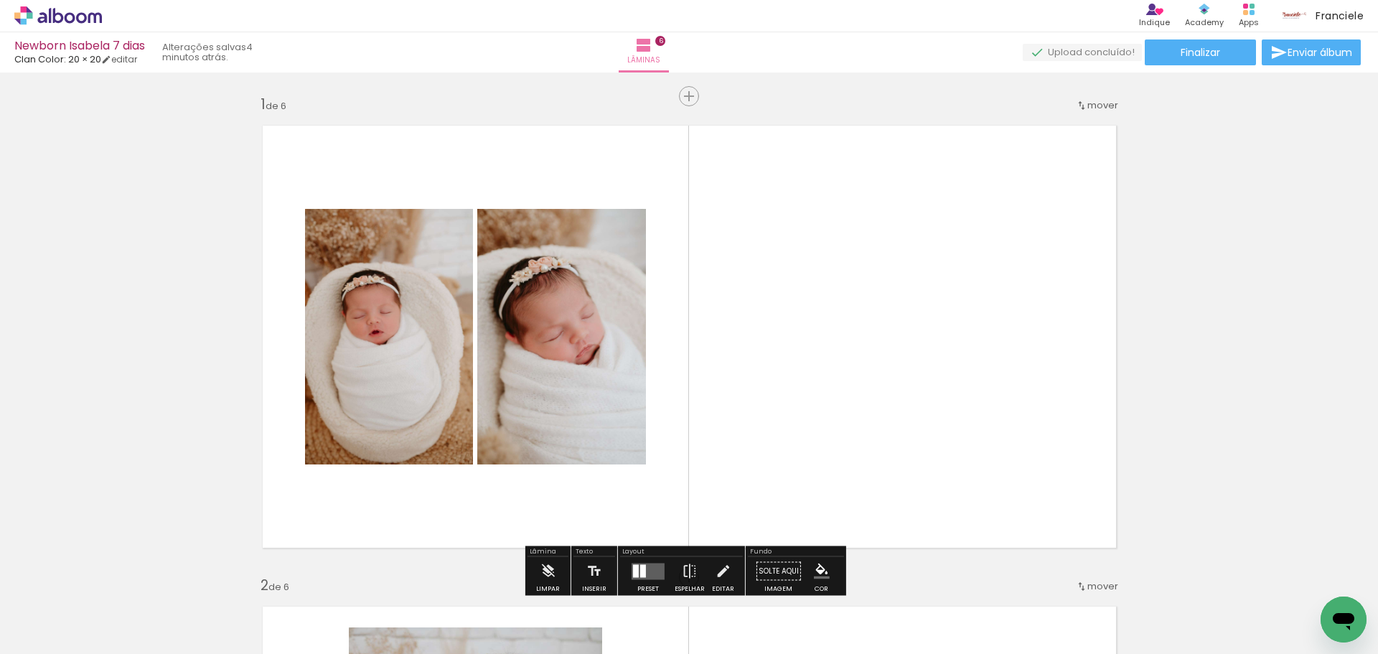
scroll to position [502, 0]
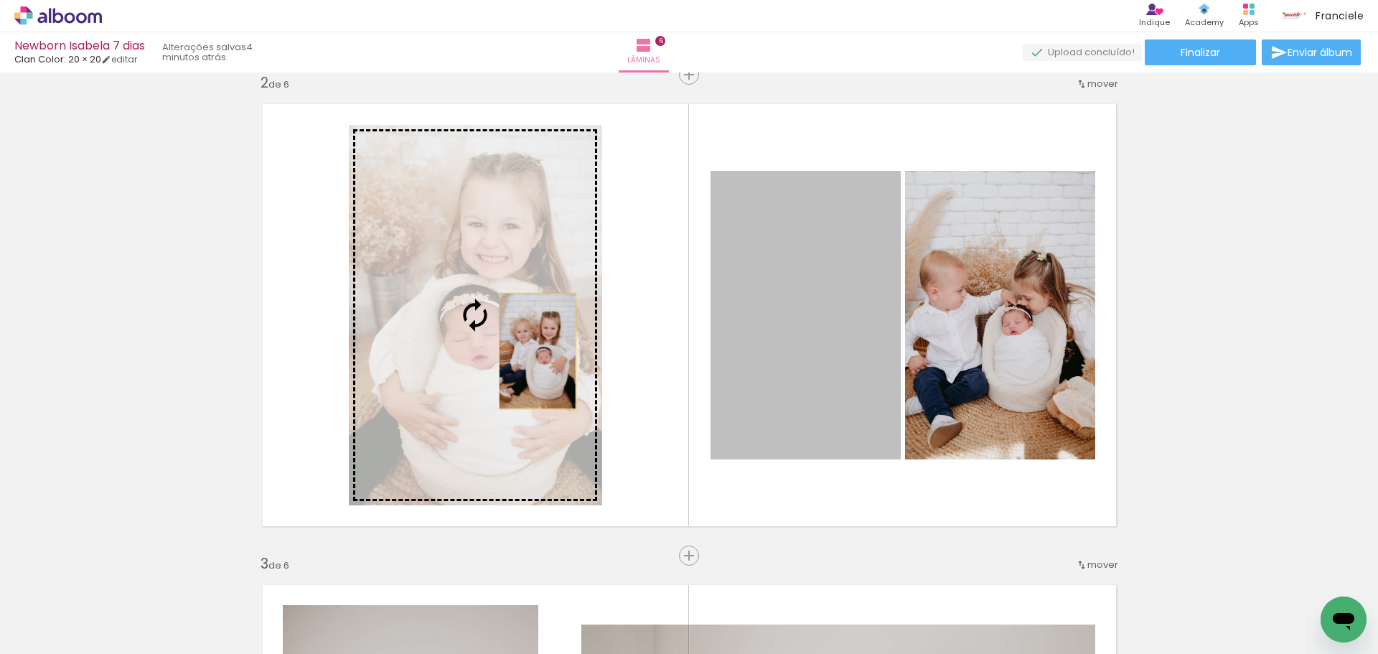
drag, startPoint x: 833, startPoint y: 360, endPoint x: 526, endPoint y: 349, distance: 307.3
click at [0, 0] on slot at bounding box center [0, 0] width 0 height 0
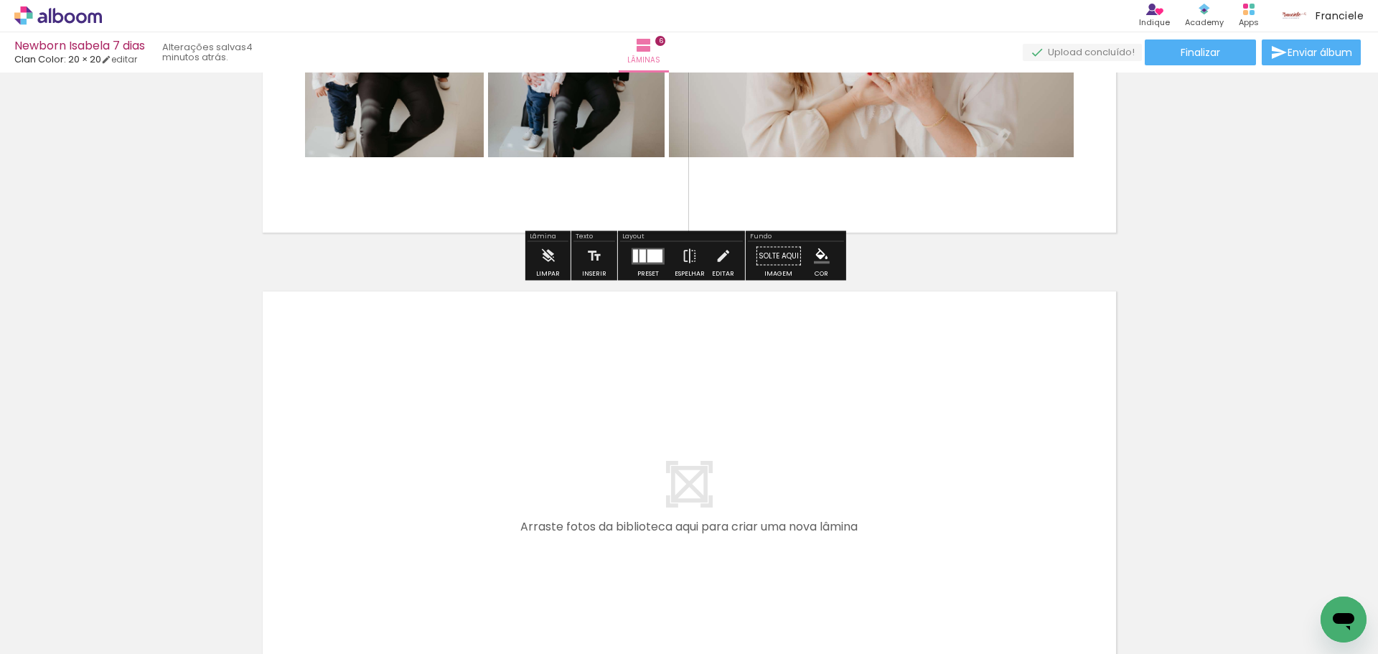
scroll to position [2930, 0]
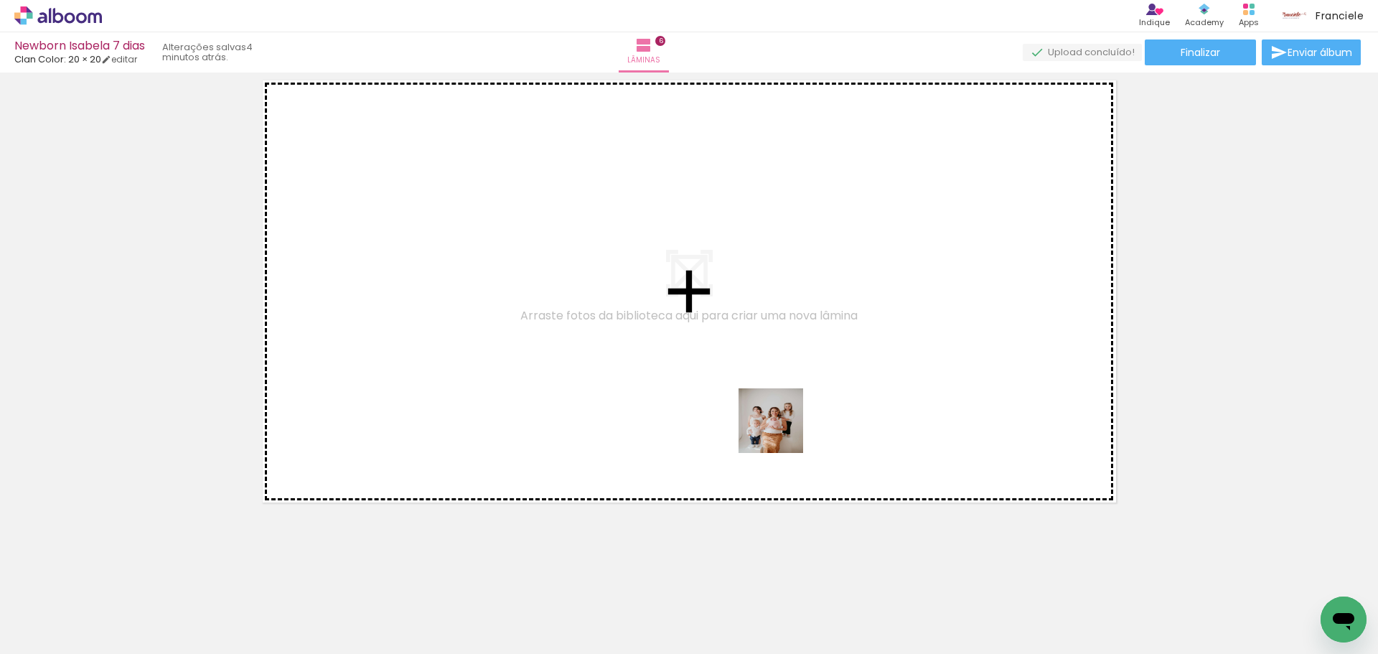
drag, startPoint x: 886, startPoint y: 532, endPoint x: 711, endPoint y: 365, distance: 241.6
click at [711, 365] on quentale-workspace at bounding box center [689, 327] width 1378 height 654
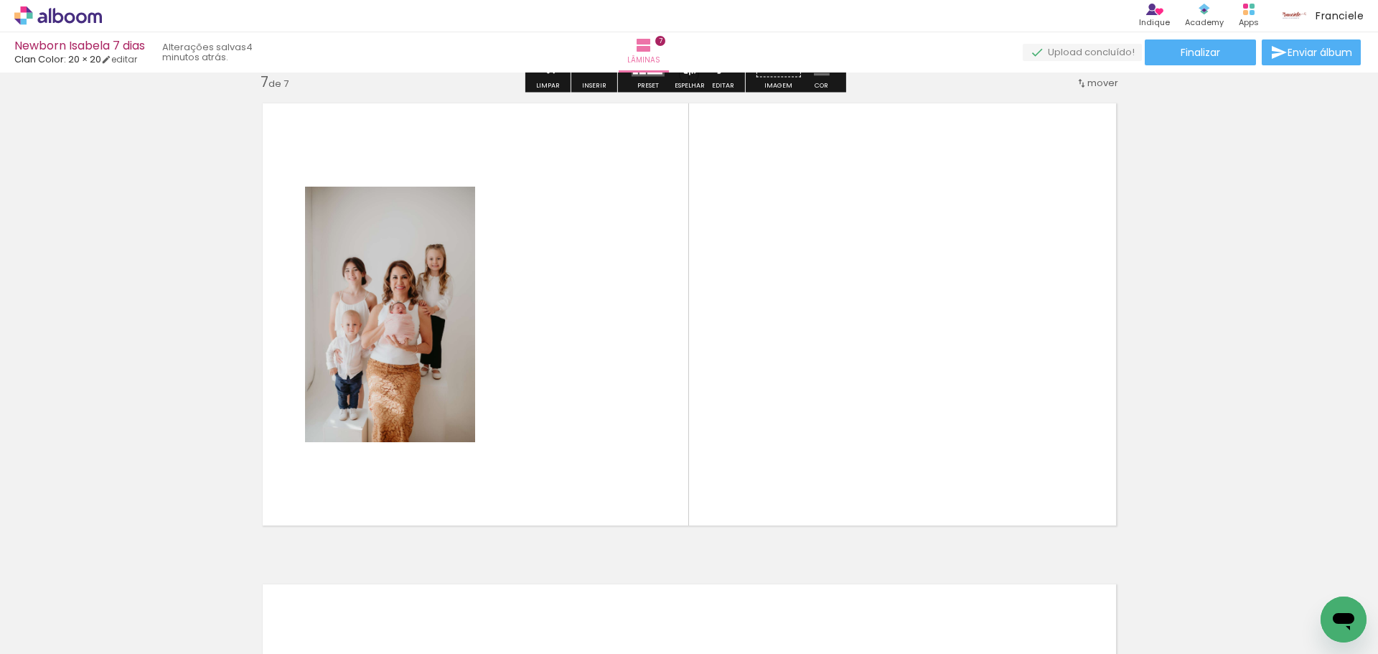
scroll to position [2903, 0]
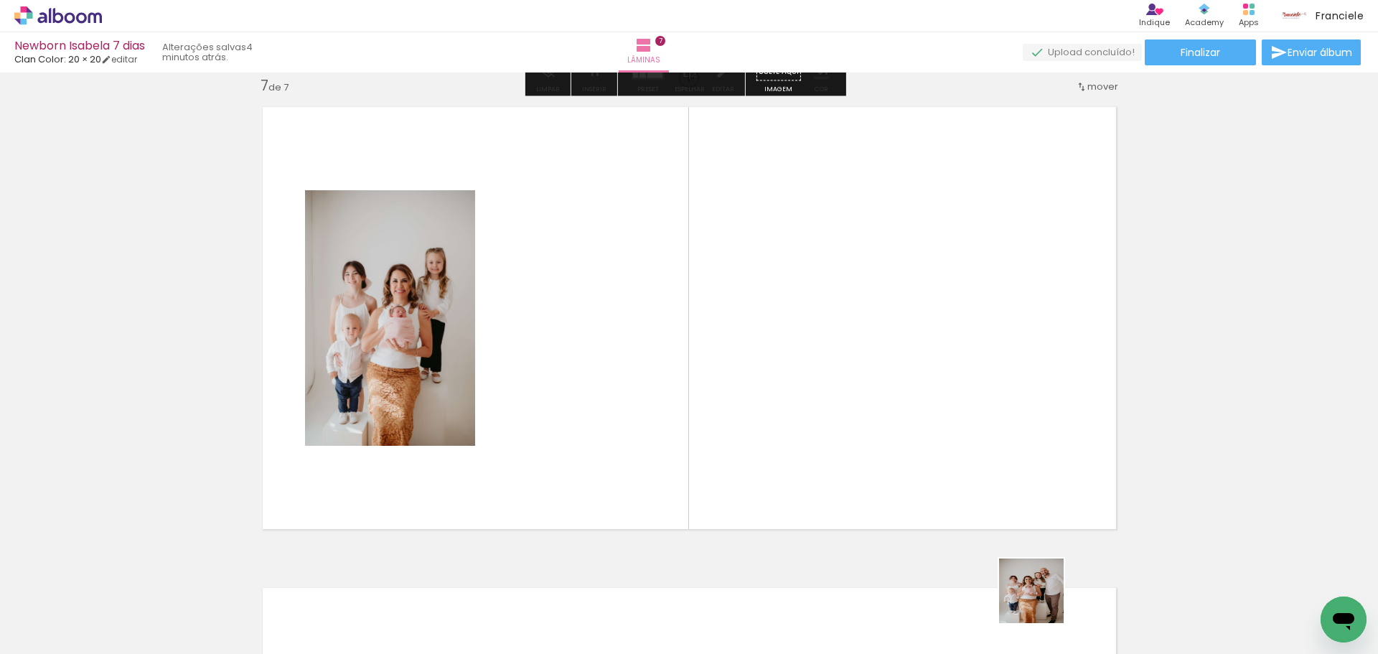
drag, startPoint x: 1043, startPoint y: 614, endPoint x: 947, endPoint y: 477, distance: 166.8
click at [909, 438] on quentale-workspace at bounding box center [689, 327] width 1378 height 654
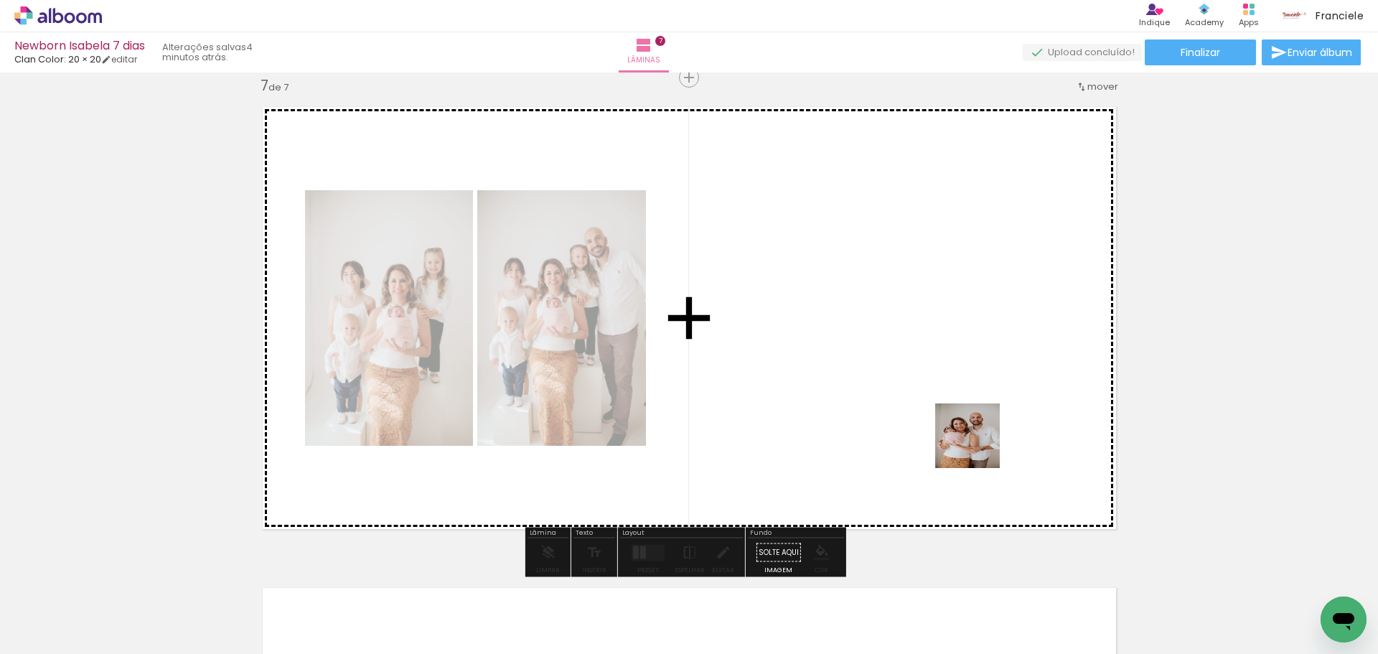
drag, startPoint x: 1129, startPoint y: 609, endPoint x: 929, endPoint y: 391, distance: 295.6
click at [929, 391] on quentale-workspace at bounding box center [689, 327] width 1378 height 654
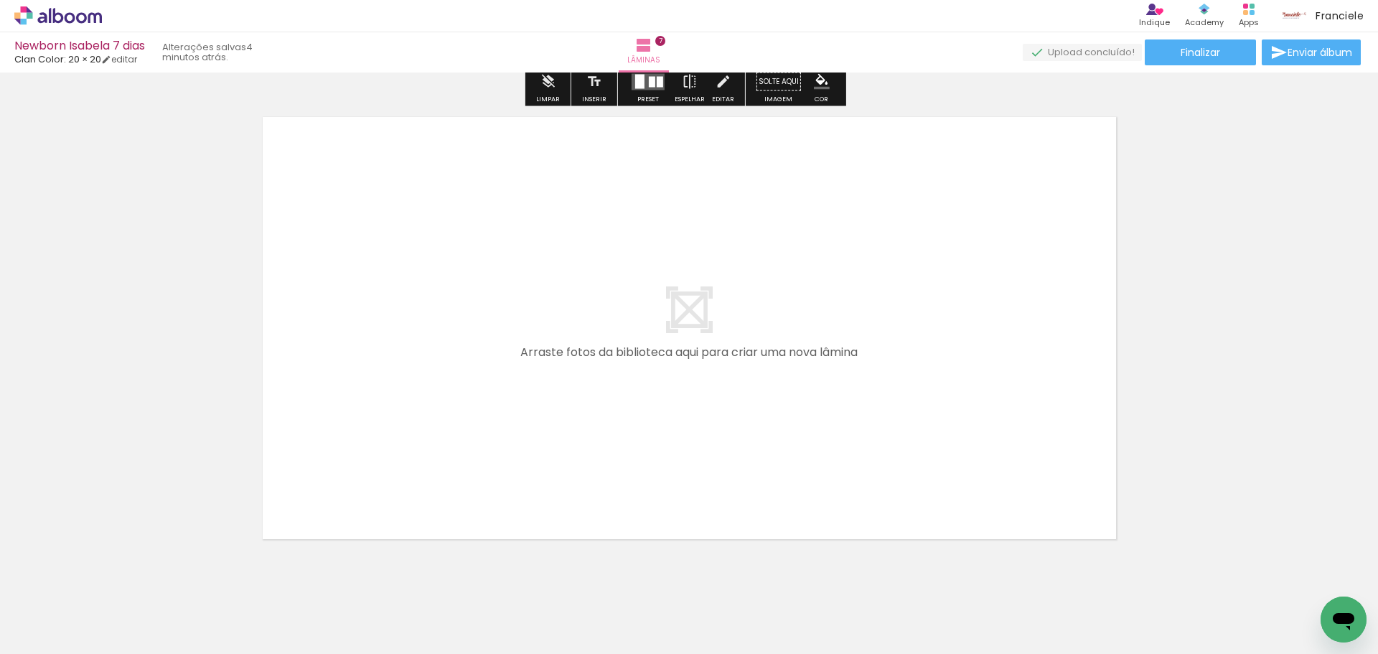
scroll to position [3406, 0]
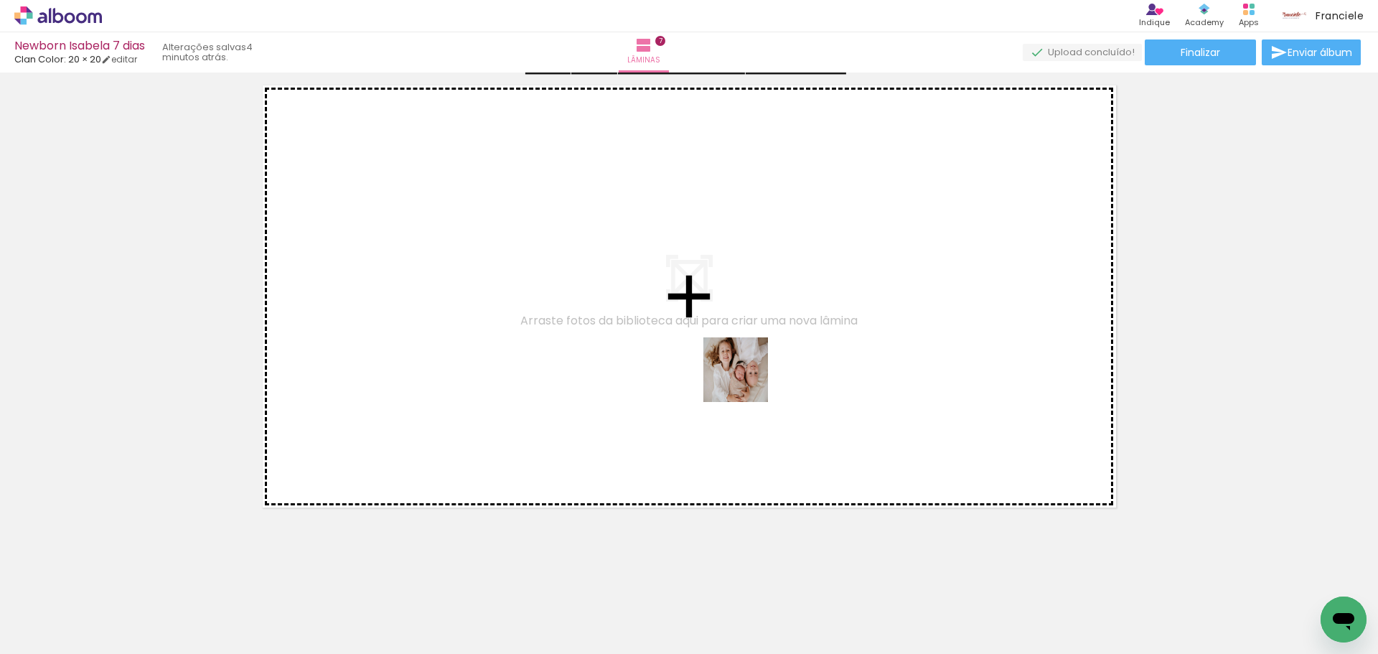
drag, startPoint x: 1207, startPoint y: 601, endPoint x: 738, endPoint y: 374, distance: 520.9
click at [738, 374] on quentale-workspace at bounding box center [689, 327] width 1378 height 654
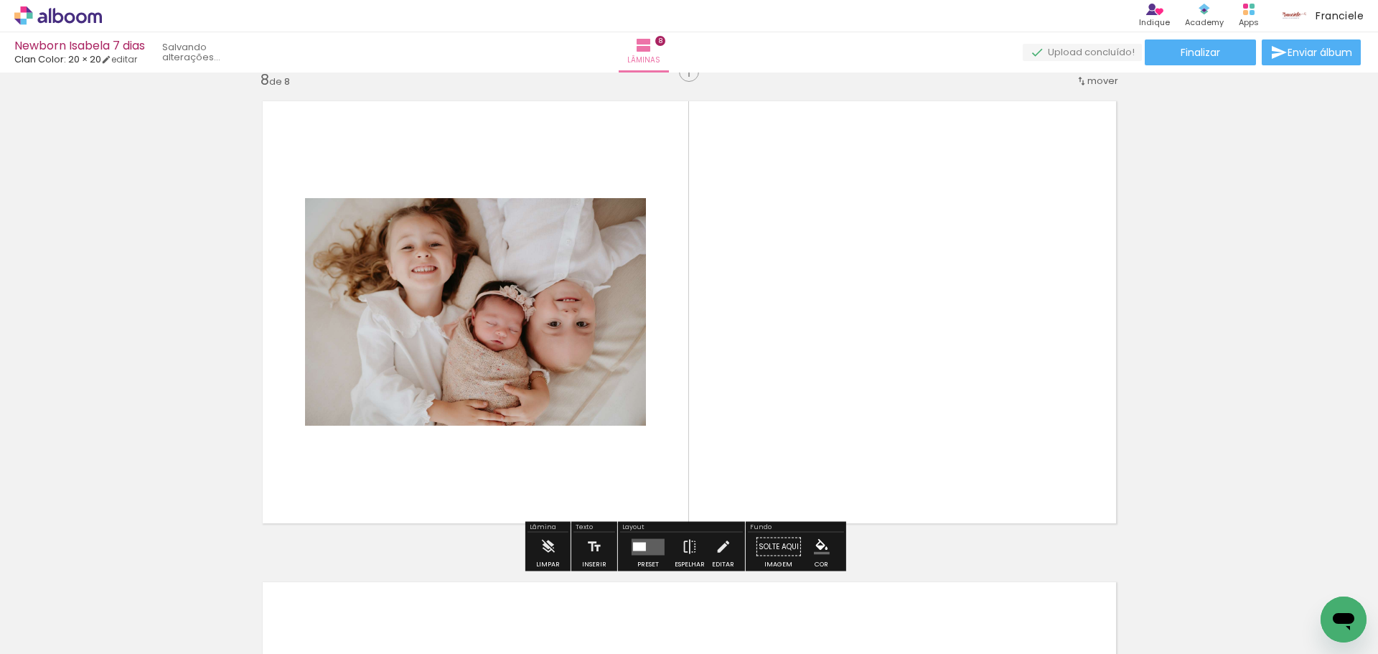
scroll to position [3384, 0]
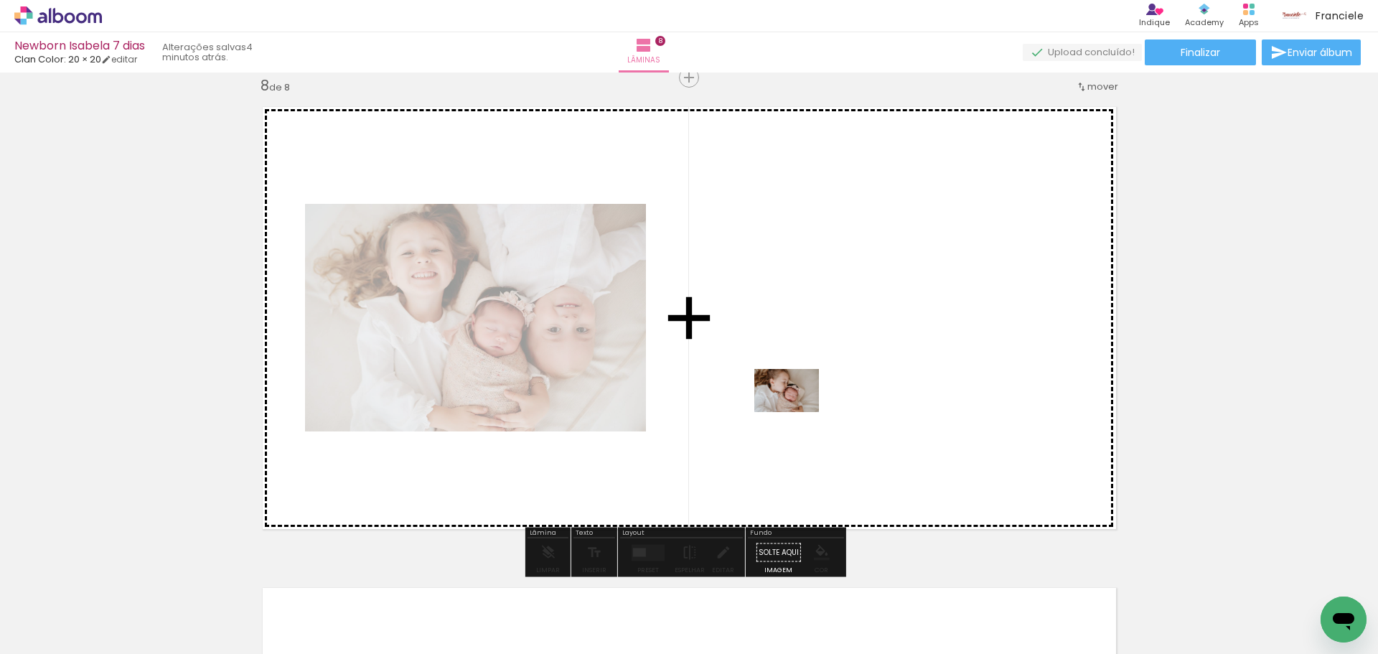
drag, startPoint x: 1277, startPoint y: 616, endPoint x: 797, endPoint y: 392, distance: 530.7
click at [797, 392] on quentale-workspace at bounding box center [689, 327] width 1378 height 654
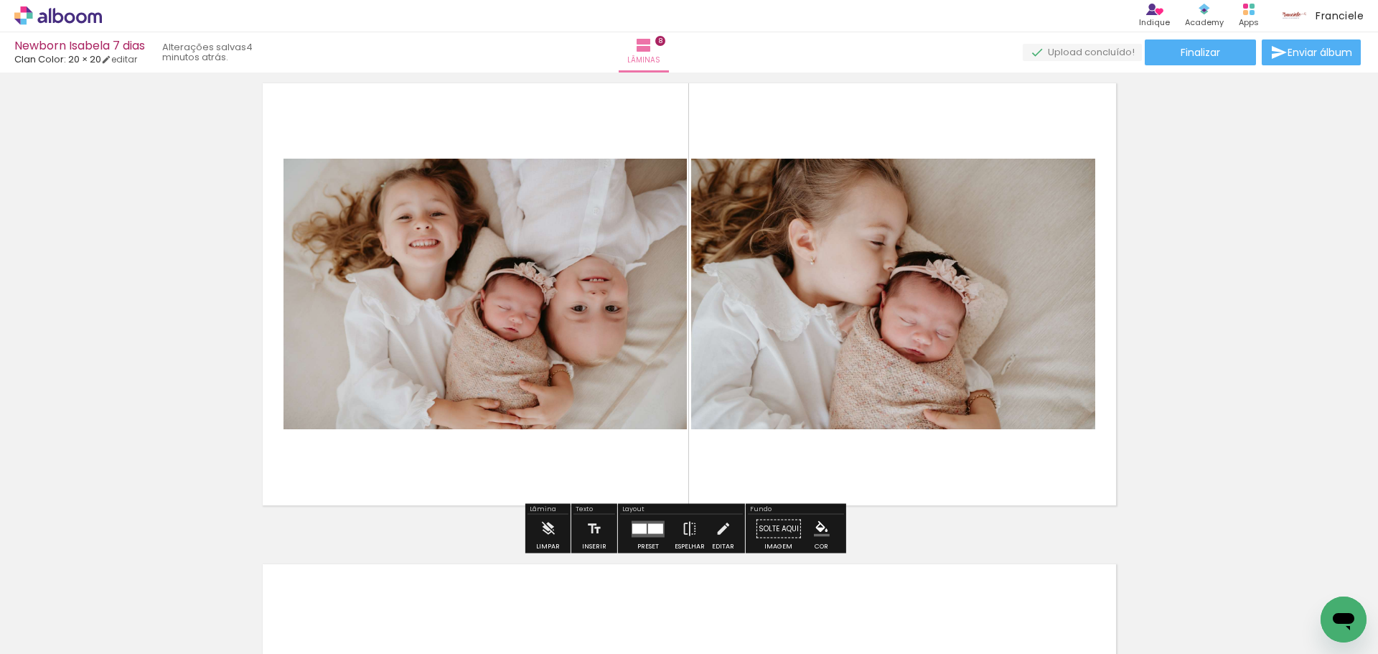
scroll to position [3312, 0]
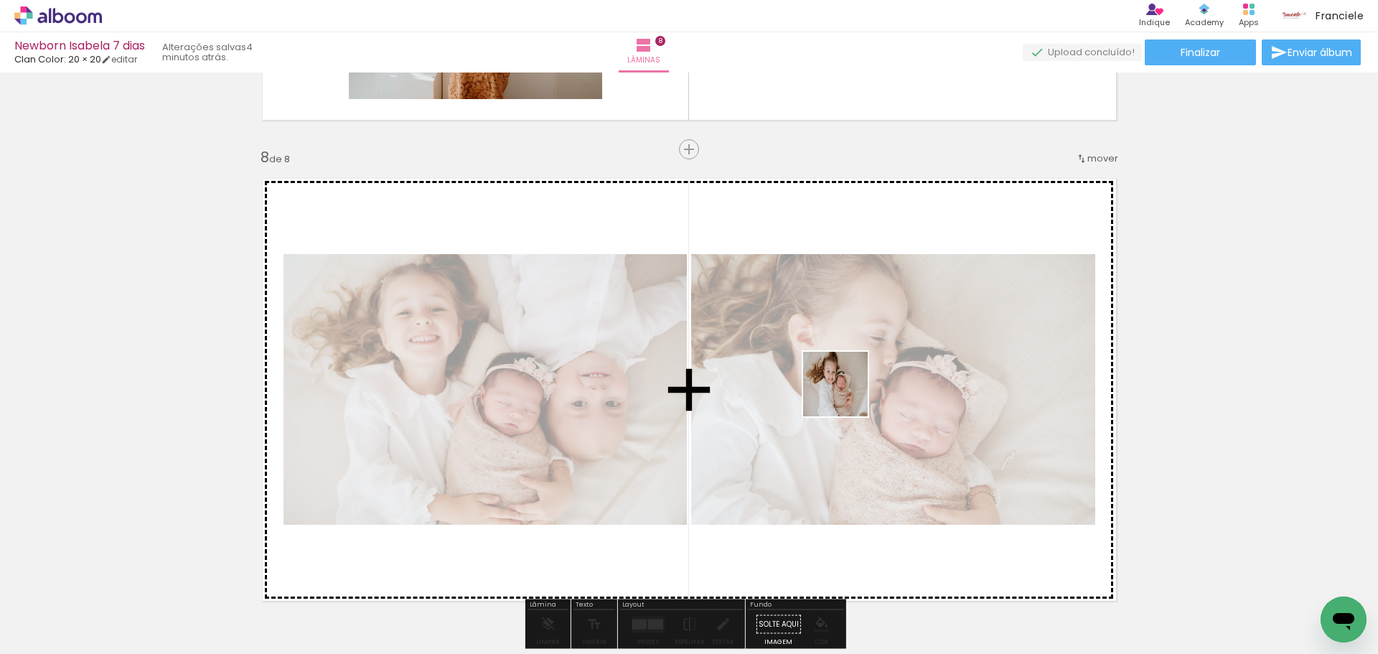
drag, startPoint x: 773, startPoint y: 581, endPoint x: 856, endPoint y: 368, distance: 228.8
click at [856, 368] on quentale-workspace at bounding box center [689, 327] width 1378 height 654
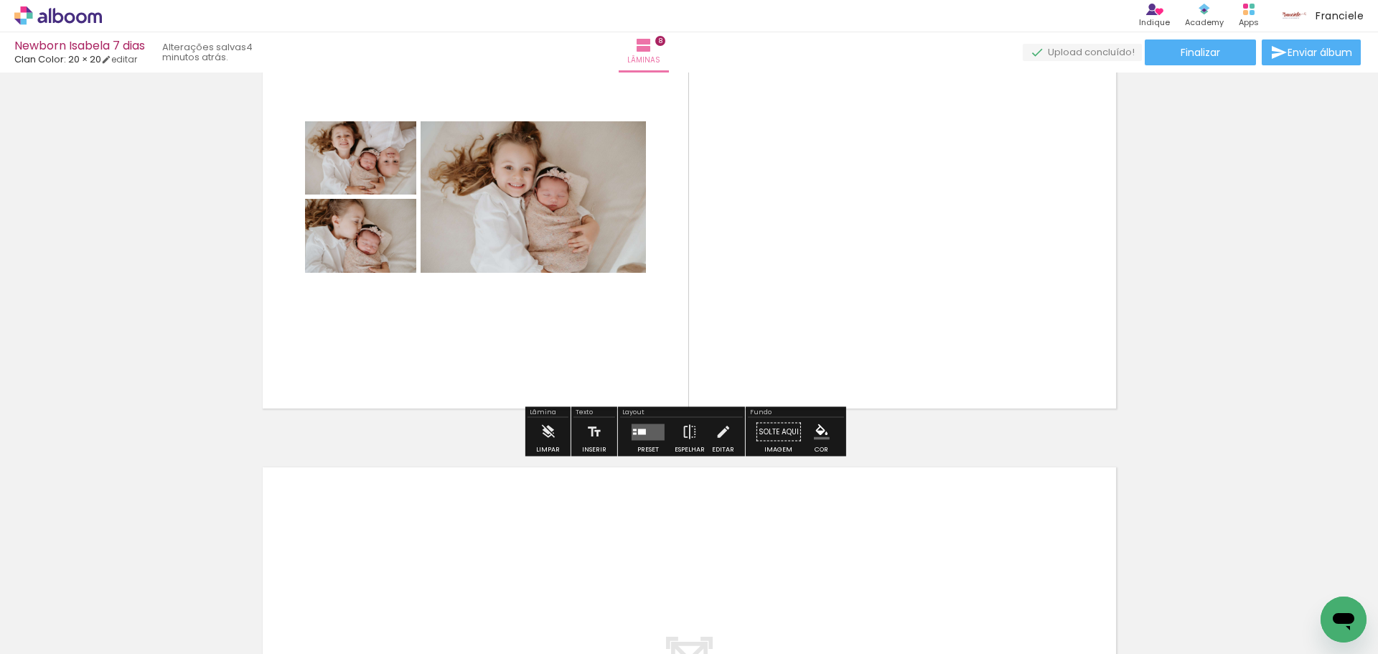
scroll to position [3528, 0]
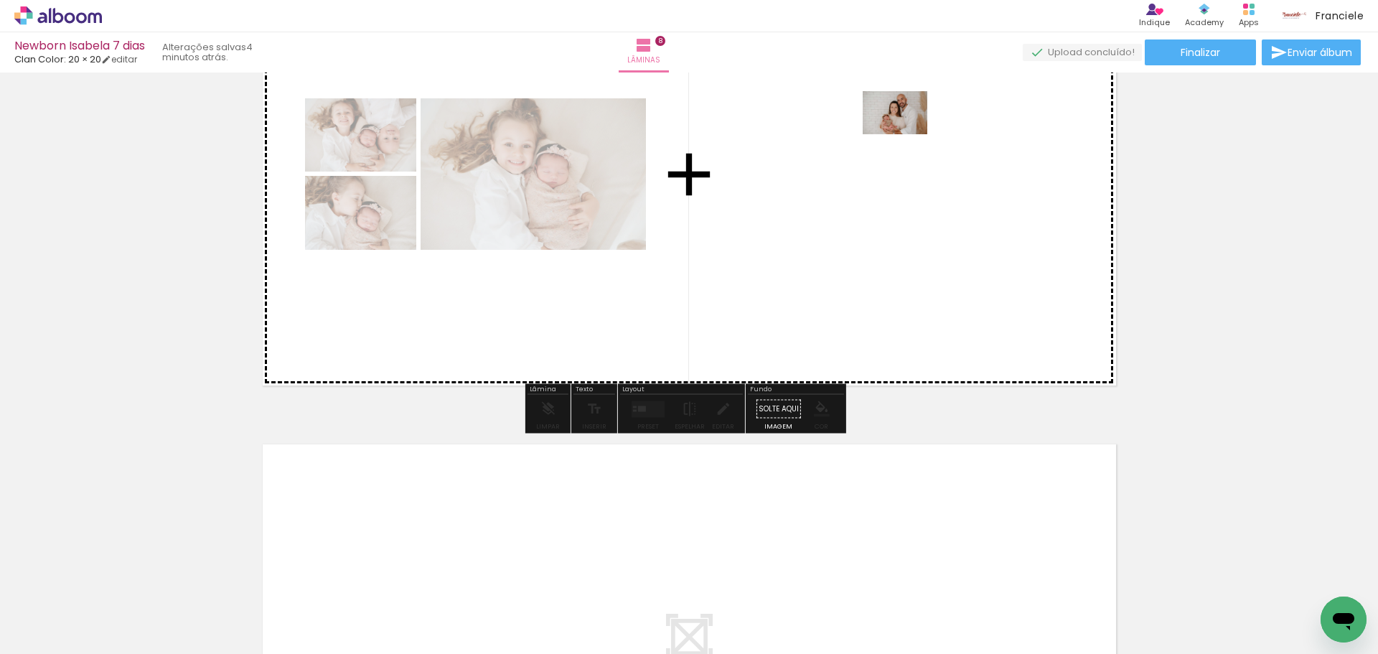
drag, startPoint x: 845, startPoint y: 603, endPoint x: 906, endPoint y: 129, distance: 477.6
click at [906, 129] on quentale-workspace at bounding box center [689, 327] width 1378 height 654
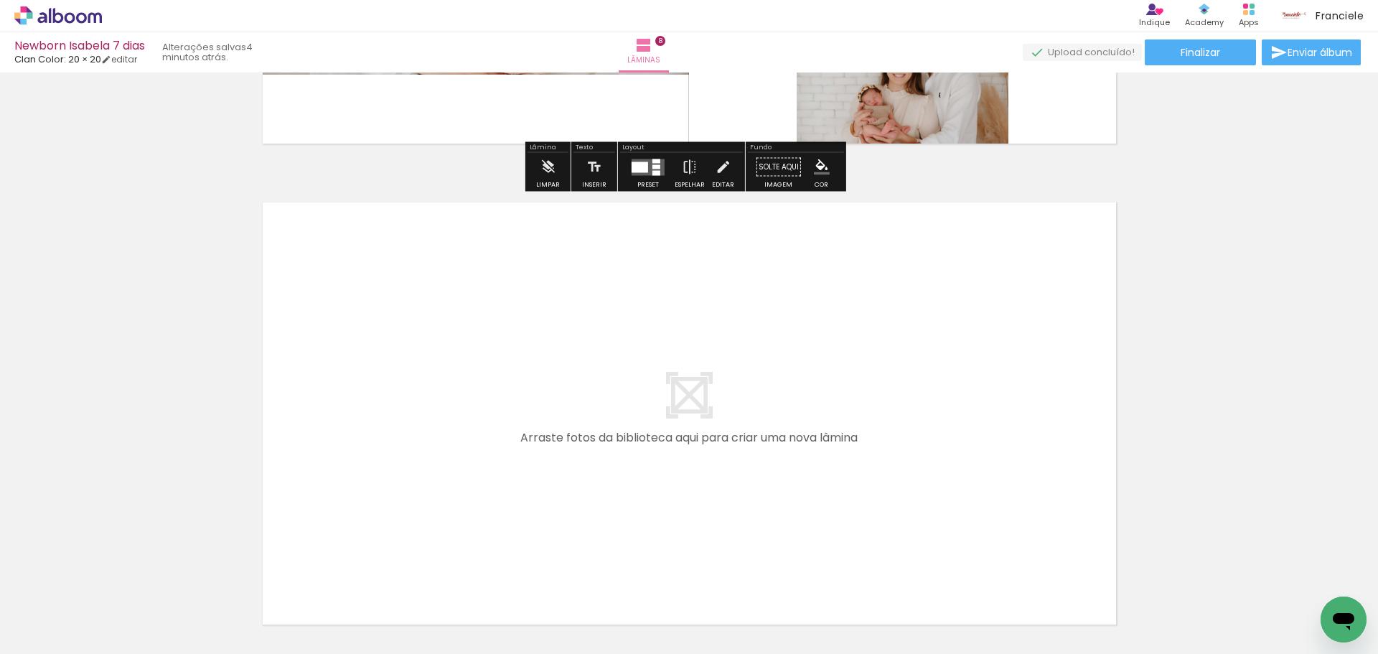
scroll to position [3815, 0]
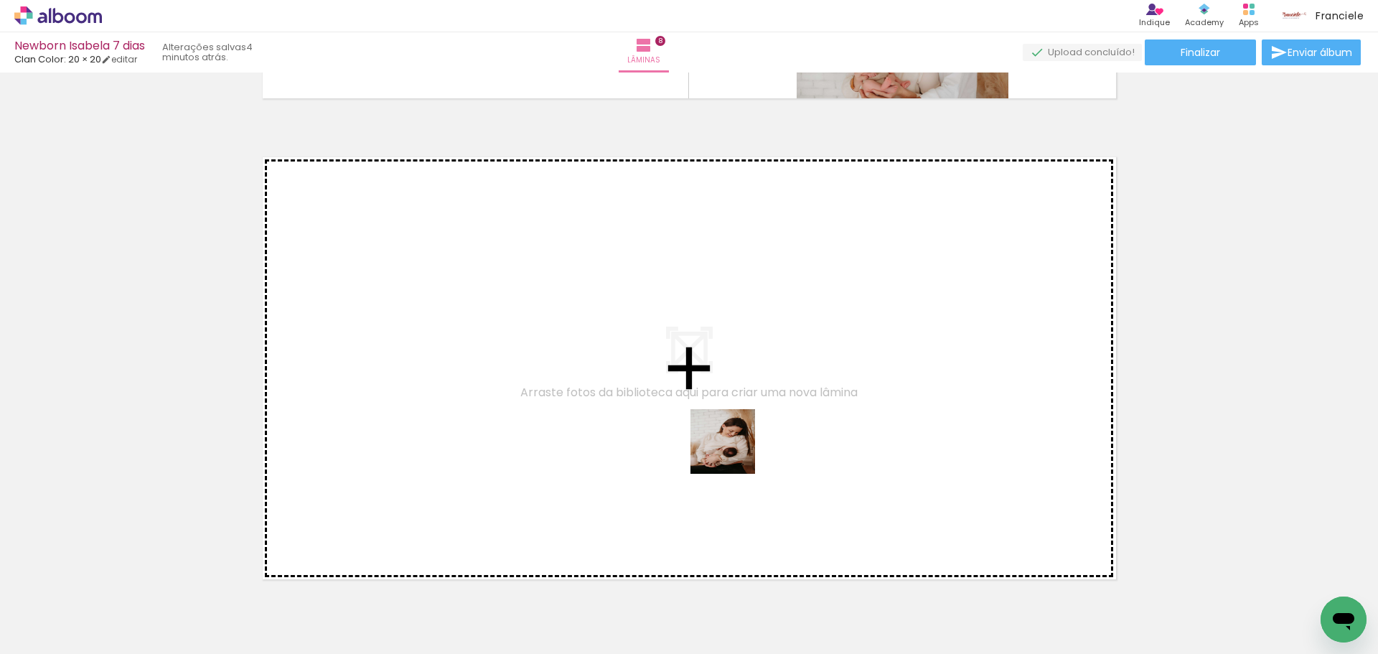
drag, startPoint x: 929, startPoint y: 621, endPoint x: 733, endPoint y: 452, distance: 258.5
click at [733, 452] on quentale-workspace at bounding box center [689, 327] width 1378 height 654
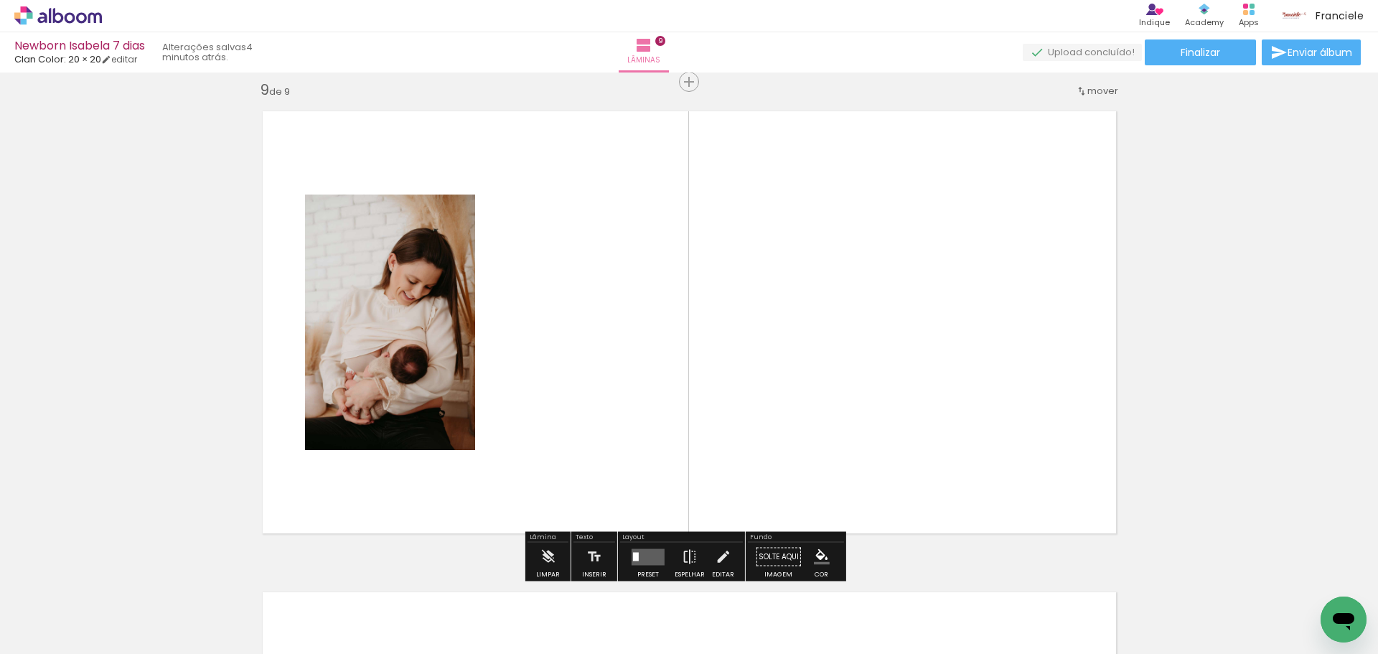
scroll to position [3865, 0]
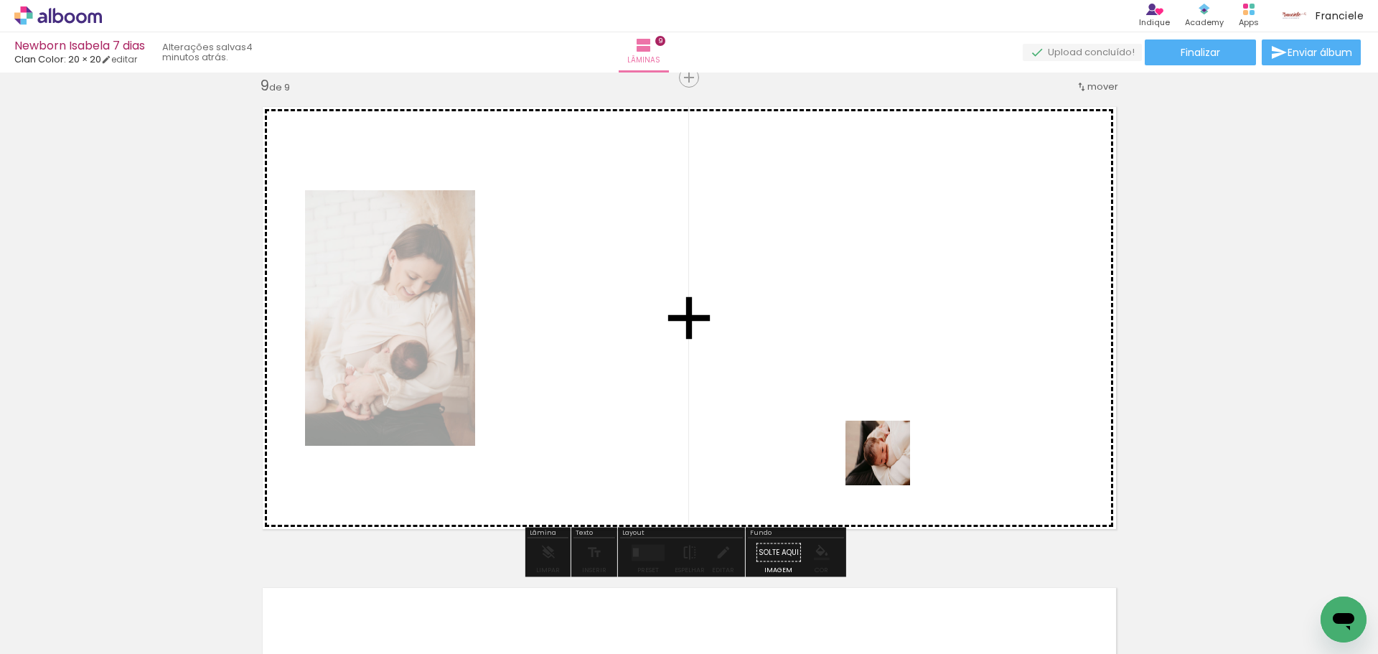
drag, startPoint x: 1010, startPoint y: 616, endPoint x: 849, endPoint y: 391, distance: 277.2
click at [849, 391] on quentale-workspace at bounding box center [689, 327] width 1378 height 654
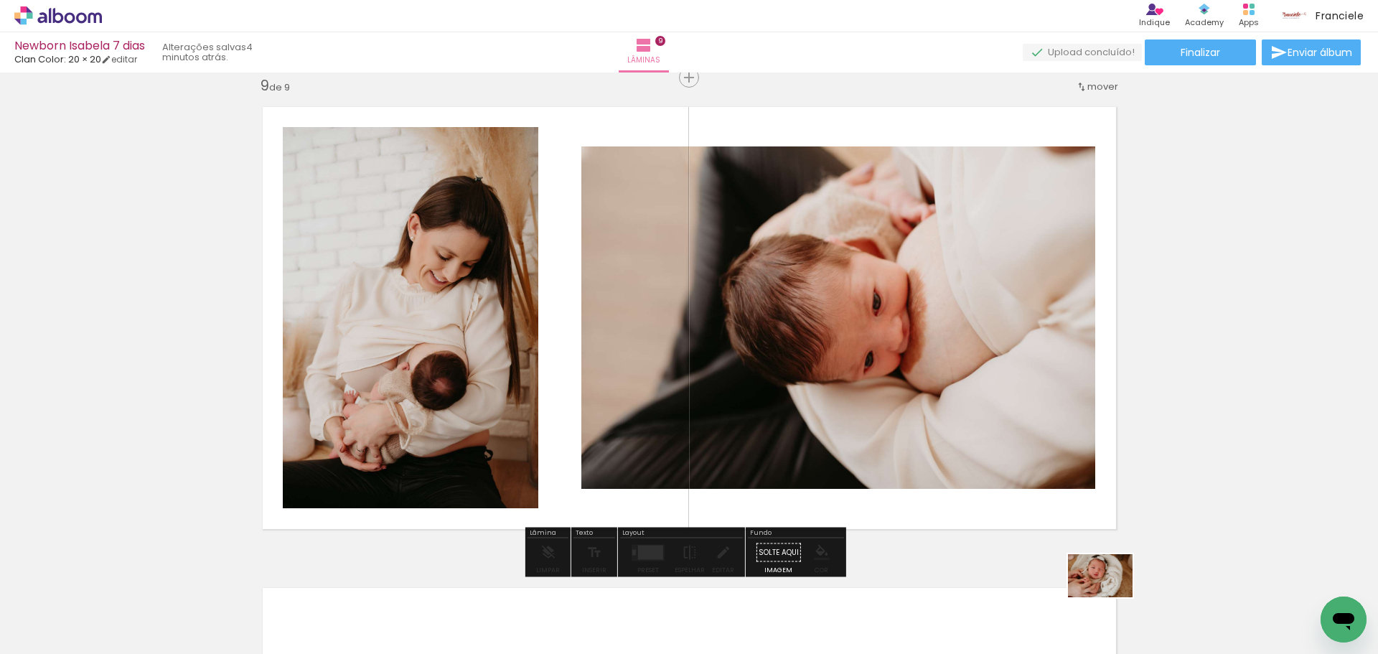
drag, startPoint x: 1148, startPoint y: 606, endPoint x: 1125, endPoint y: 637, distance: 38.5
click at [1125, 629] on div at bounding box center [1159, 605] width 71 height 47
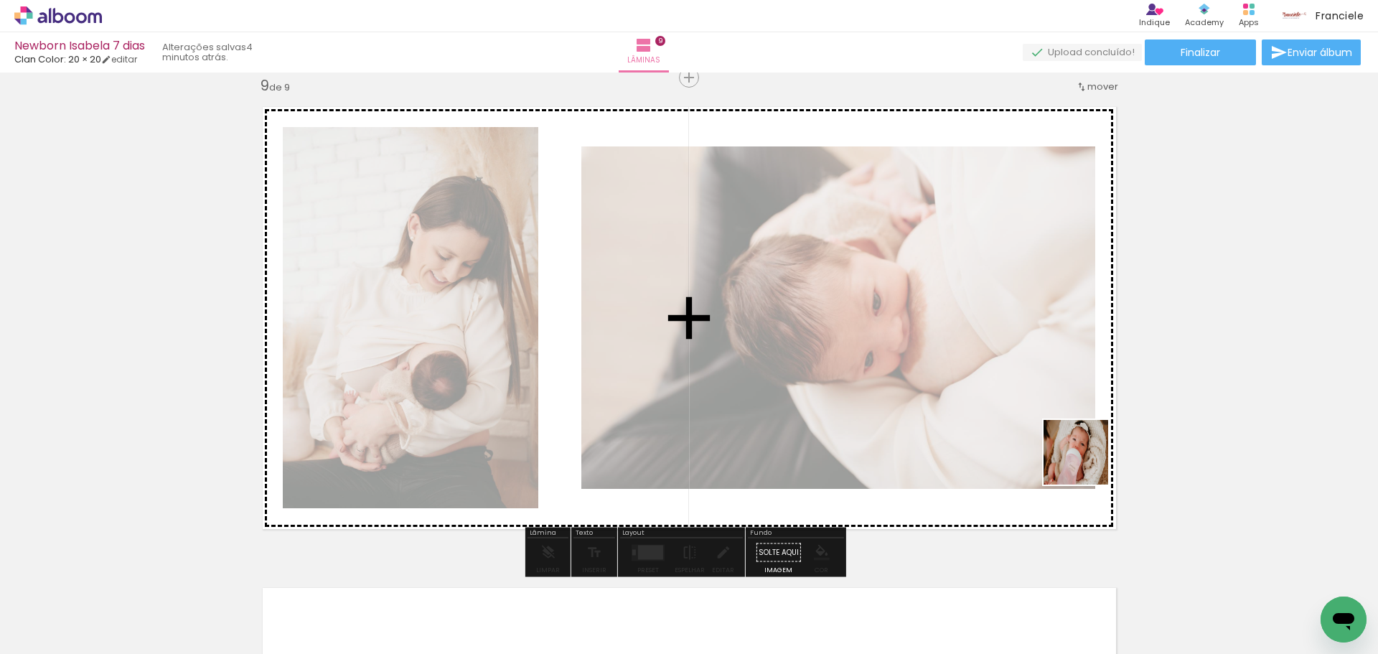
drag, startPoint x: 1233, startPoint y: 591, endPoint x: 1058, endPoint y: 402, distance: 257.4
click at [1058, 402] on quentale-workspace at bounding box center [689, 327] width 1378 height 654
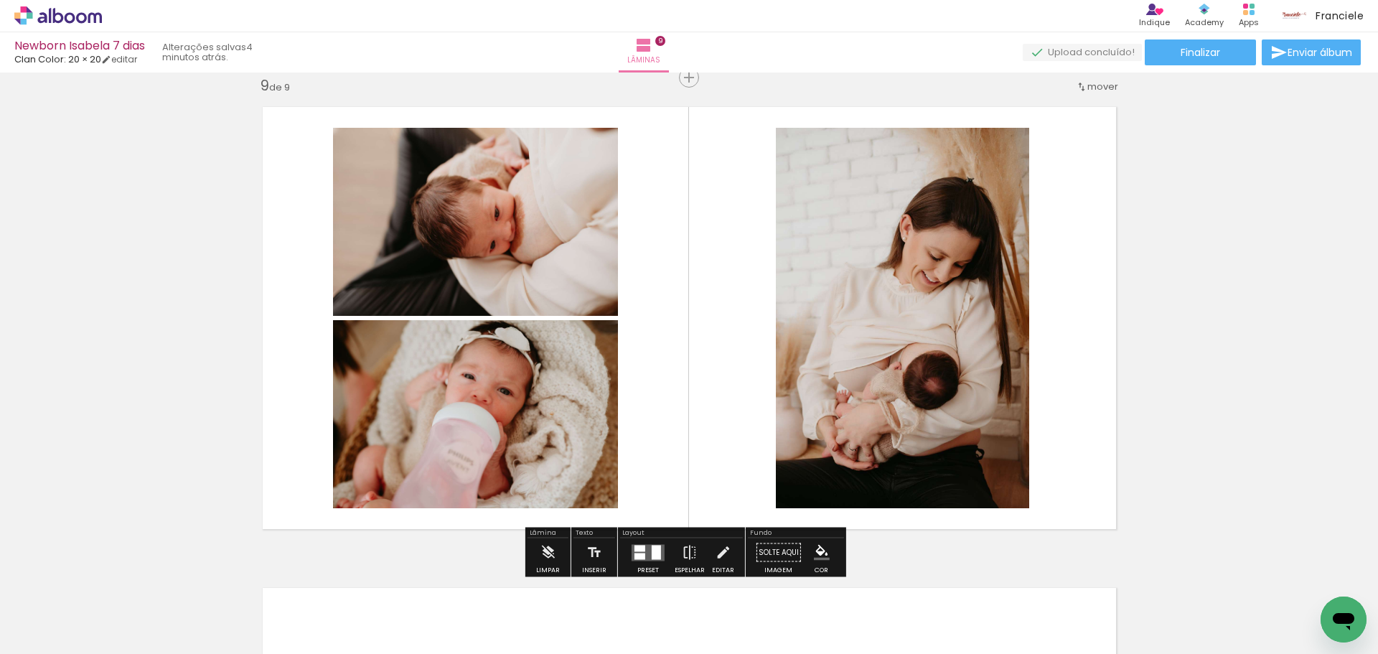
scroll to position [0, 1477]
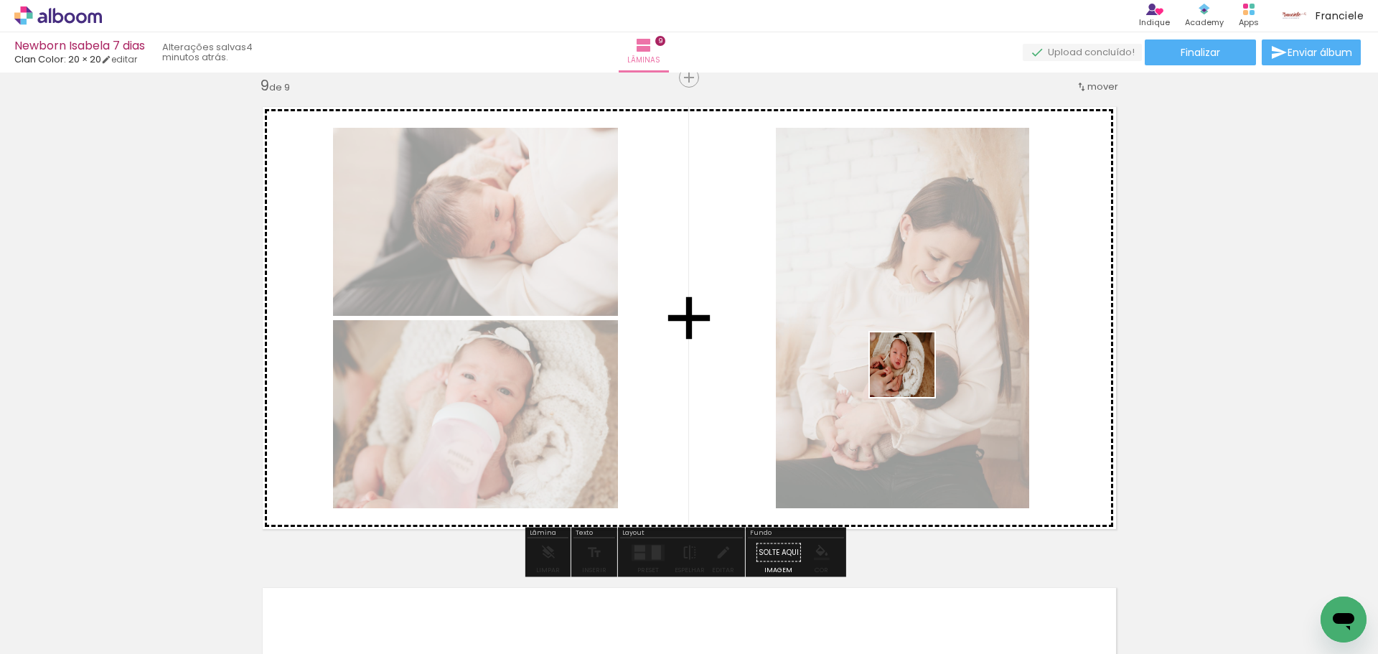
drag, startPoint x: 1060, startPoint y: 603, endPoint x: 868, endPoint y: 331, distance: 333.3
click at [868, 331] on quentale-workspace at bounding box center [689, 327] width 1378 height 654
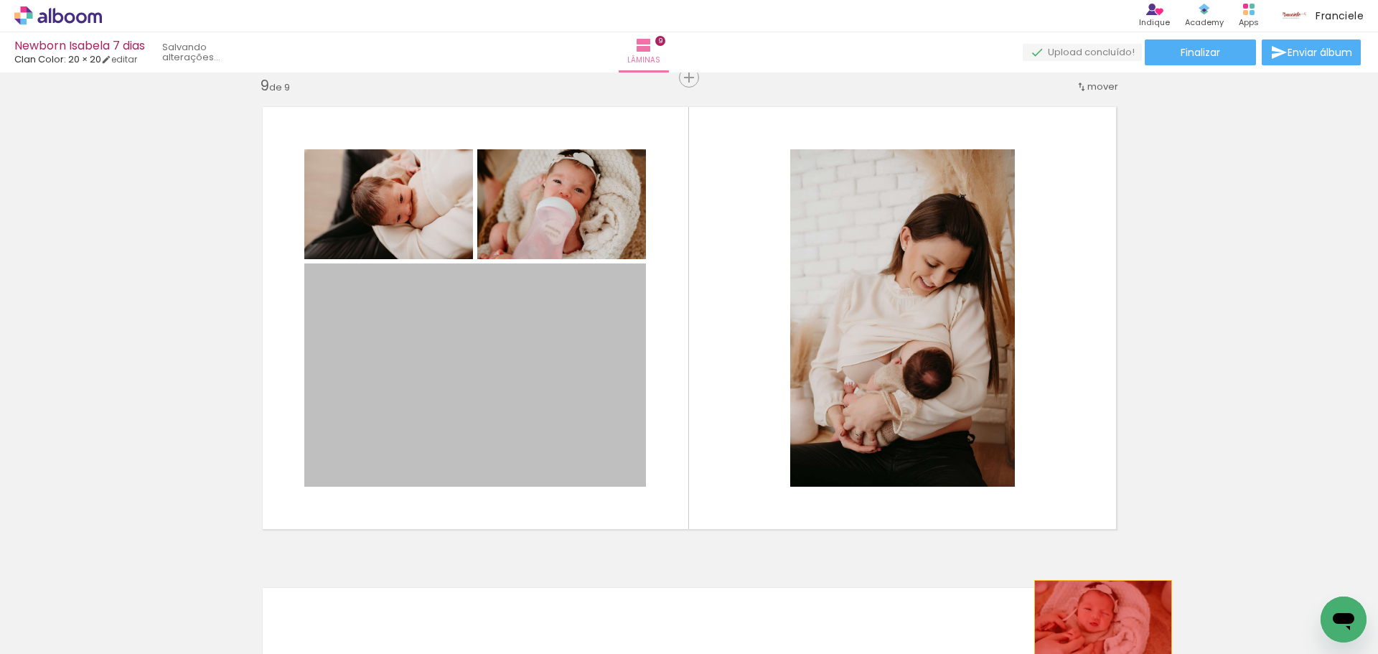
drag, startPoint x: 554, startPoint y: 338, endPoint x: 1097, endPoint y: 625, distance: 614.4
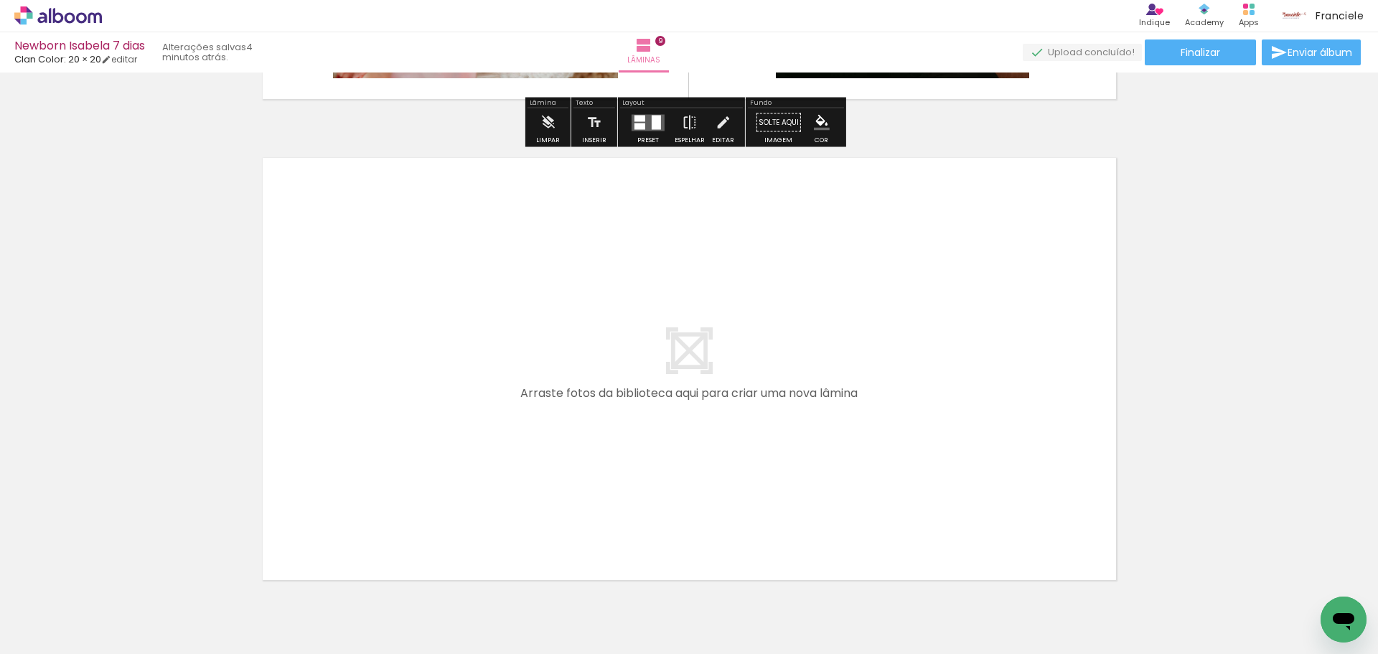
scroll to position [4295, 0]
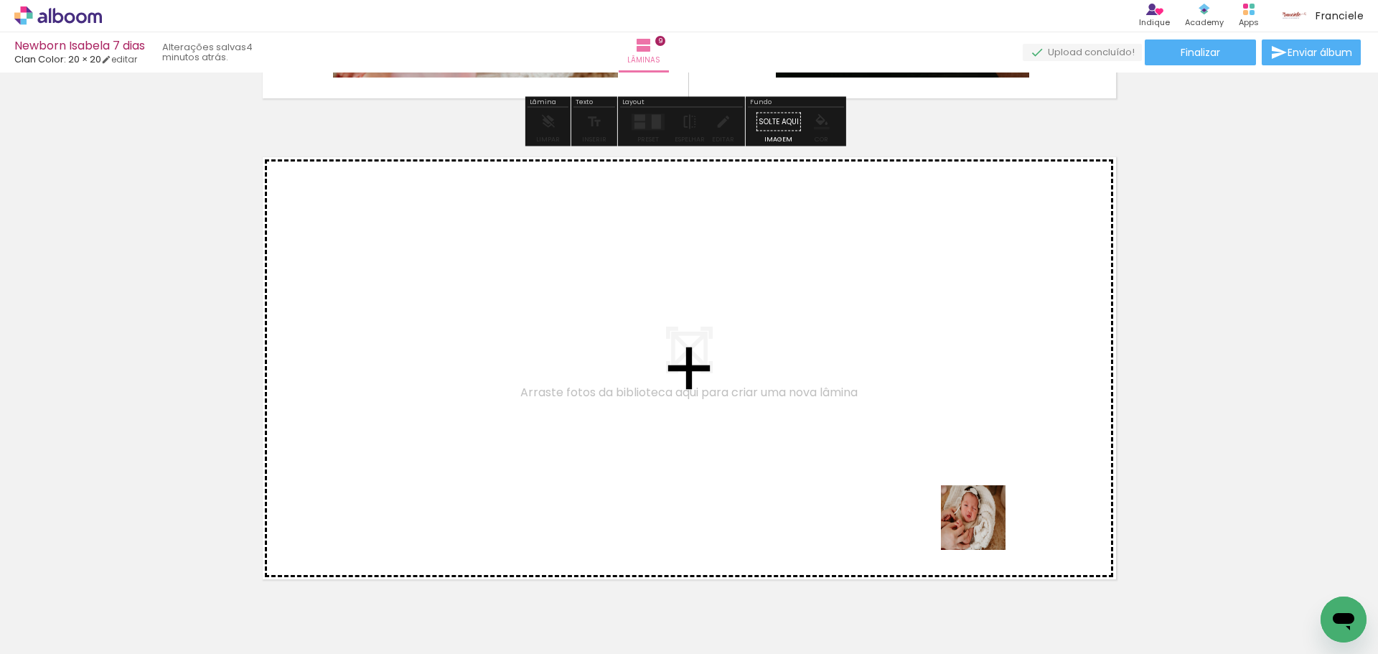
drag, startPoint x: 1075, startPoint y: 613, endPoint x: 926, endPoint y: 441, distance: 227.4
click at [926, 441] on quentale-workspace at bounding box center [689, 327] width 1378 height 654
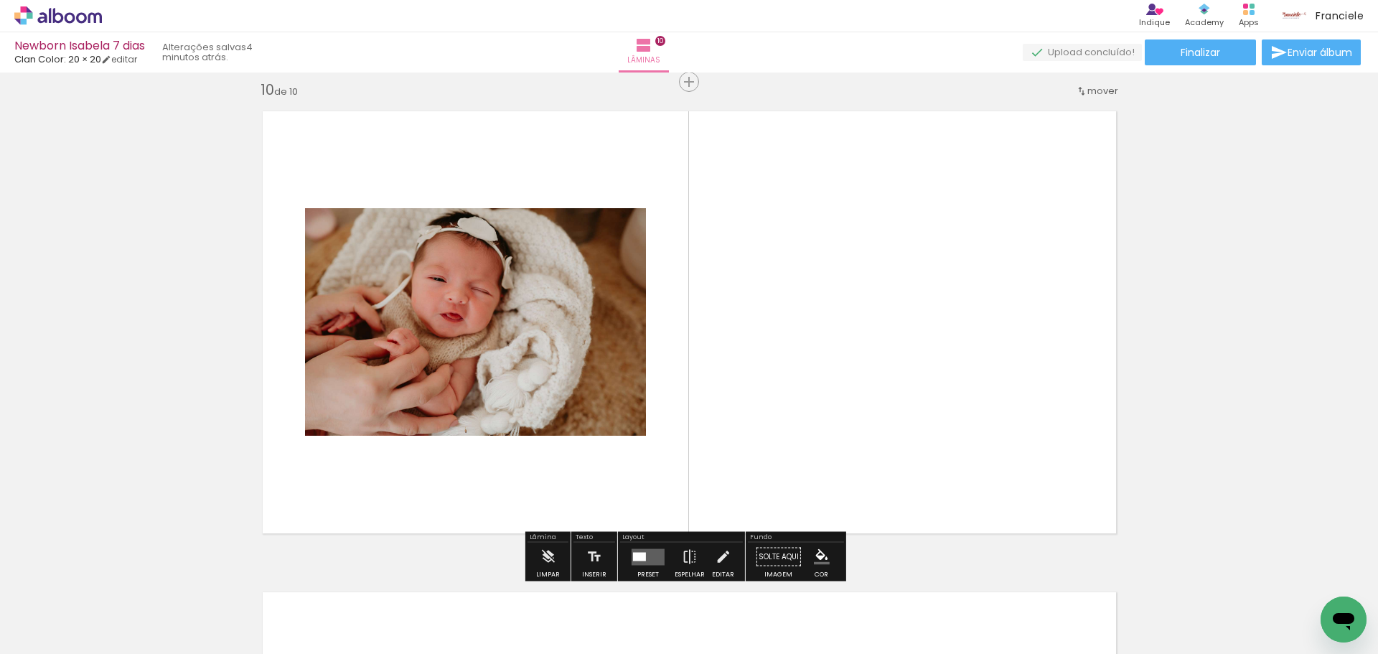
scroll to position [4346, 0]
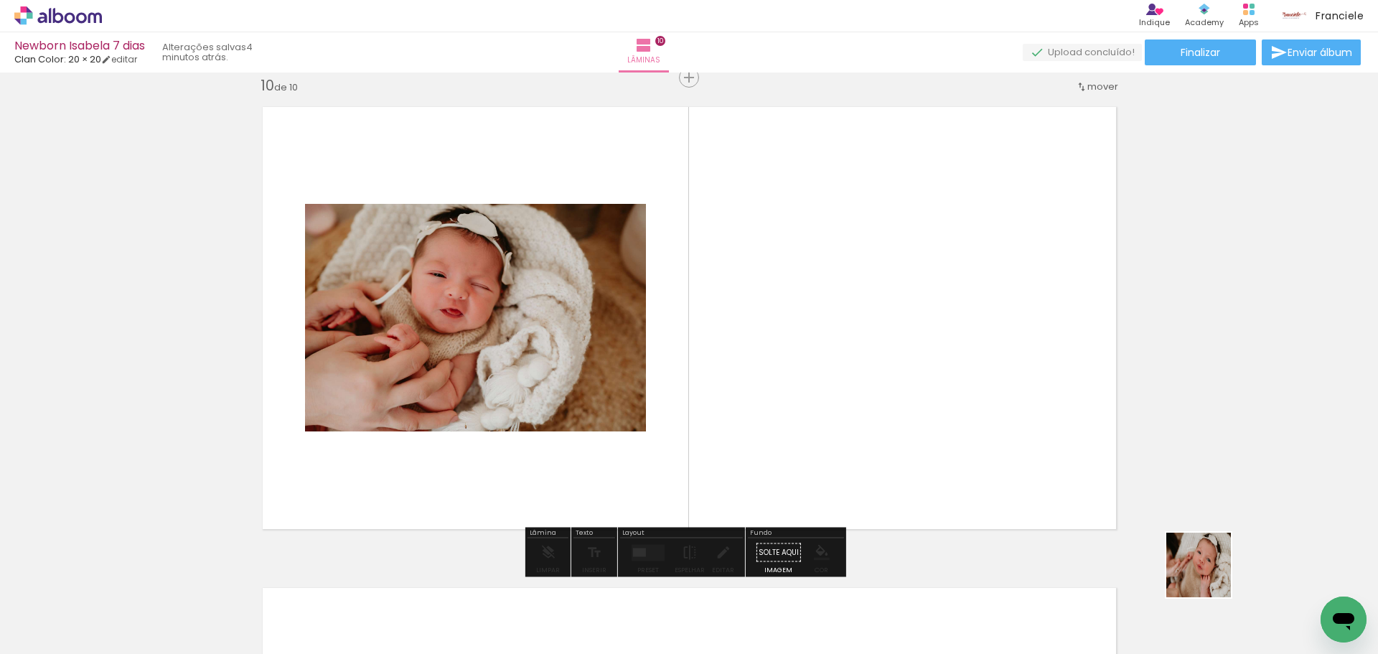
drag, startPoint x: 1262, startPoint y: 611, endPoint x: 964, endPoint y: 476, distance: 327.6
click at [977, 422] on quentale-workspace at bounding box center [689, 327] width 1378 height 654
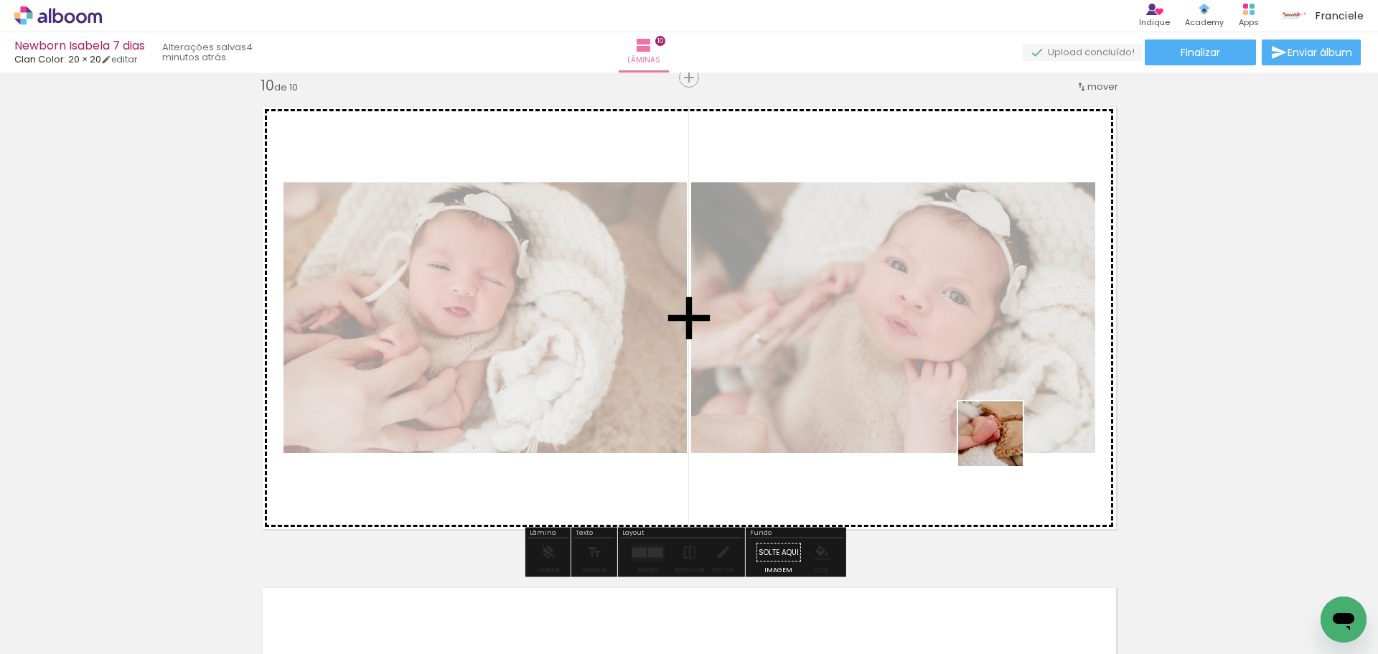
drag, startPoint x: 1013, startPoint y: 616, endPoint x: 1001, endPoint y: 444, distance: 171.9
click at [1001, 444] on quentale-workspace at bounding box center [689, 327] width 1378 height 654
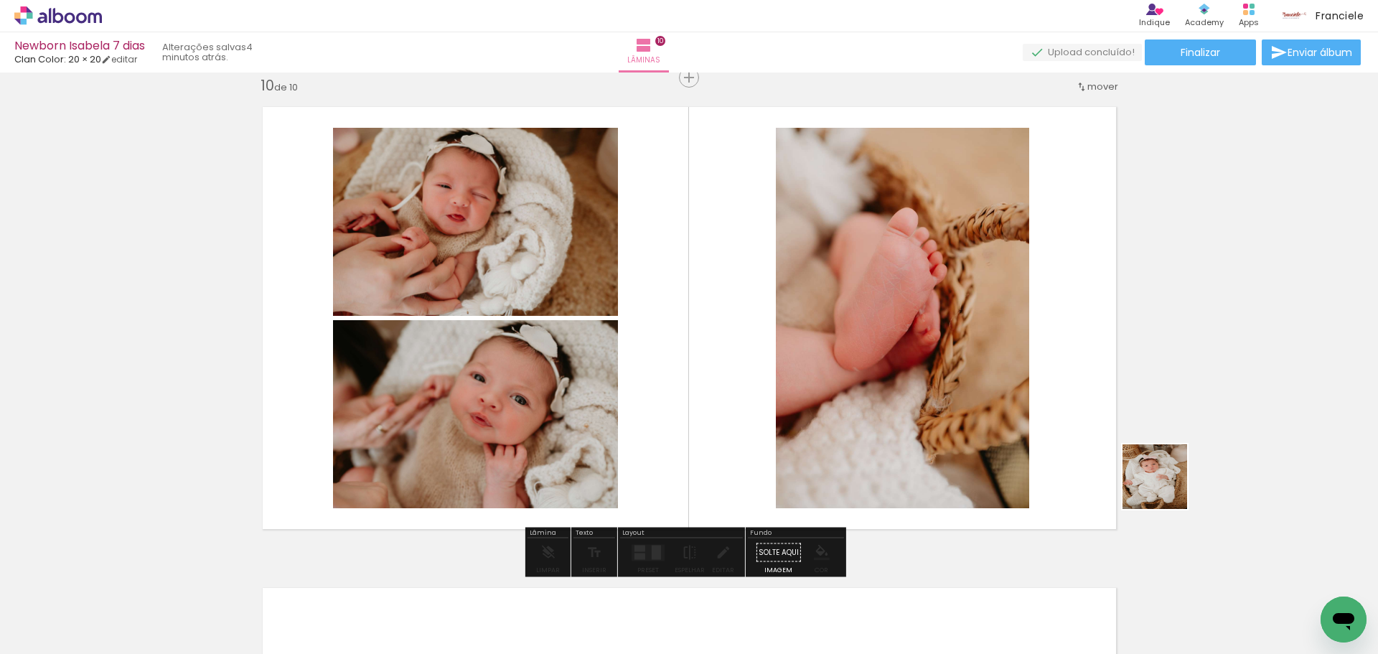
drag, startPoint x: 1286, startPoint y: 566, endPoint x: 1048, endPoint y: 377, distance: 304.4
click at [1048, 377] on quentale-workspace at bounding box center [689, 327] width 1378 height 654
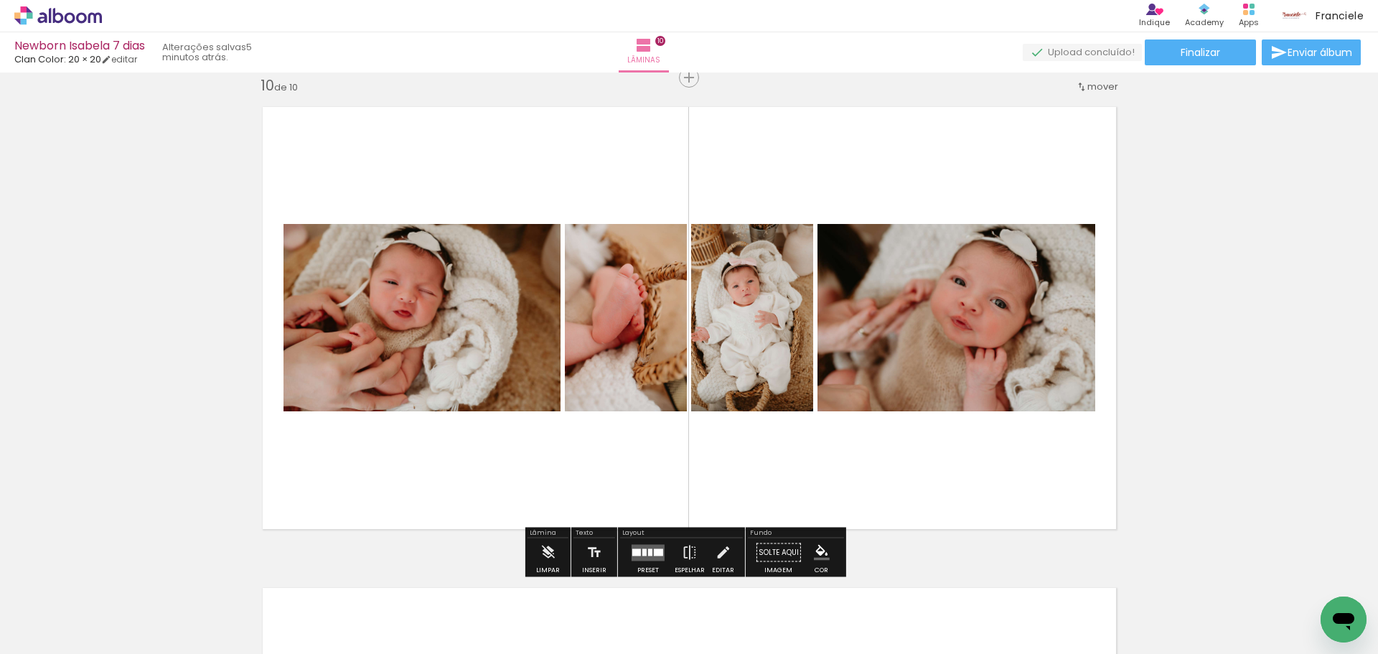
scroll to position [0, 868]
click at [634, 548] on quentale-layouter at bounding box center [647, 552] width 33 height 17
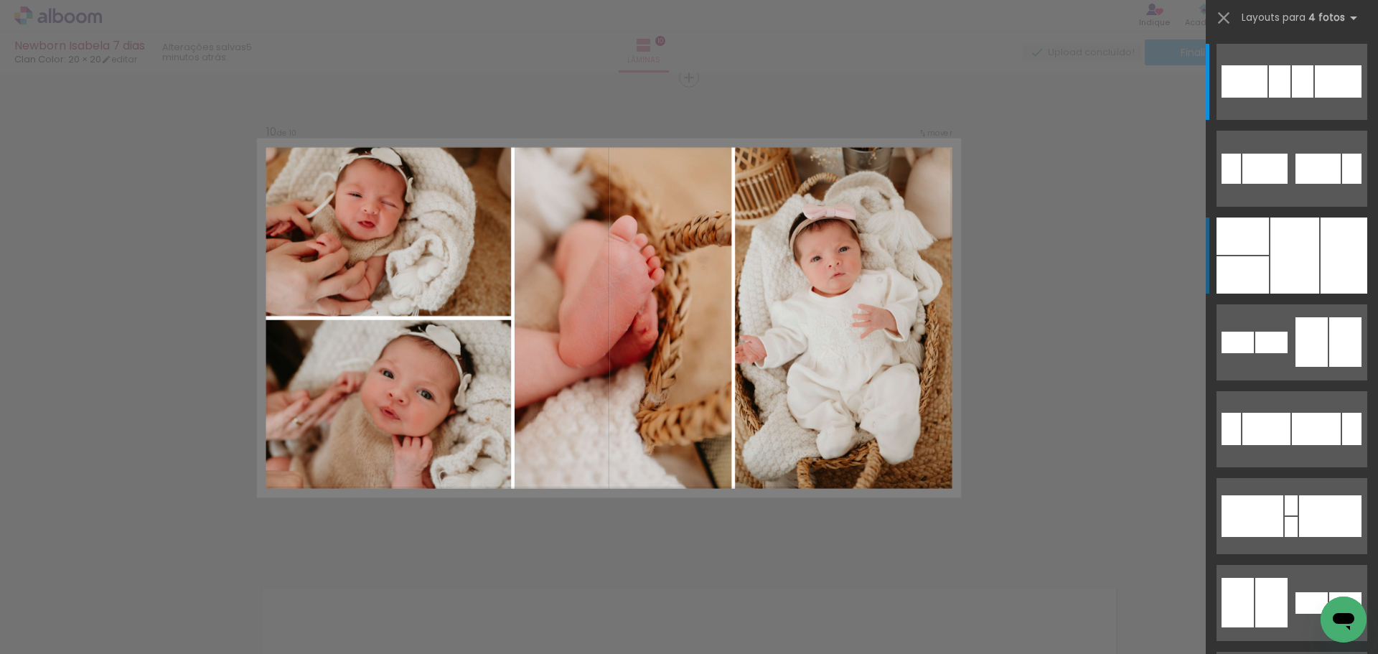
click at [1325, 271] on div at bounding box center [1343, 255] width 47 height 76
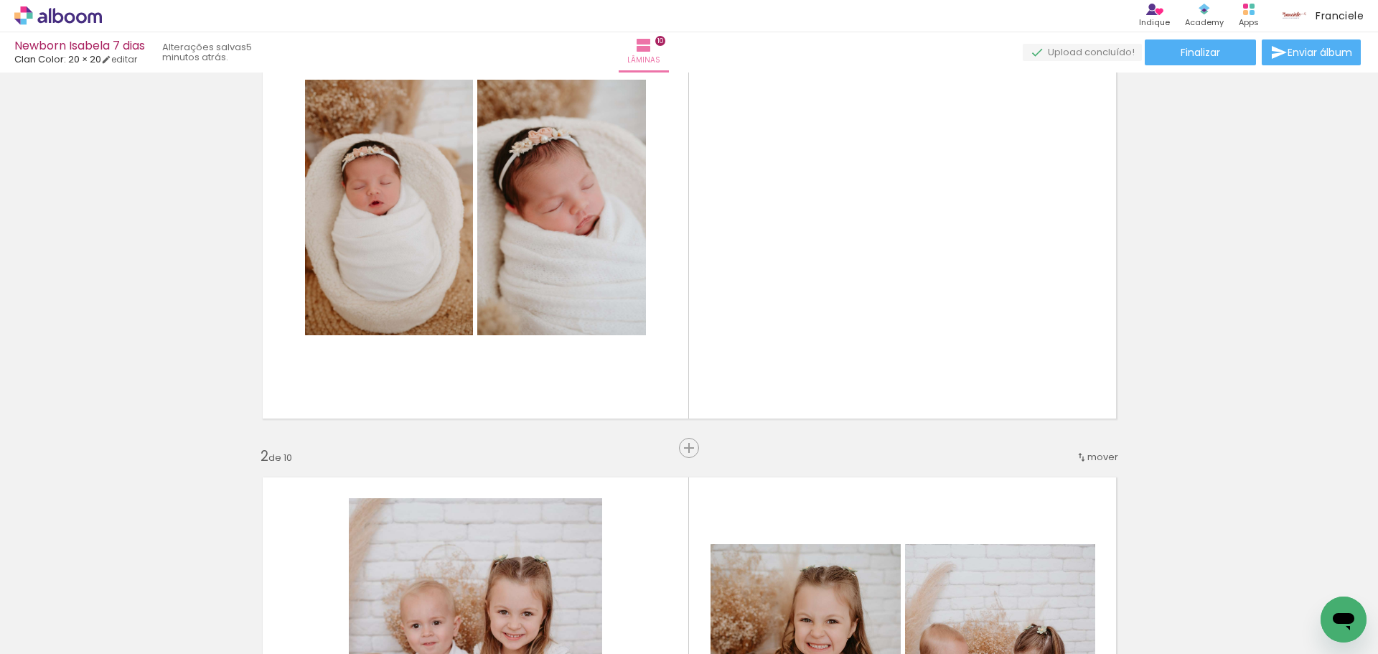
scroll to position [112, 0]
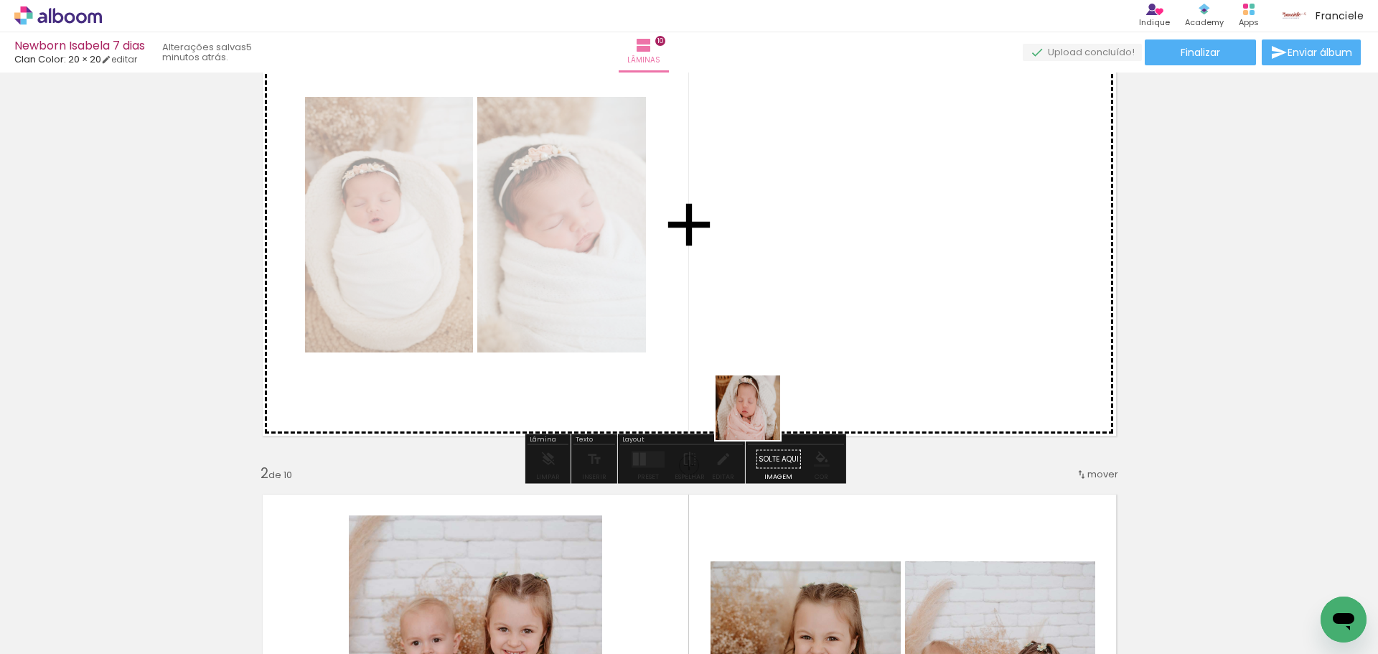
drag, startPoint x: 617, startPoint y: 570, endPoint x: 818, endPoint y: 317, distance: 323.3
click at [818, 317] on quentale-workspace at bounding box center [689, 327] width 1378 height 654
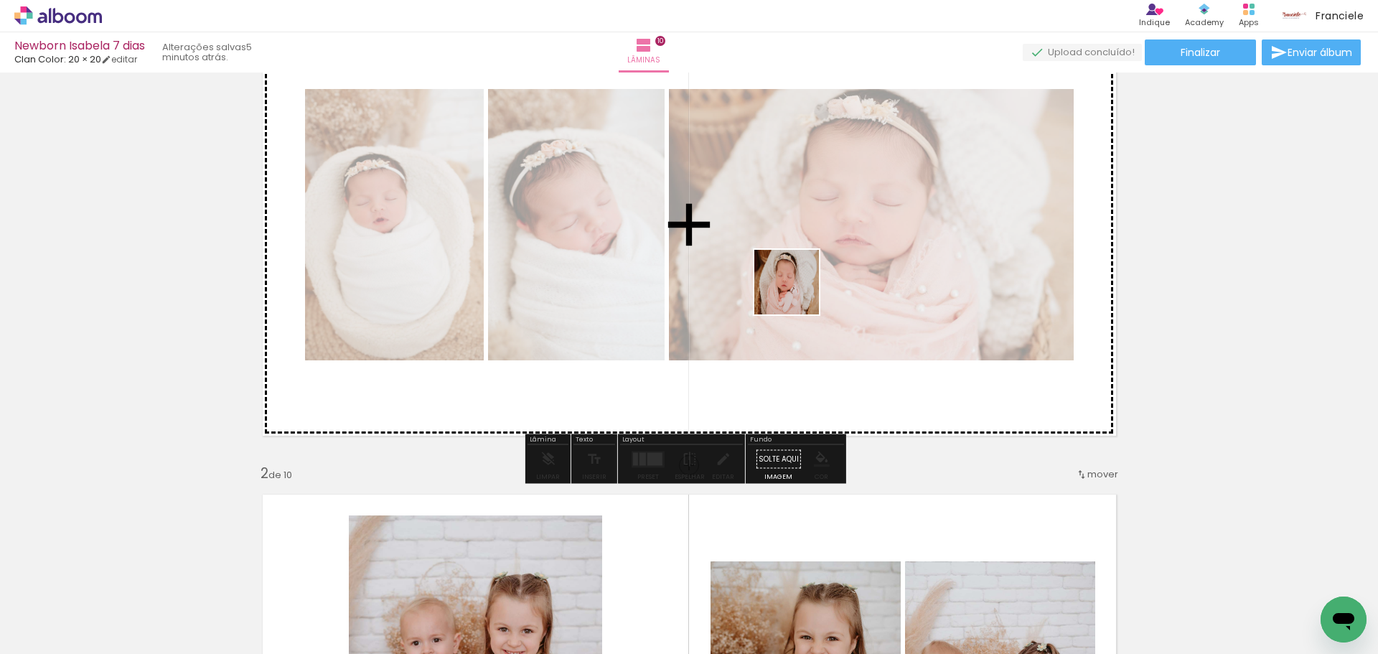
drag, startPoint x: 653, startPoint y: 614, endPoint x: 798, endPoint y: 283, distance: 361.2
click at [798, 283] on quentale-workspace at bounding box center [689, 327] width 1378 height 654
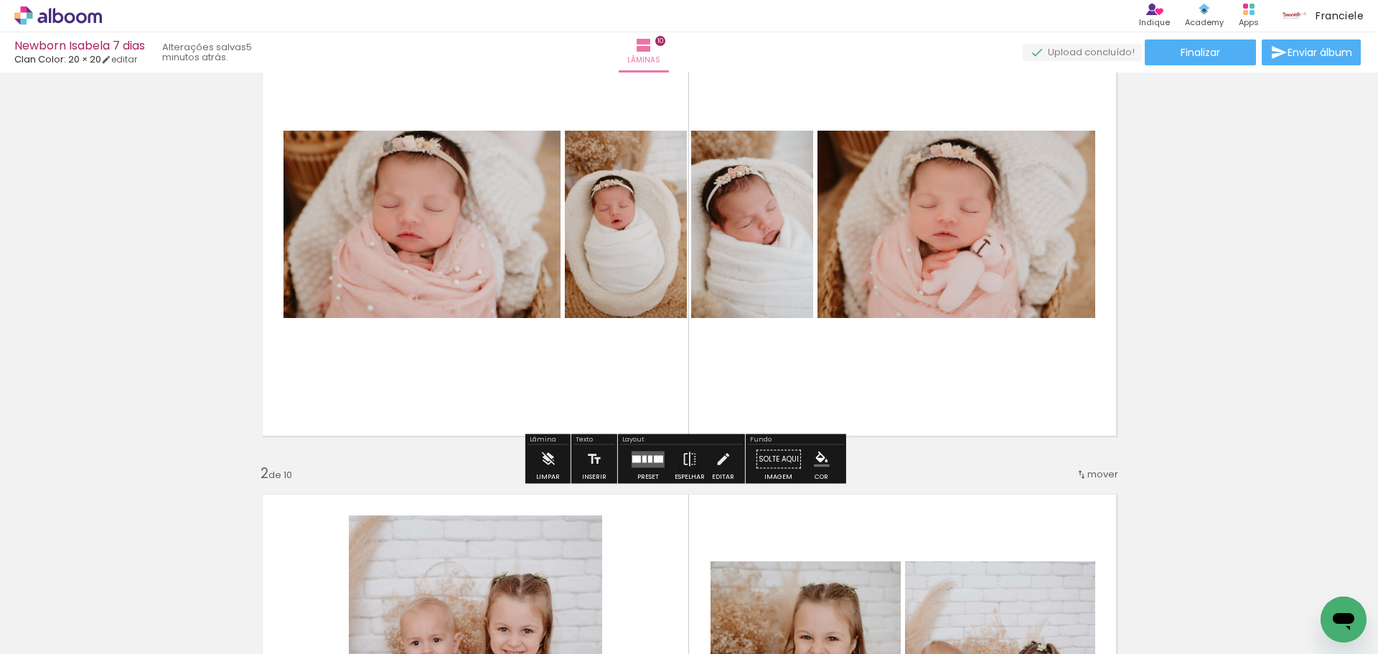
click at [642, 459] on div at bounding box center [644, 458] width 4 height 7
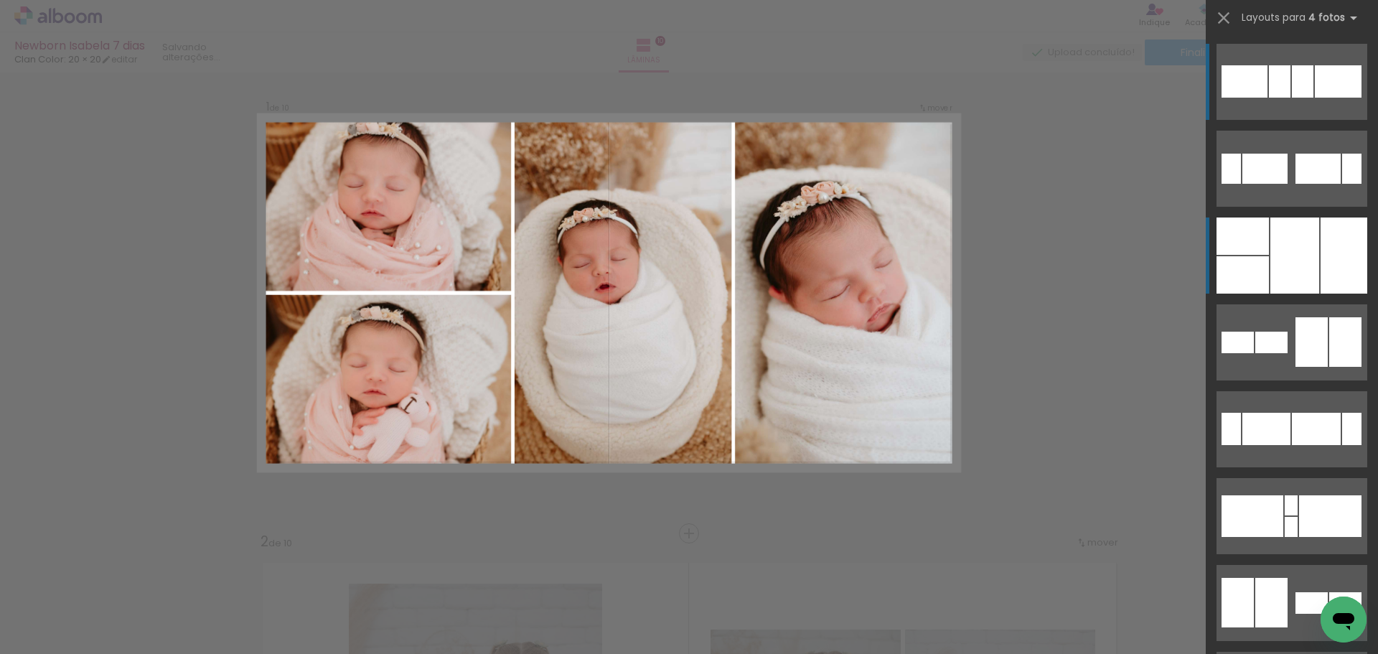
scroll to position [19, 0]
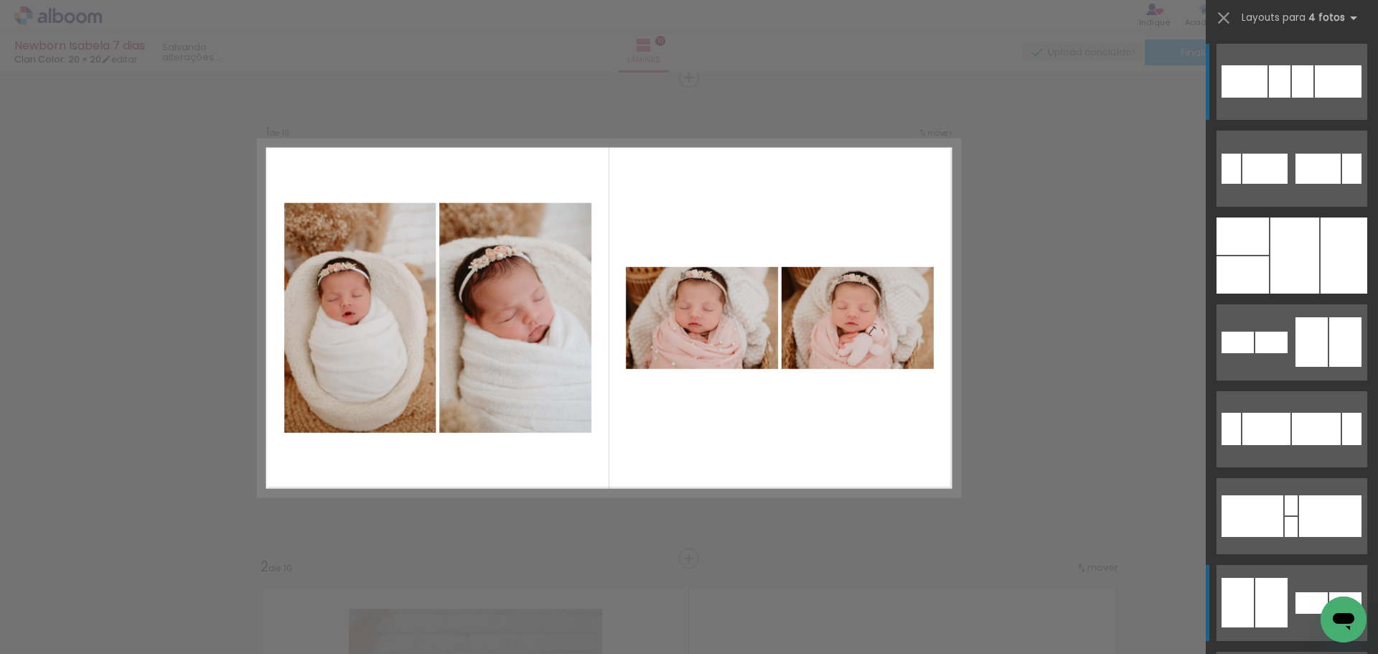
click at [1269, 98] on div at bounding box center [1280, 81] width 22 height 32
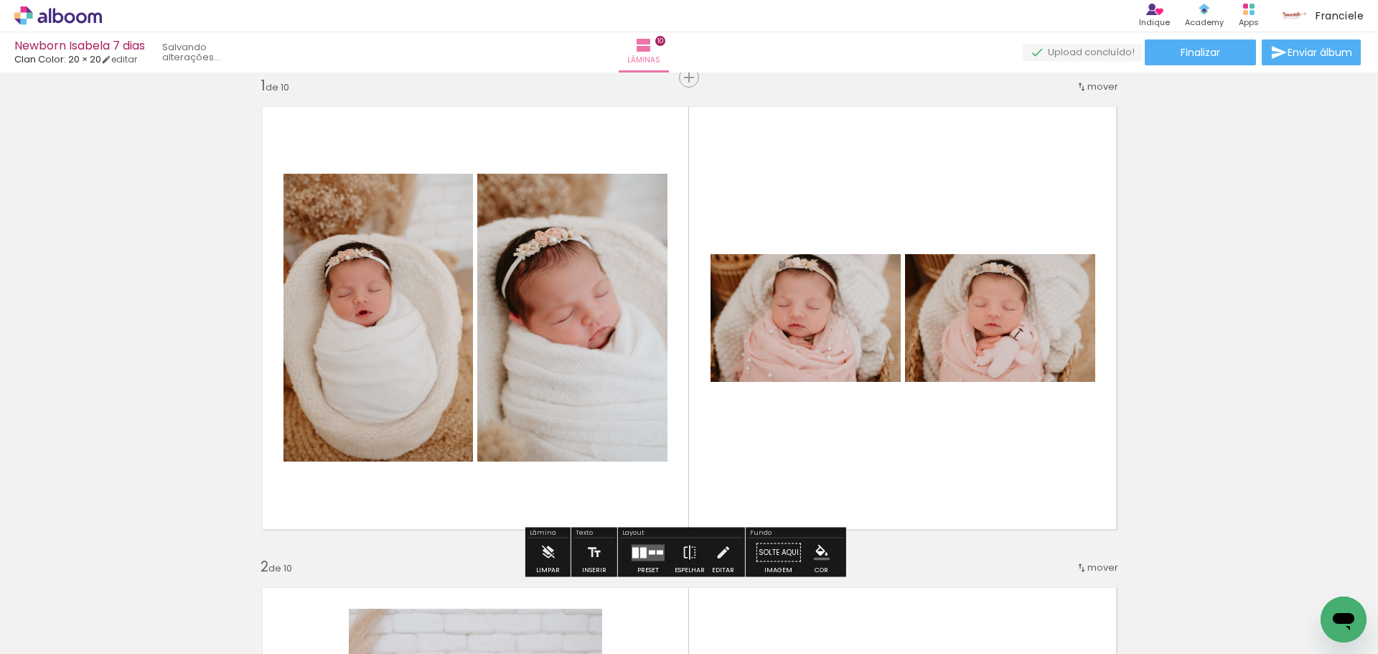
click at [596, 399] on quentale-photo at bounding box center [572, 318] width 190 height 288
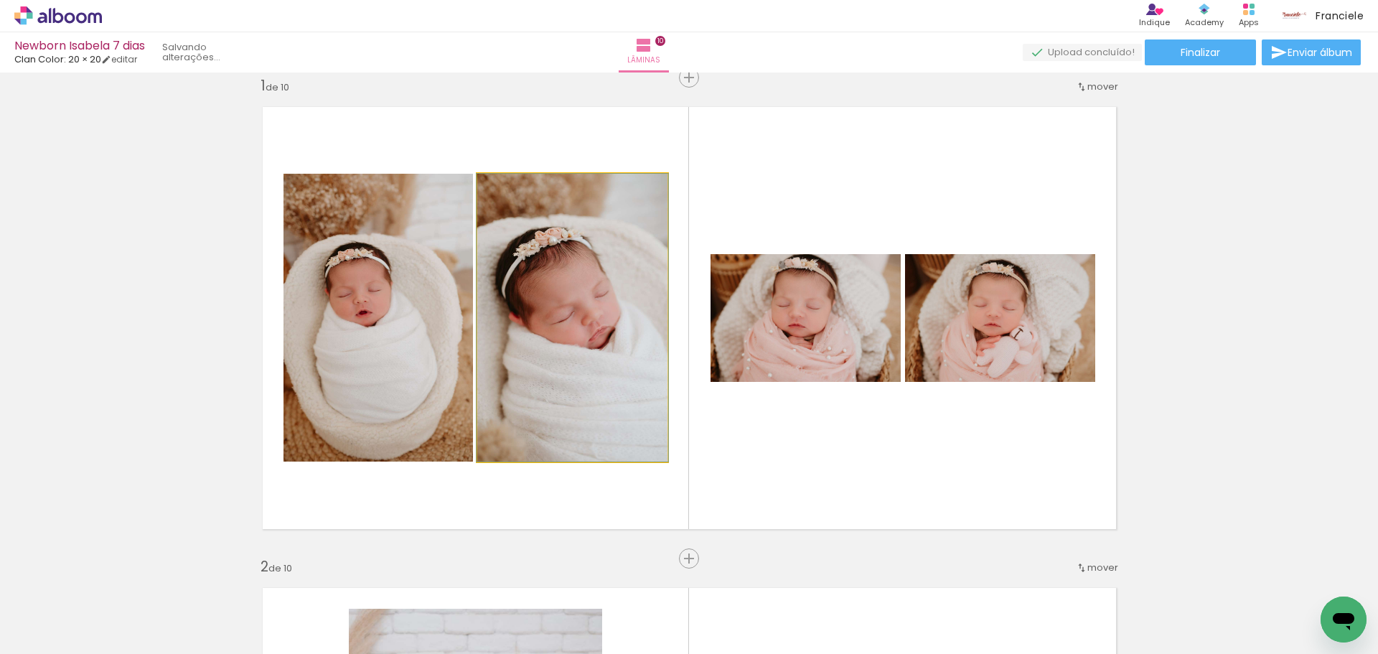
click at [568, 332] on quentale-photo at bounding box center [572, 318] width 190 height 288
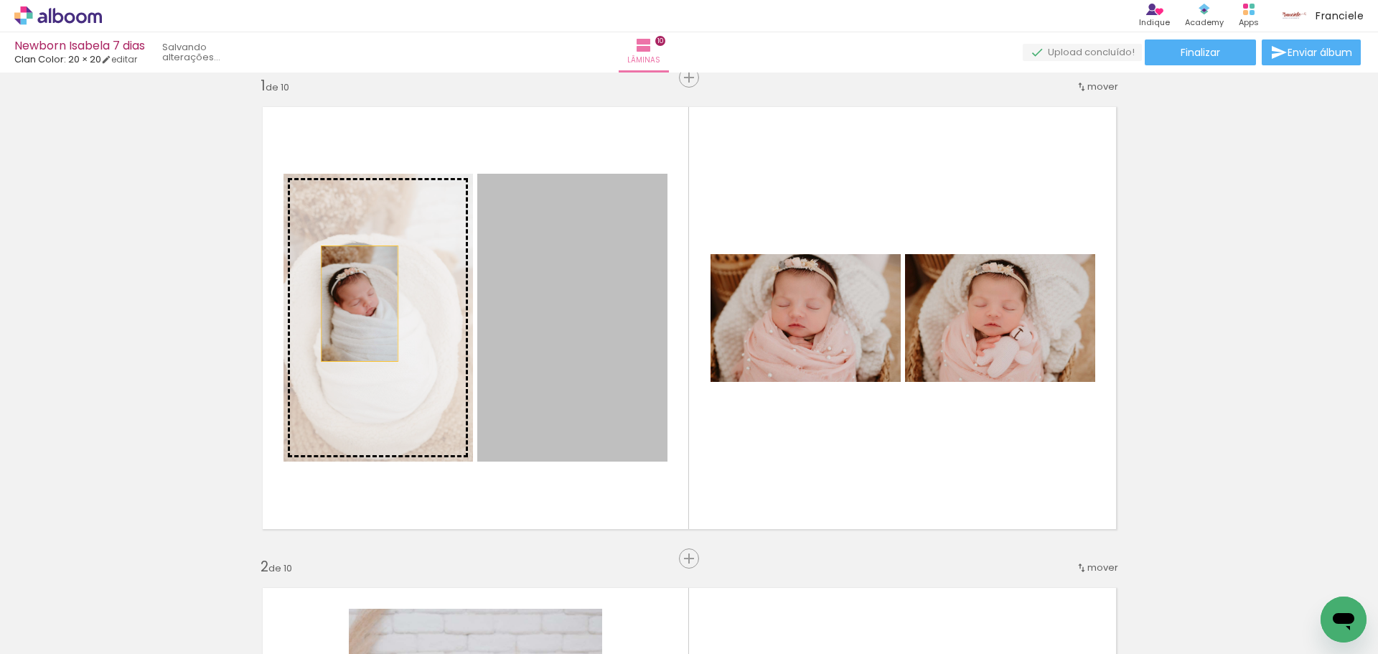
drag, startPoint x: 568, startPoint y: 332, endPoint x: 354, endPoint y: 304, distance: 216.4
click at [0, 0] on slot at bounding box center [0, 0] width 0 height 0
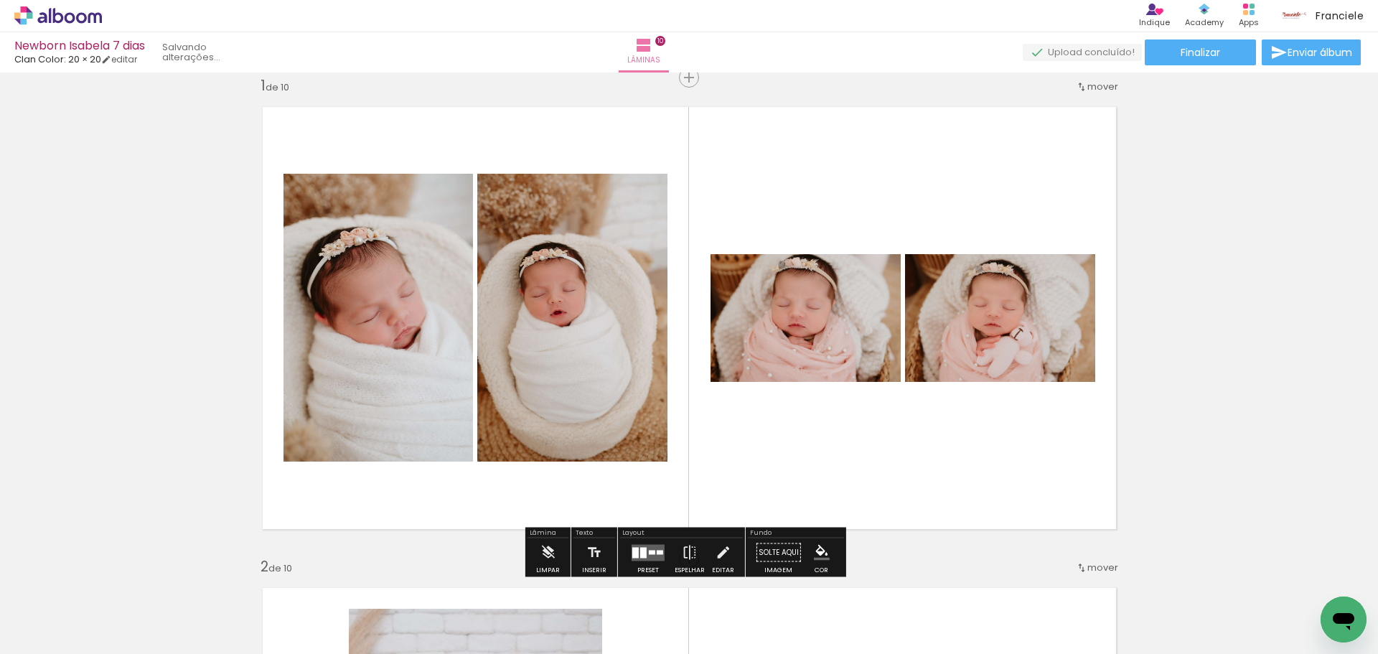
click at [641, 546] on quentale-layouter at bounding box center [647, 552] width 33 height 17
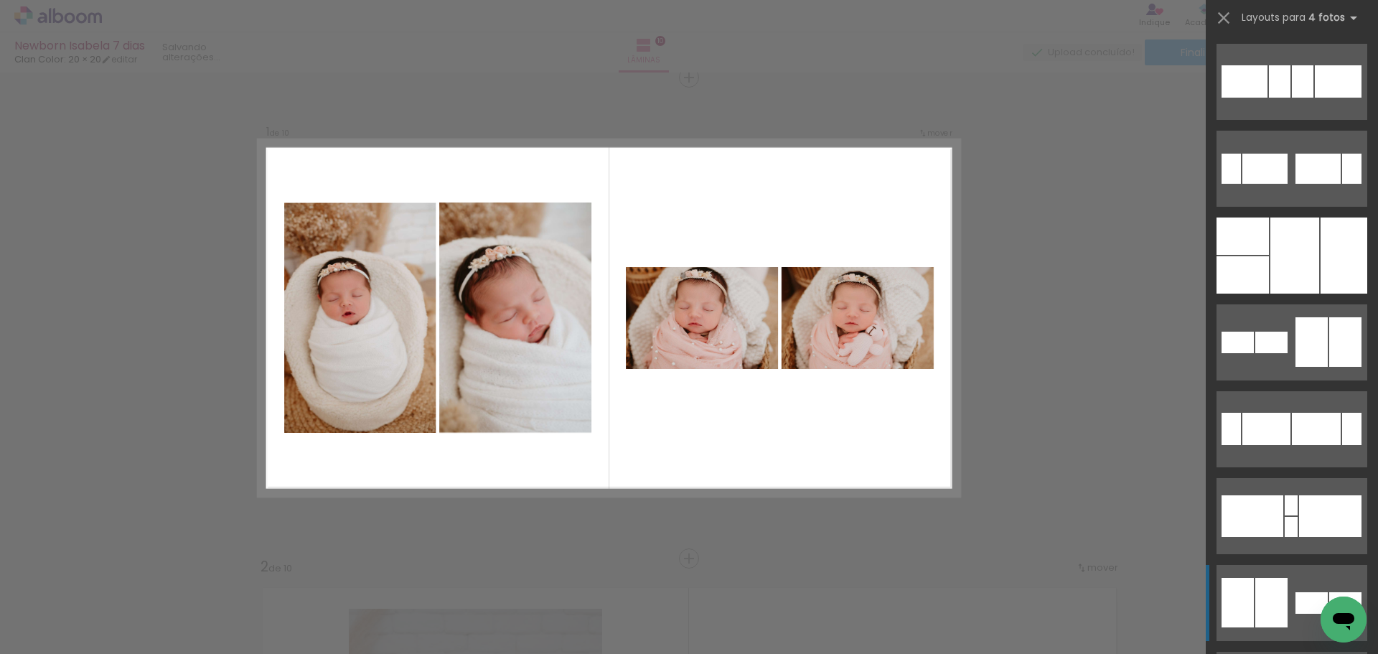
scroll to position [521, 0]
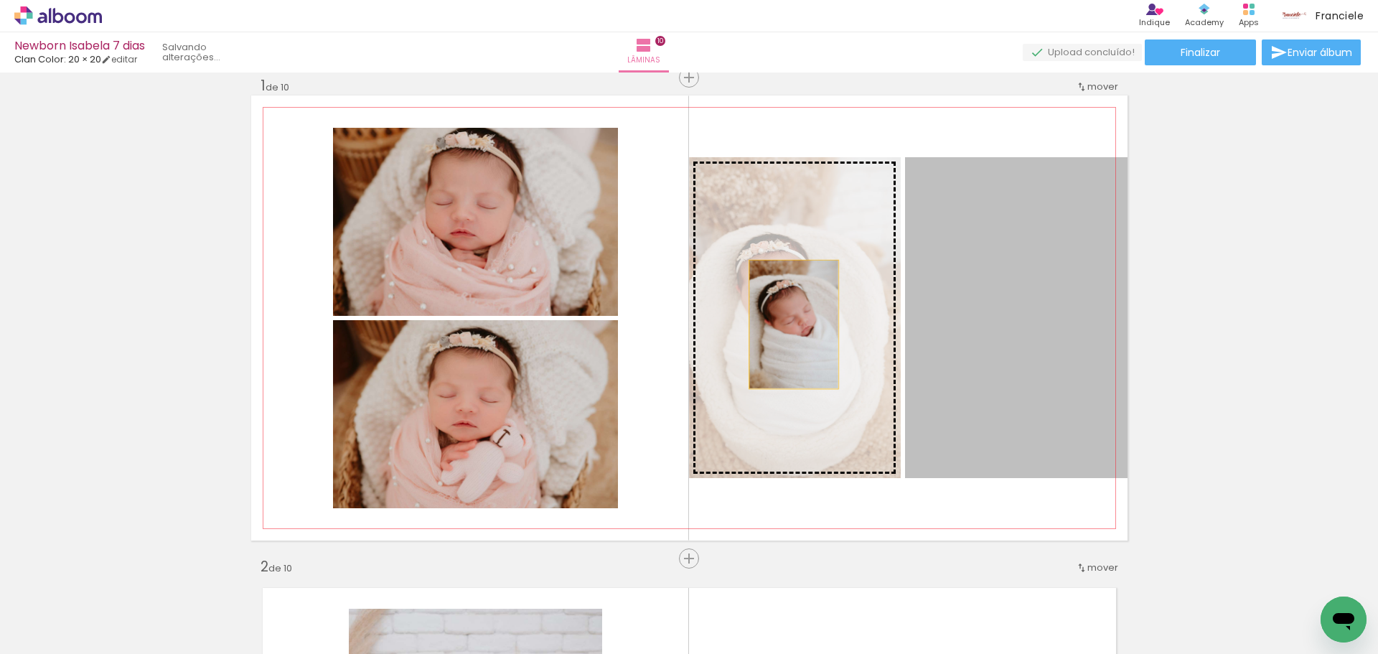
drag, startPoint x: 972, startPoint y: 349, endPoint x: 787, endPoint y: 324, distance: 186.8
click at [0, 0] on slot at bounding box center [0, 0] width 0 height 0
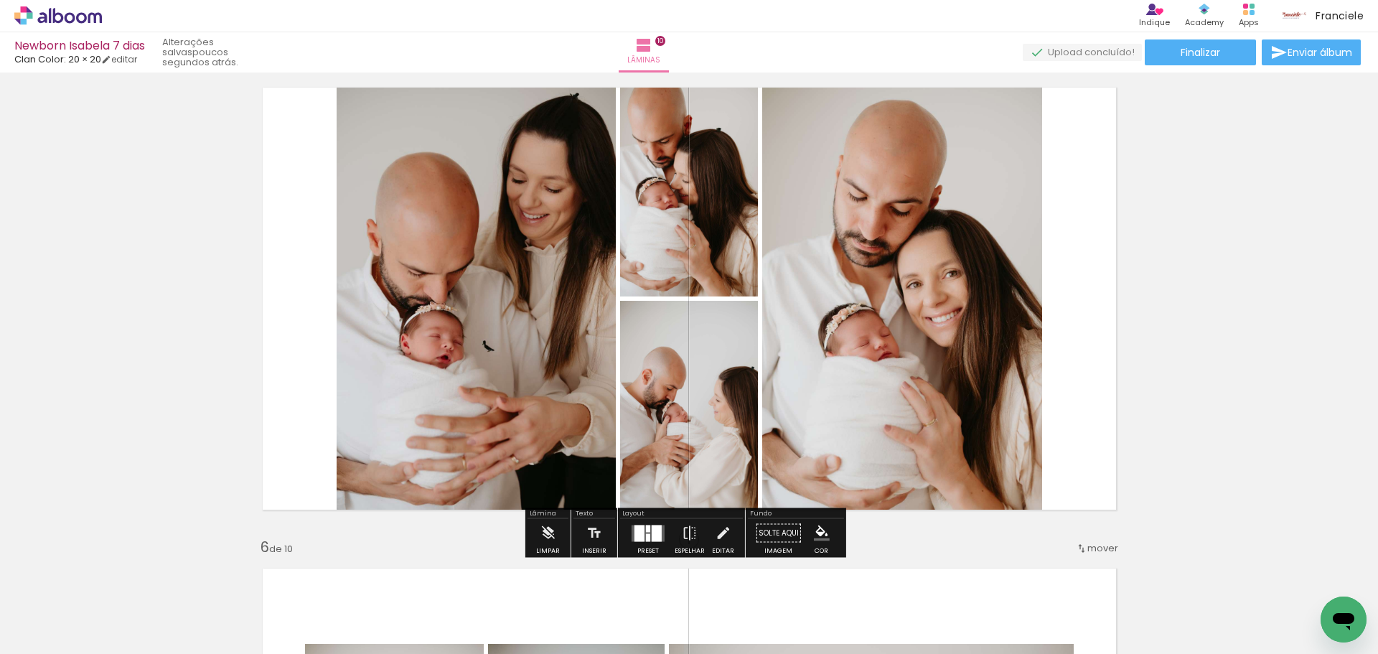
scroll to position [1956, 0]
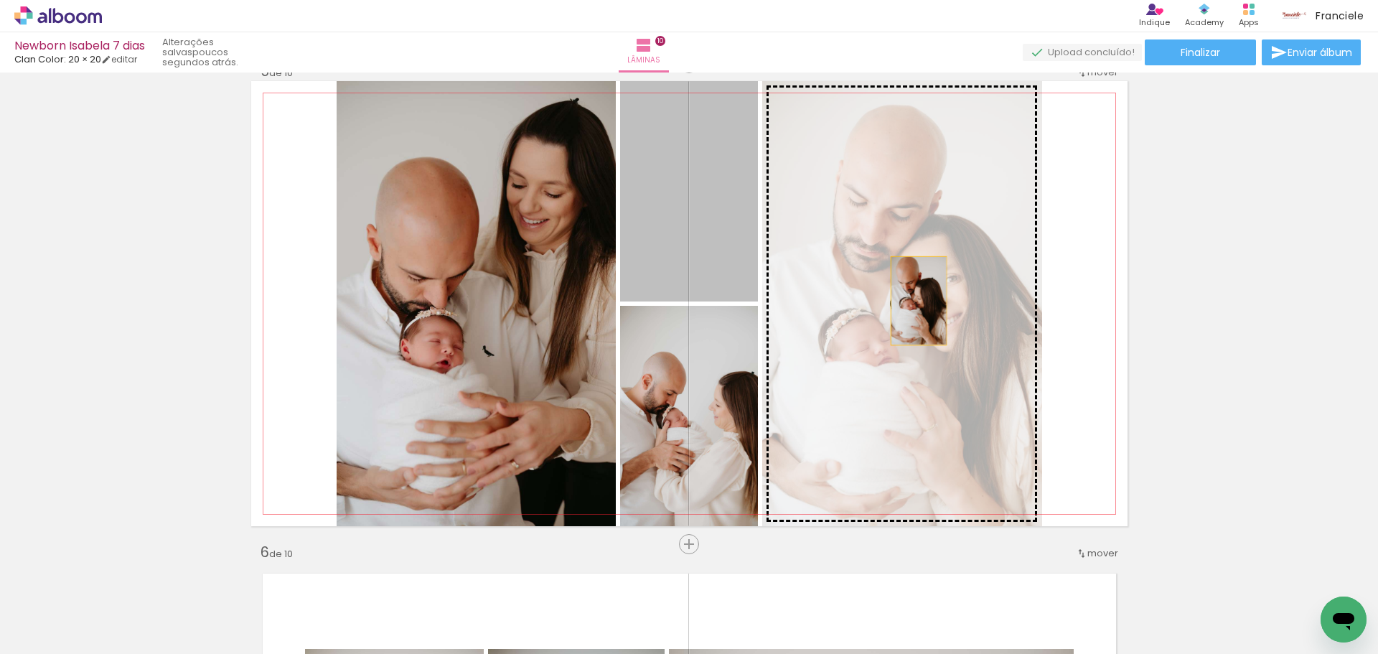
drag, startPoint x: 703, startPoint y: 253, endPoint x: 913, endPoint y: 301, distance: 215.0
click at [0, 0] on slot at bounding box center [0, 0] width 0 height 0
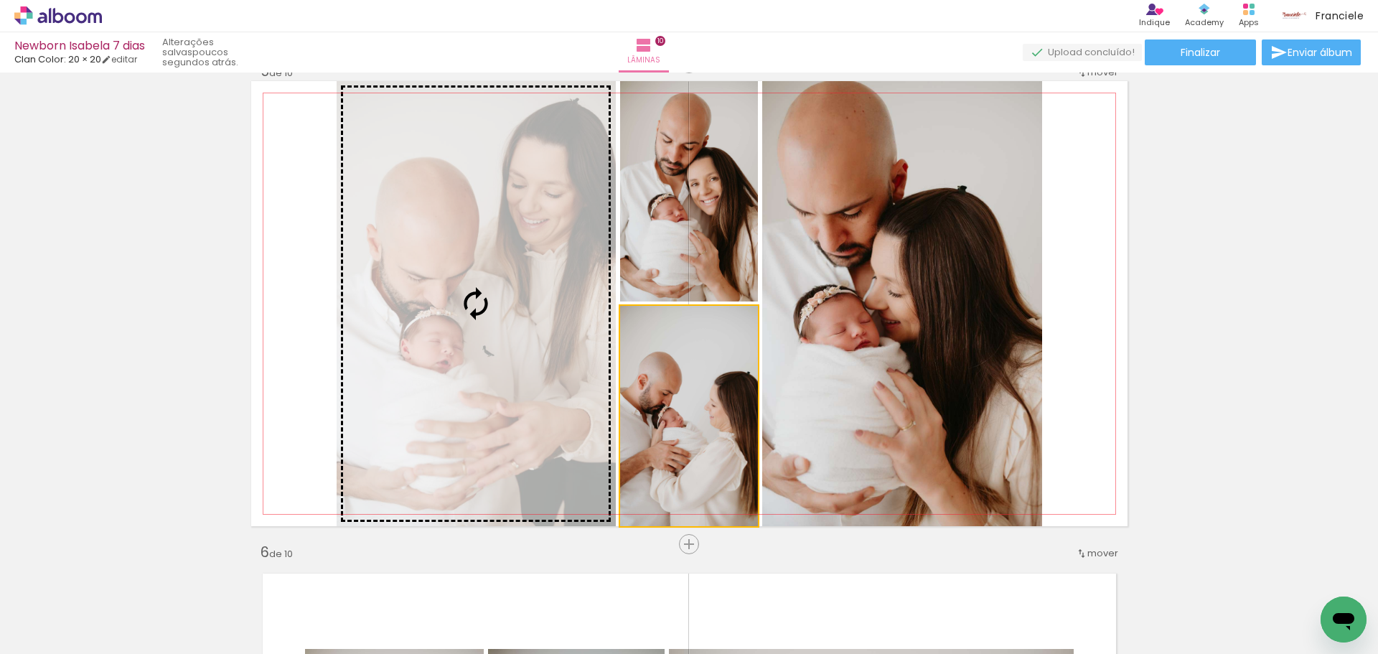
drag, startPoint x: 705, startPoint y: 456, endPoint x: 406, endPoint y: 360, distance: 314.1
click at [0, 0] on slot at bounding box center [0, 0] width 0 height 0
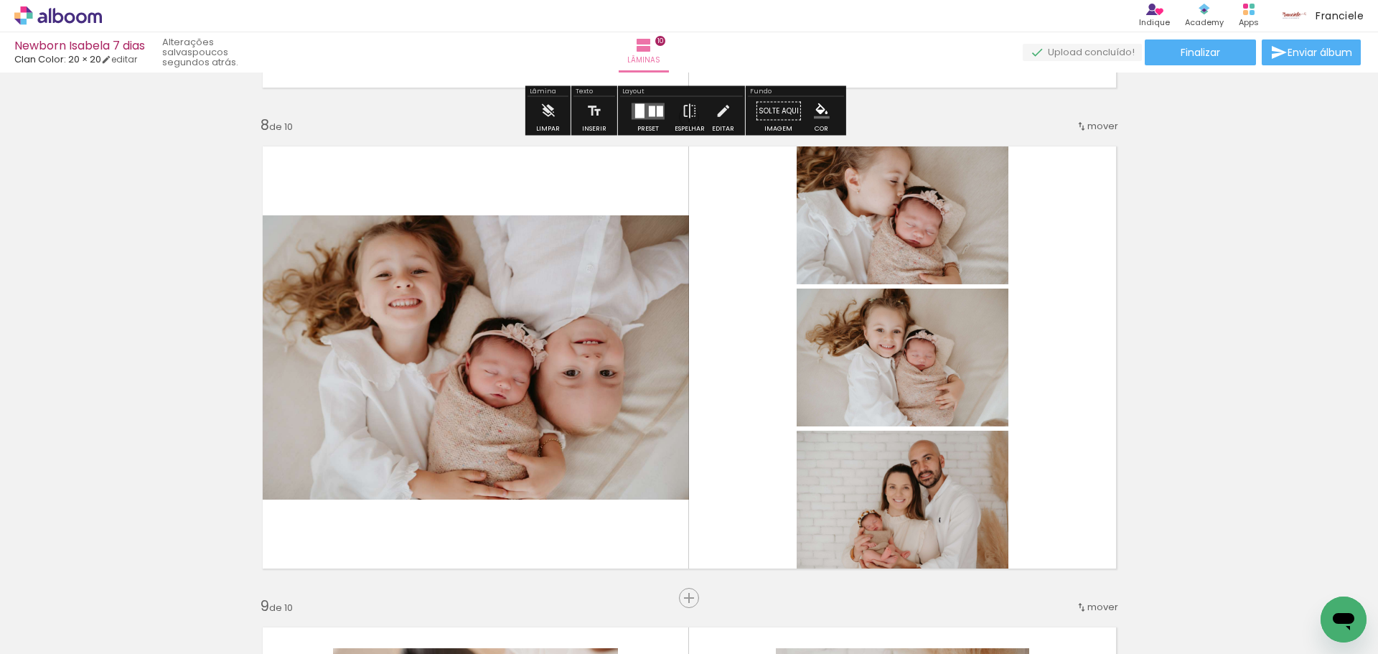
scroll to position [3391, 0]
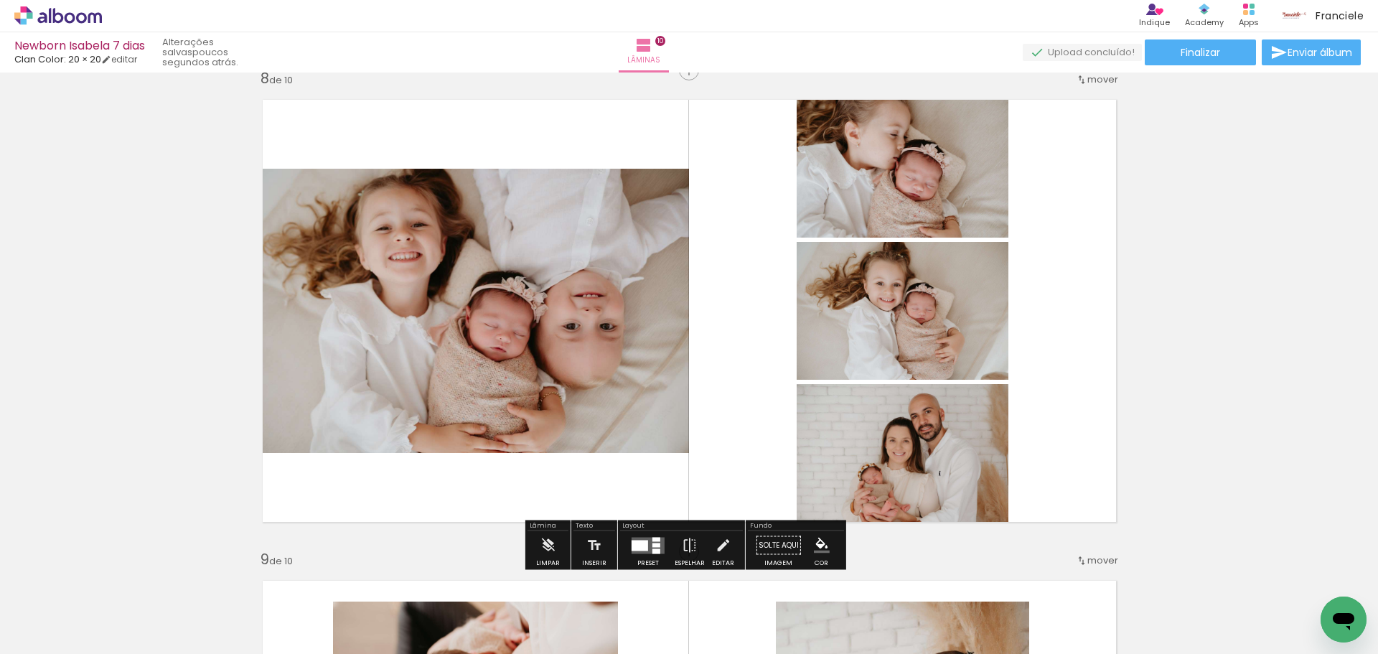
click at [638, 545] on div at bounding box center [639, 545] width 17 height 11
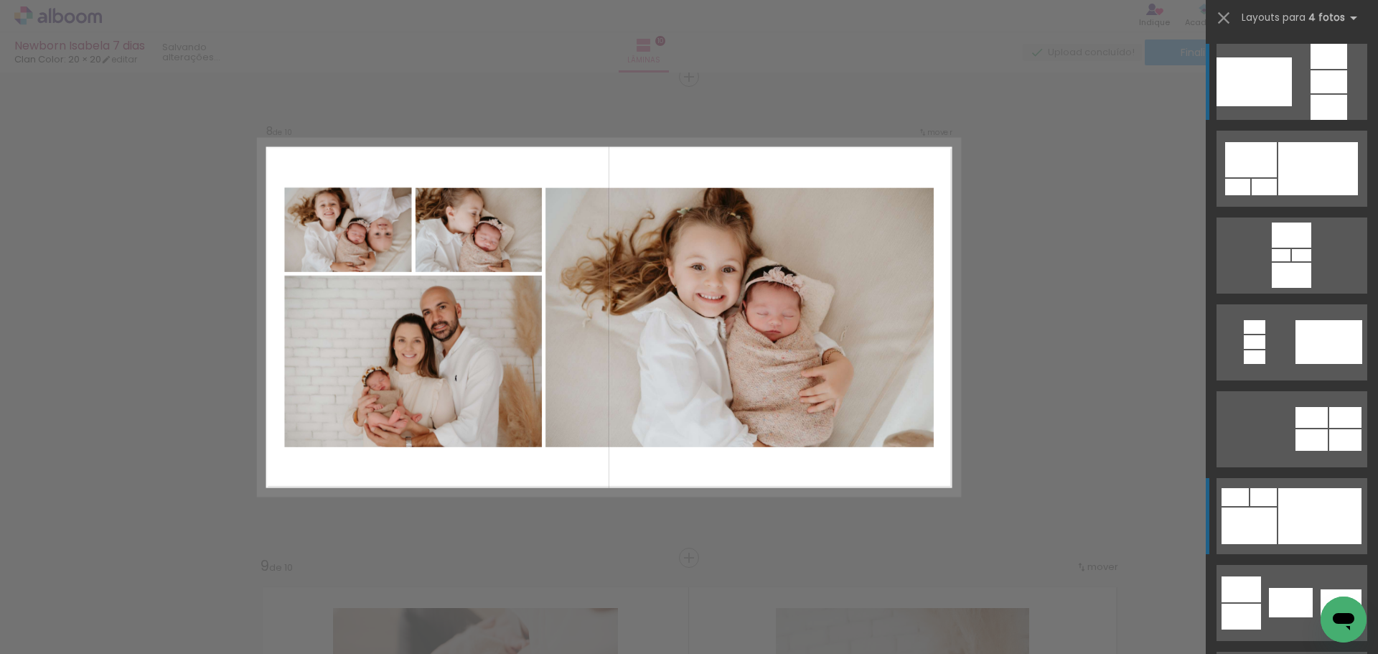
scroll to position [3384, 0]
click at [1293, 522] on div at bounding box center [1319, 516] width 83 height 56
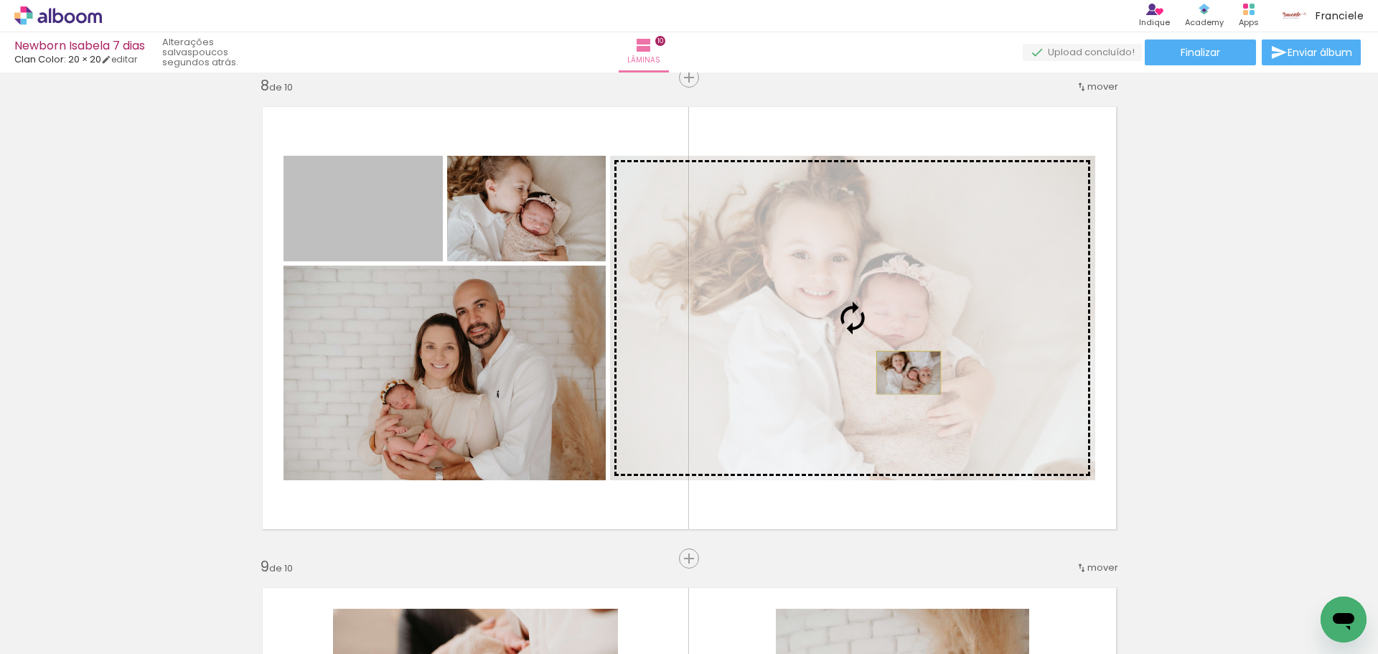
drag, startPoint x: 442, startPoint y: 234, endPoint x: 903, endPoint y: 372, distance: 481.1
click at [0, 0] on slot at bounding box center [0, 0] width 0 height 0
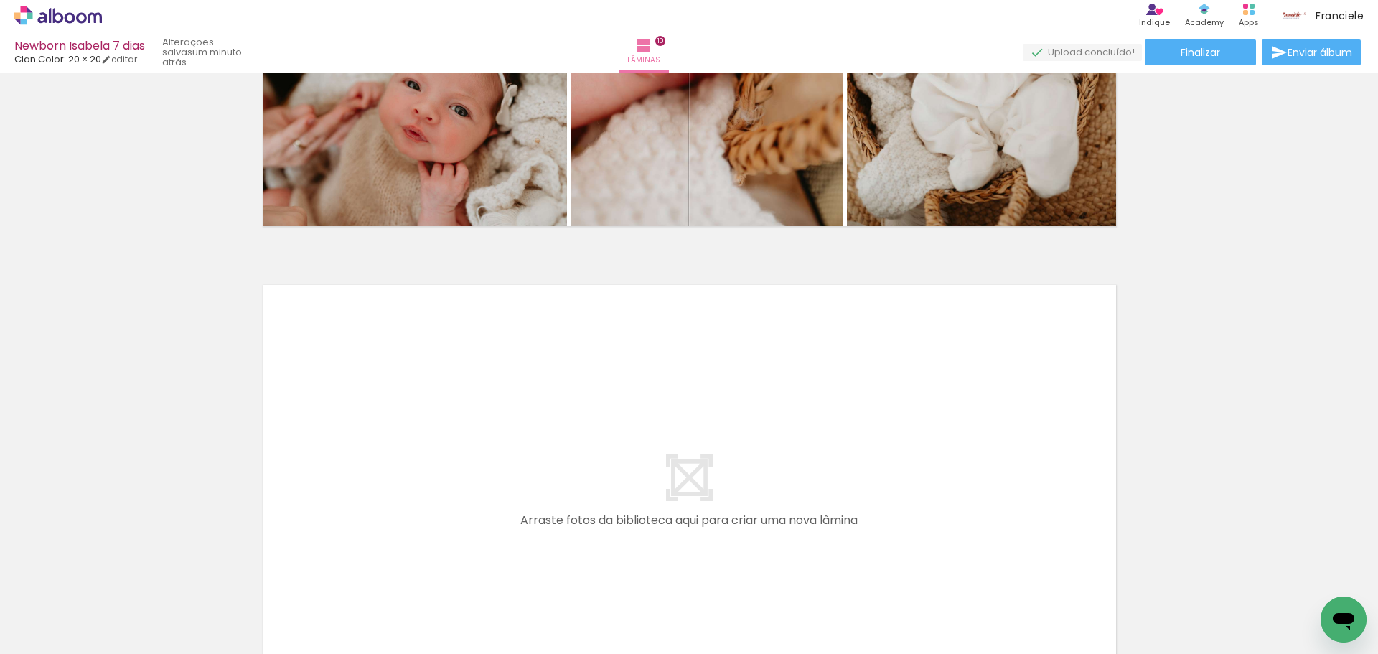
scroll to position [4676, 0]
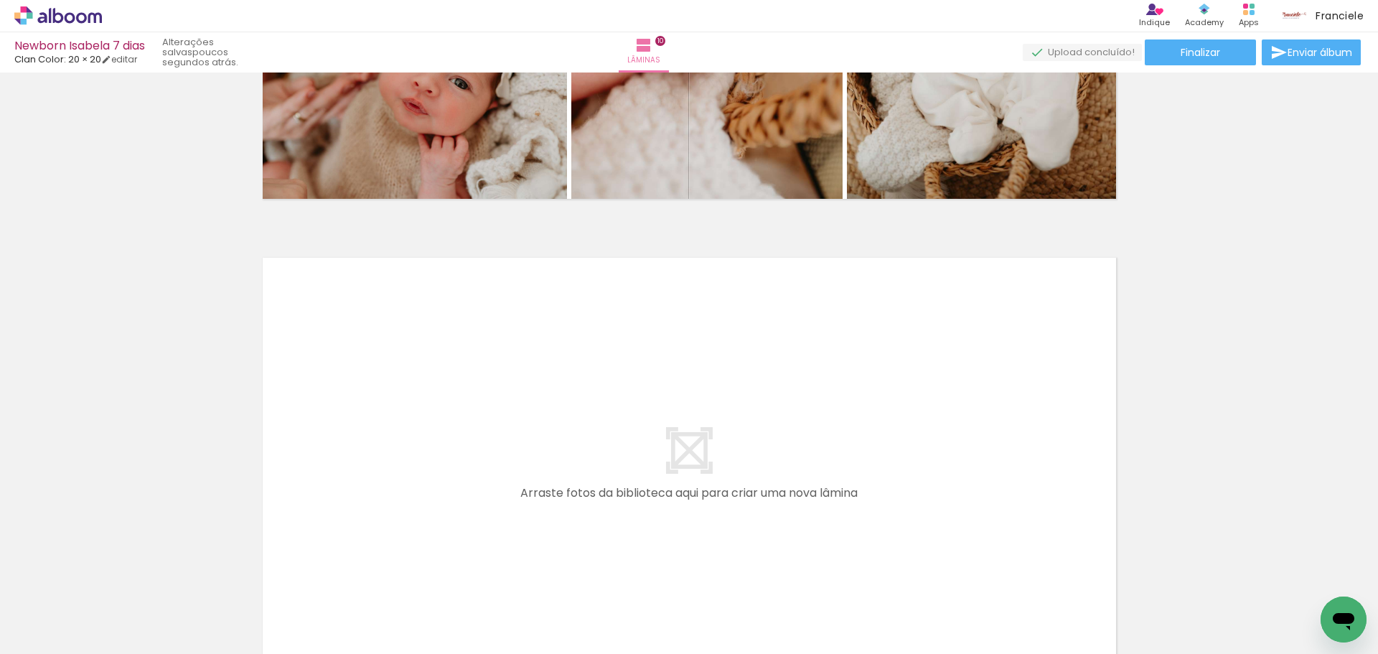
scroll to position [0, 868]
